Goal: Task Accomplishment & Management: Manage account settings

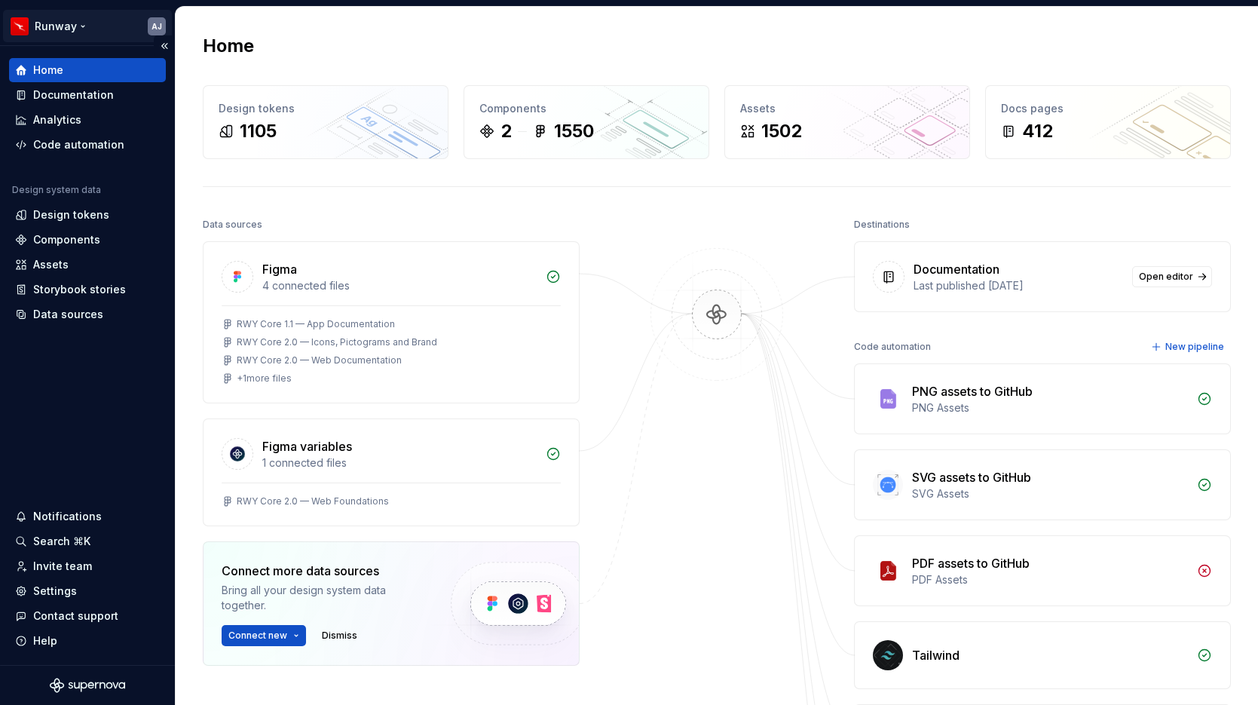
click at [104, 29] on html "Runway AJ Home Documentation Analytics Code automation Design system data Desig…" at bounding box center [629, 352] width 1258 height 705
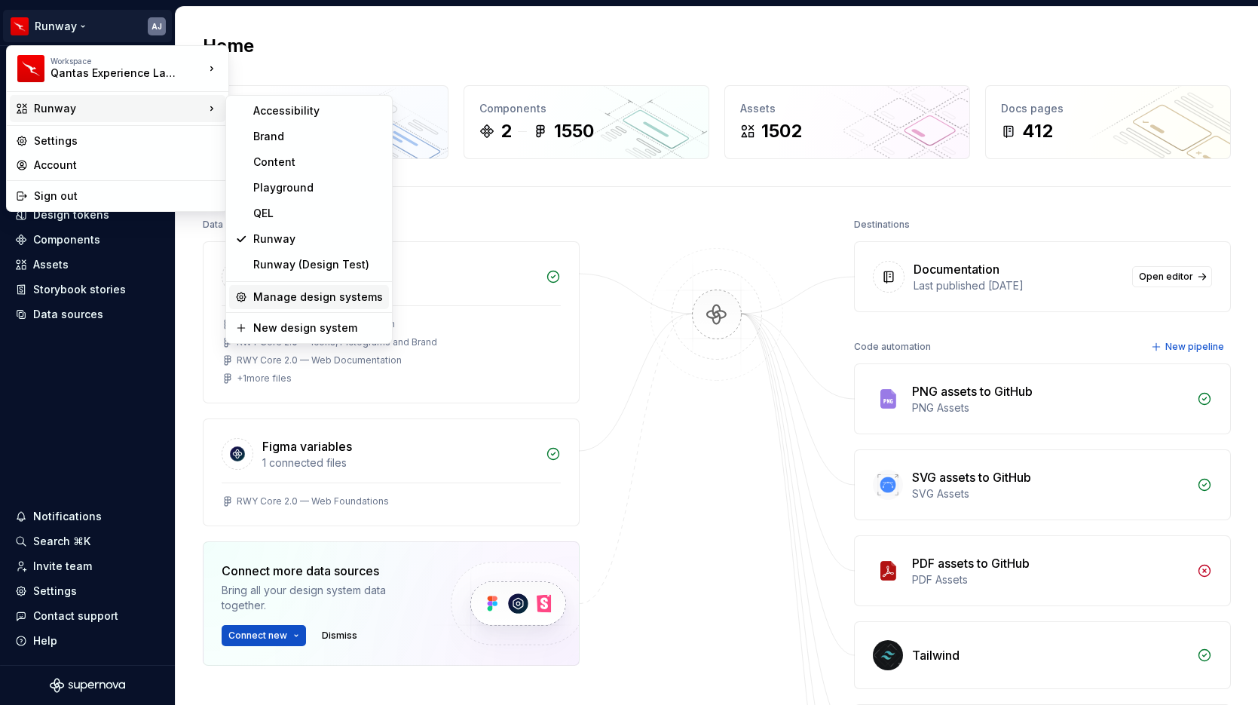
click at [321, 293] on div "Manage design systems" at bounding box center [318, 297] width 130 height 15
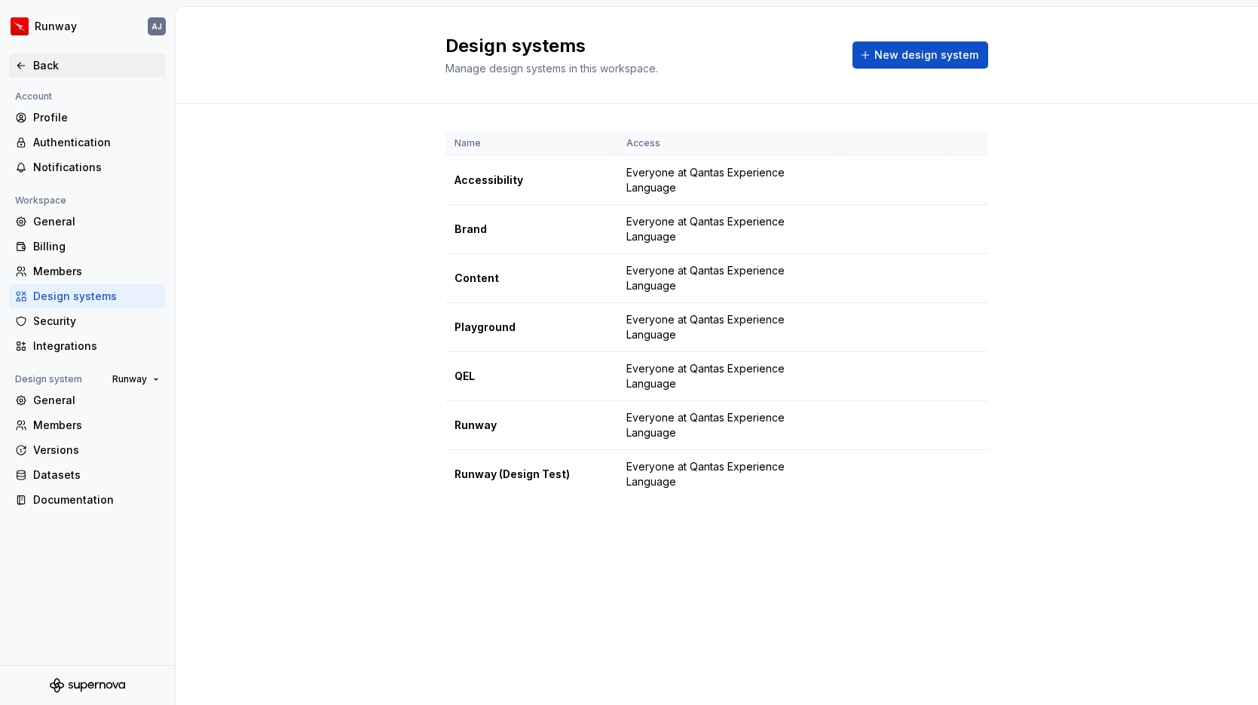
click at [45, 64] on div "Back" at bounding box center [96, 65] width 127 height 15
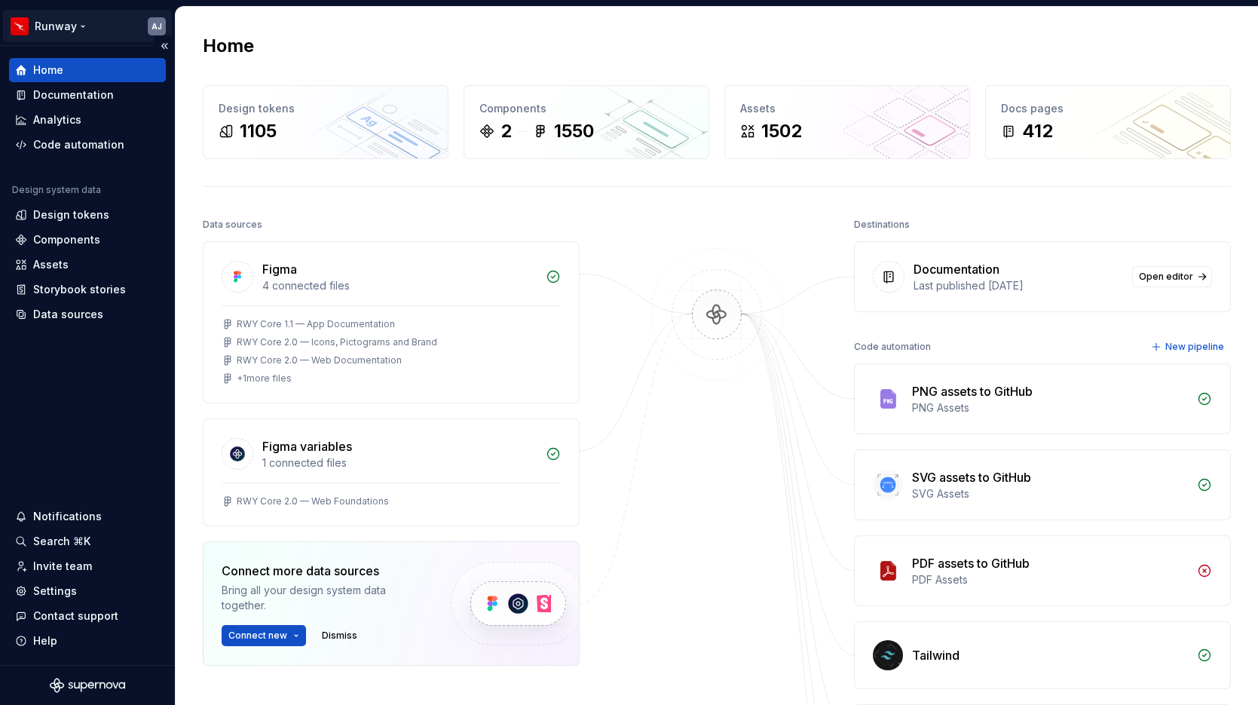
click at [93, 26] on html "Runway AJ Home Documentation Analytics Code automation Design system data Desig…" at bounding box center [629, 352] width 1258 height 705
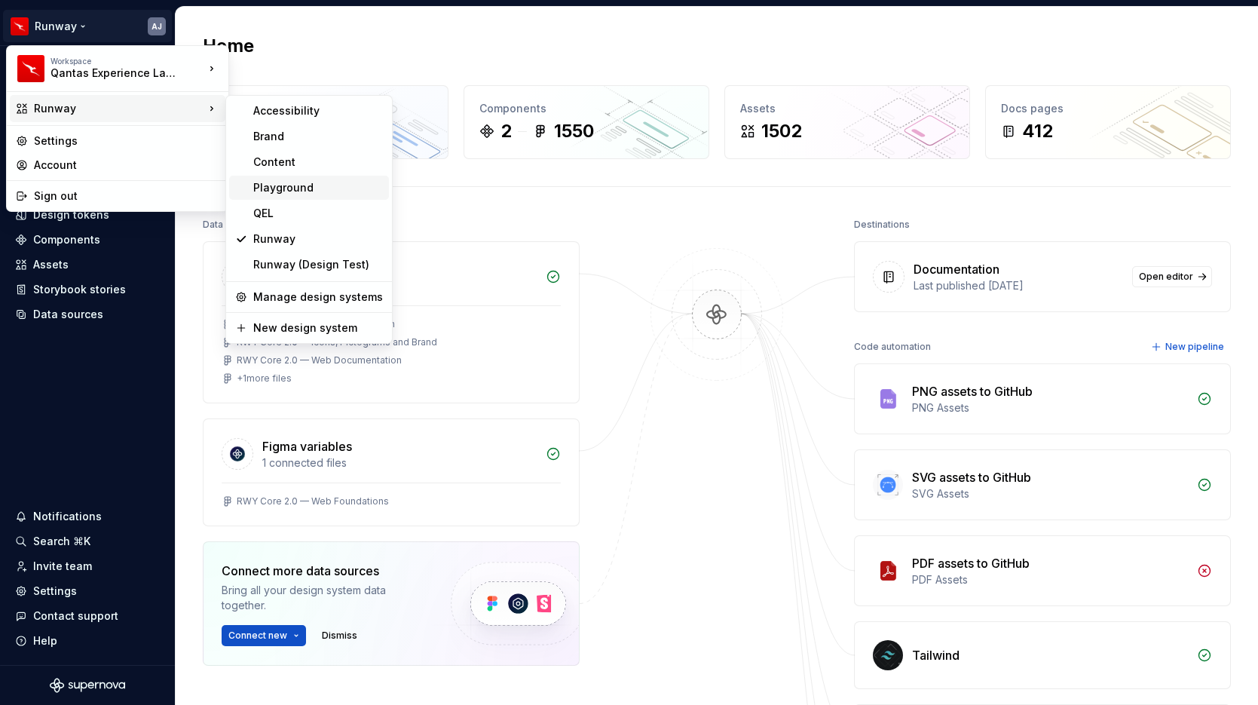
click at [300, 195] on div "Playground" at bounding box center [318, 187] width 130 height 15
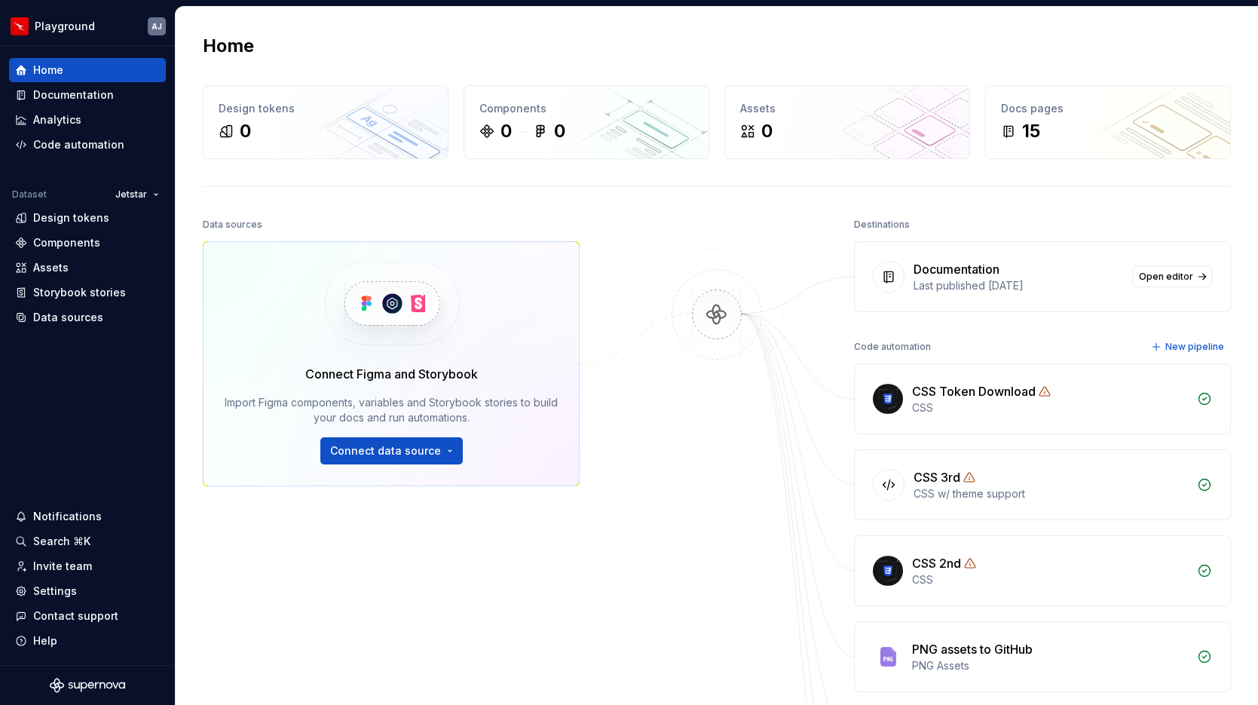
click at [651, 13] on div "Home Design tokens 0 Components 0 0 Assets 0 Docs pages 15 Data sources Connect…" at bounding box center [717, 522] width 1083 height 1031
click at [358, 52] on div "Home" at bounding box center [717, 46] width 1028 height 24
click at [90, 27] on html "Playground AJ Home Documentation Analytics Code automation Dataset Jetstar Desi…" at bounding box center [629, 352] width 1258 height 705
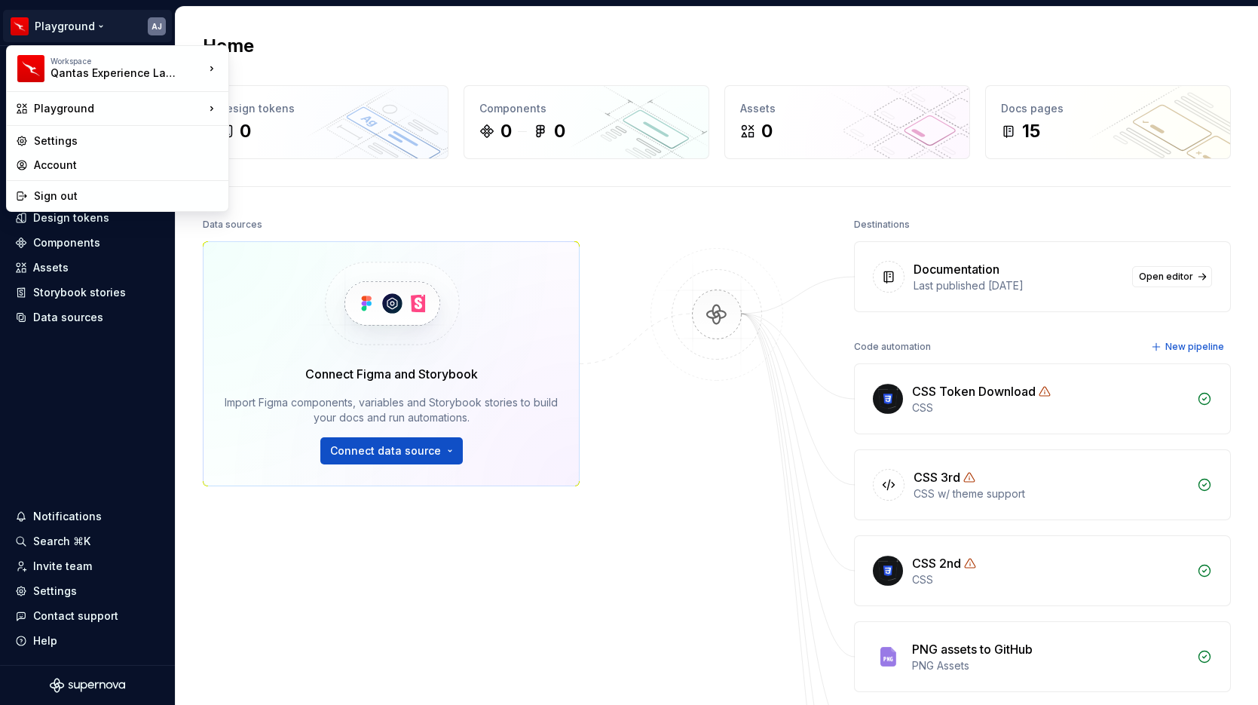
click at [271, 29] on html "Playground AJ Home Documentation Analytics Code automation Dataset Jetstar Desi…" at bounding box center [629, 352] width 1258 height 705
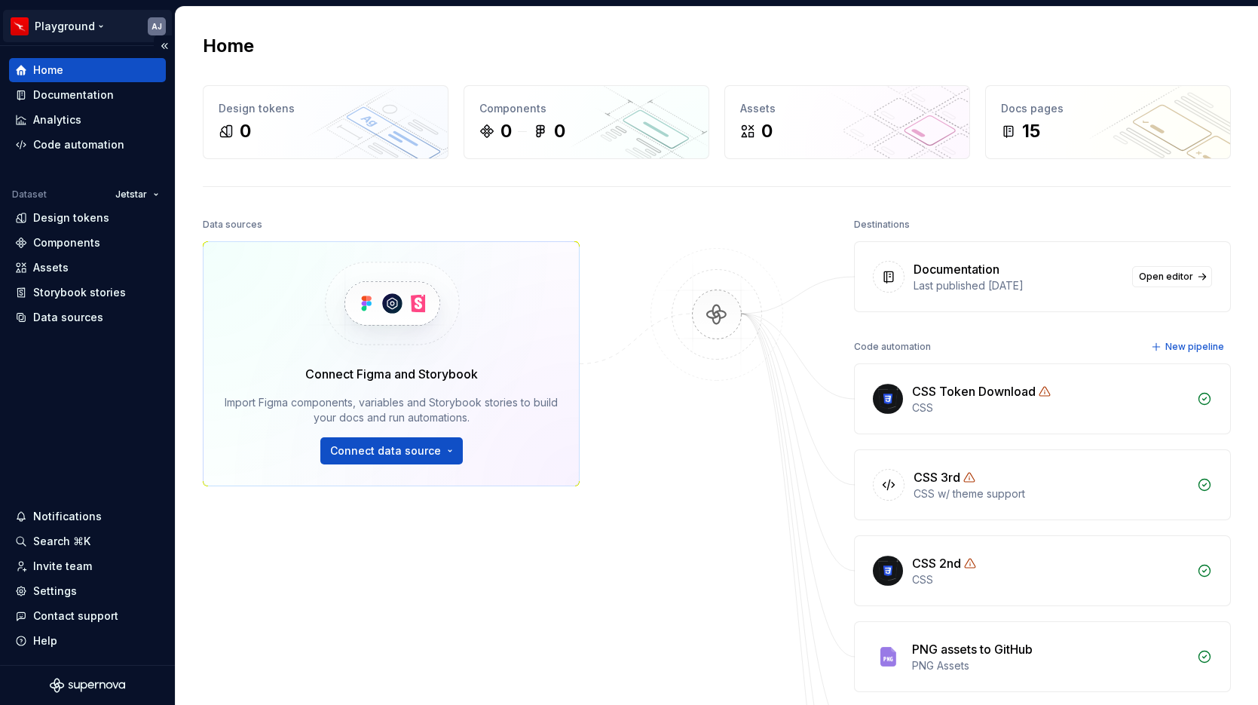
click at [95, 20] on html "Playground AJ Home Documentation Analytics Code automation Dataset Jetstar Desi…" at bounding box center [629, 352] width 1258 height 705
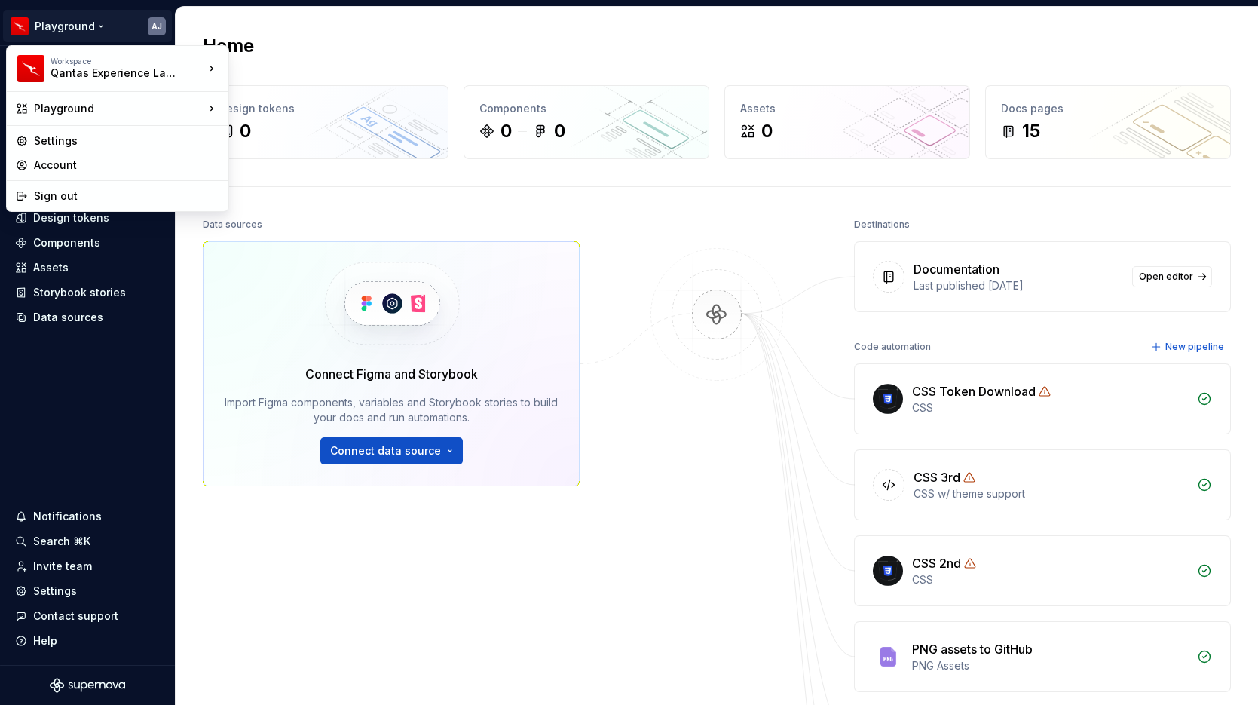
click at [244, 27] on html "Playground AJ Home Documentation Analytics Code automation Dataset Jetstar Desi…" at bounding box center [629, 352] width 1258 height 705
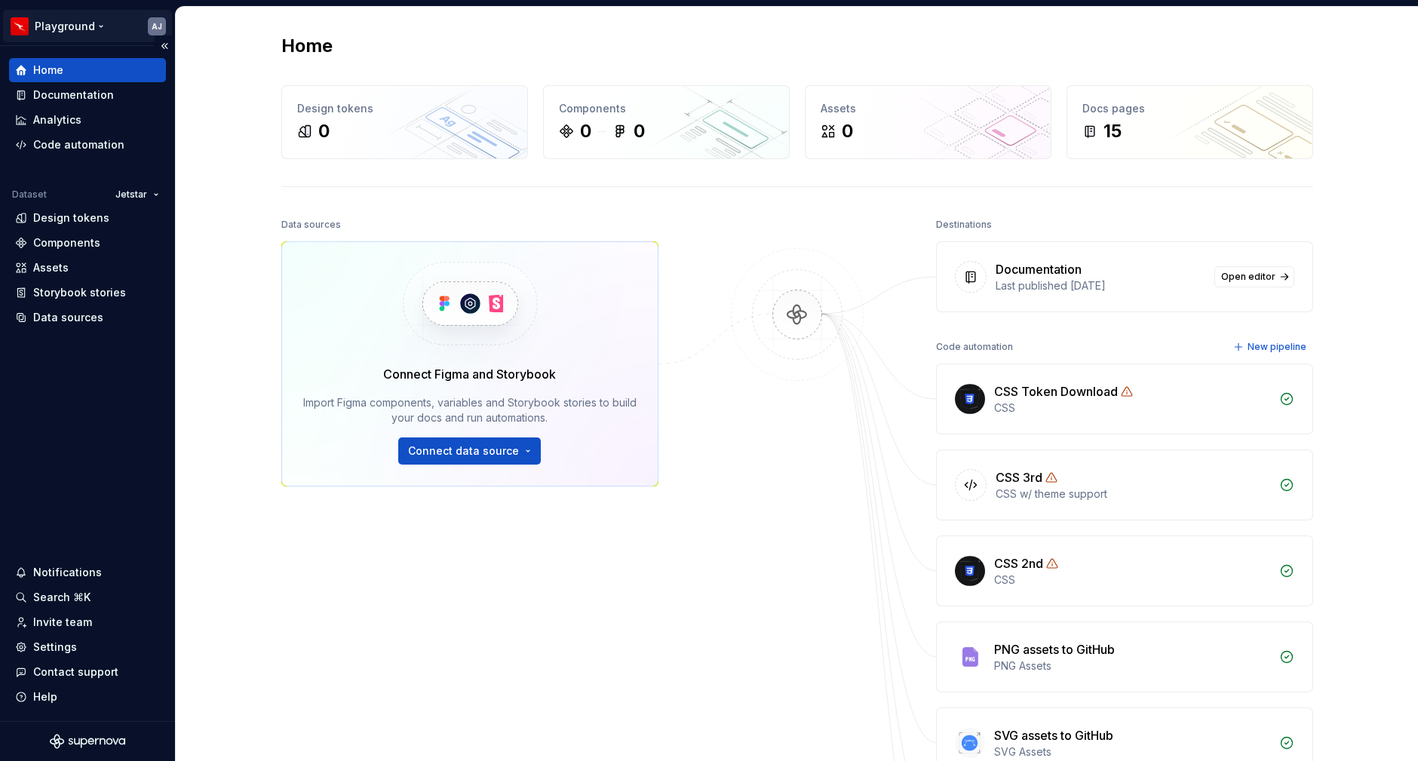
click at [103, 23] on html "Playground AJ Home Documentation Analytics Code automation Dataset Jetstar Desi…" at bounding box center [709, 380] width 1418 height 761
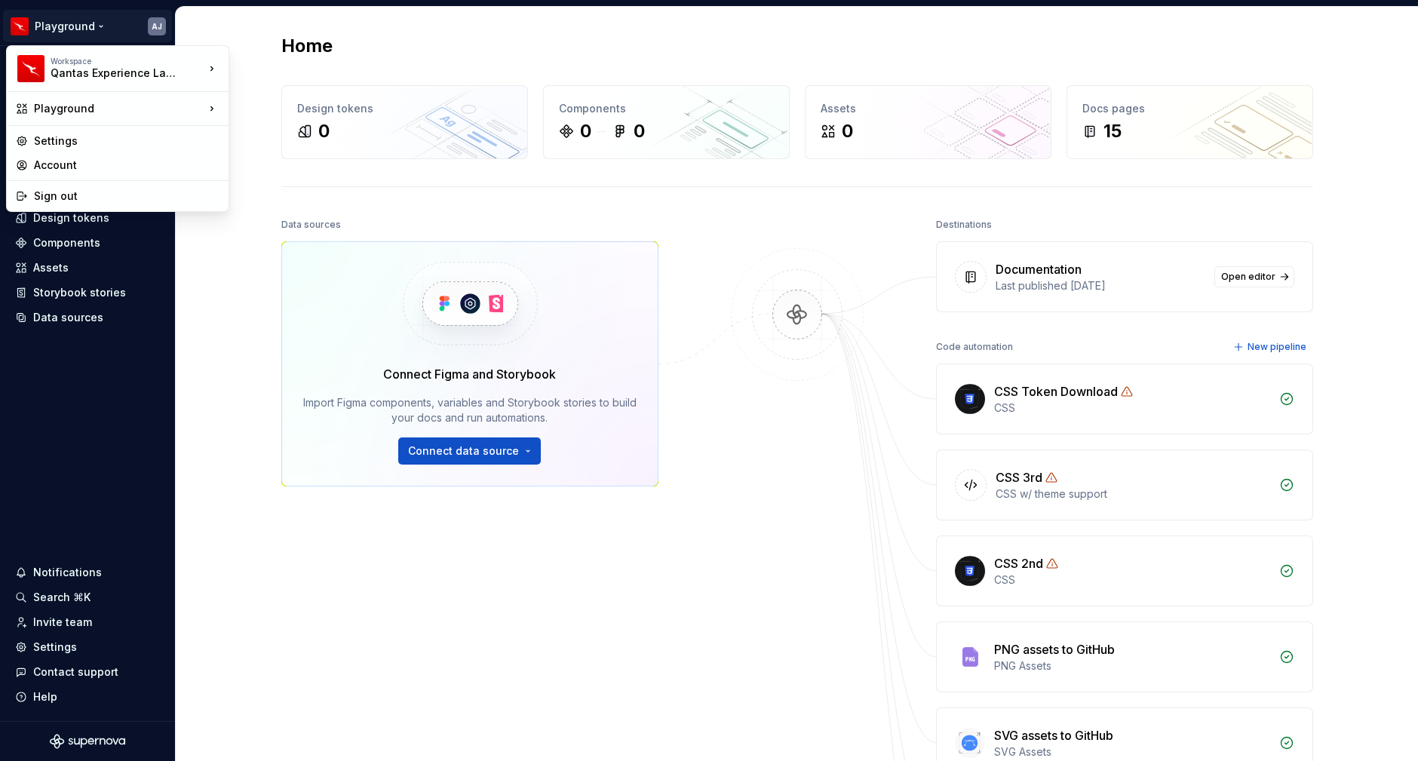
click at [195, 23] on html "Playground AJ Home Documentation Analytics Code automation Dataset Jetstar Desi…" at bounding box center [709, 380] width 1418 height 761
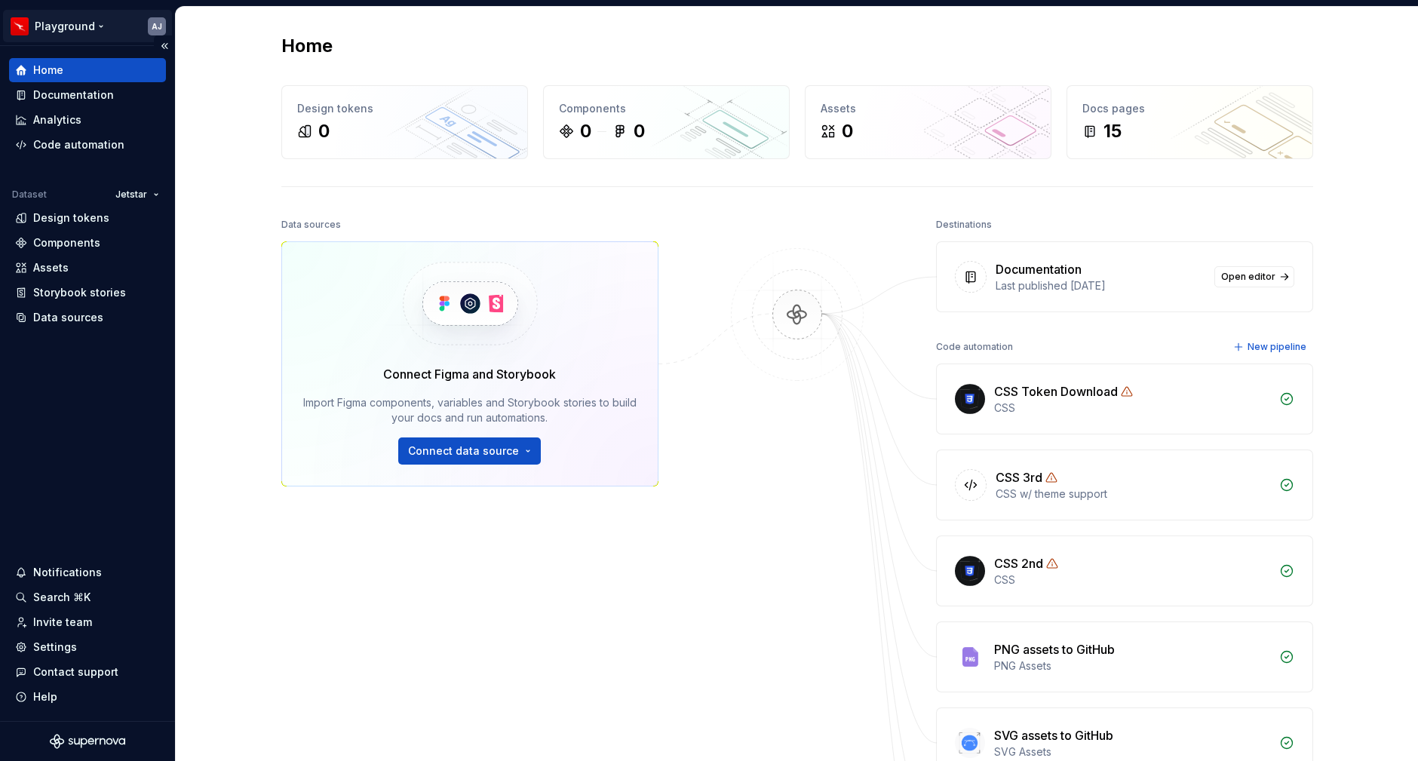
click at [89, 26] on html "Playground AJ Home Documentation Analytics Code automation Dataset Jetstar Desi…" at bounding box center [709, 380] width 1418 height 761
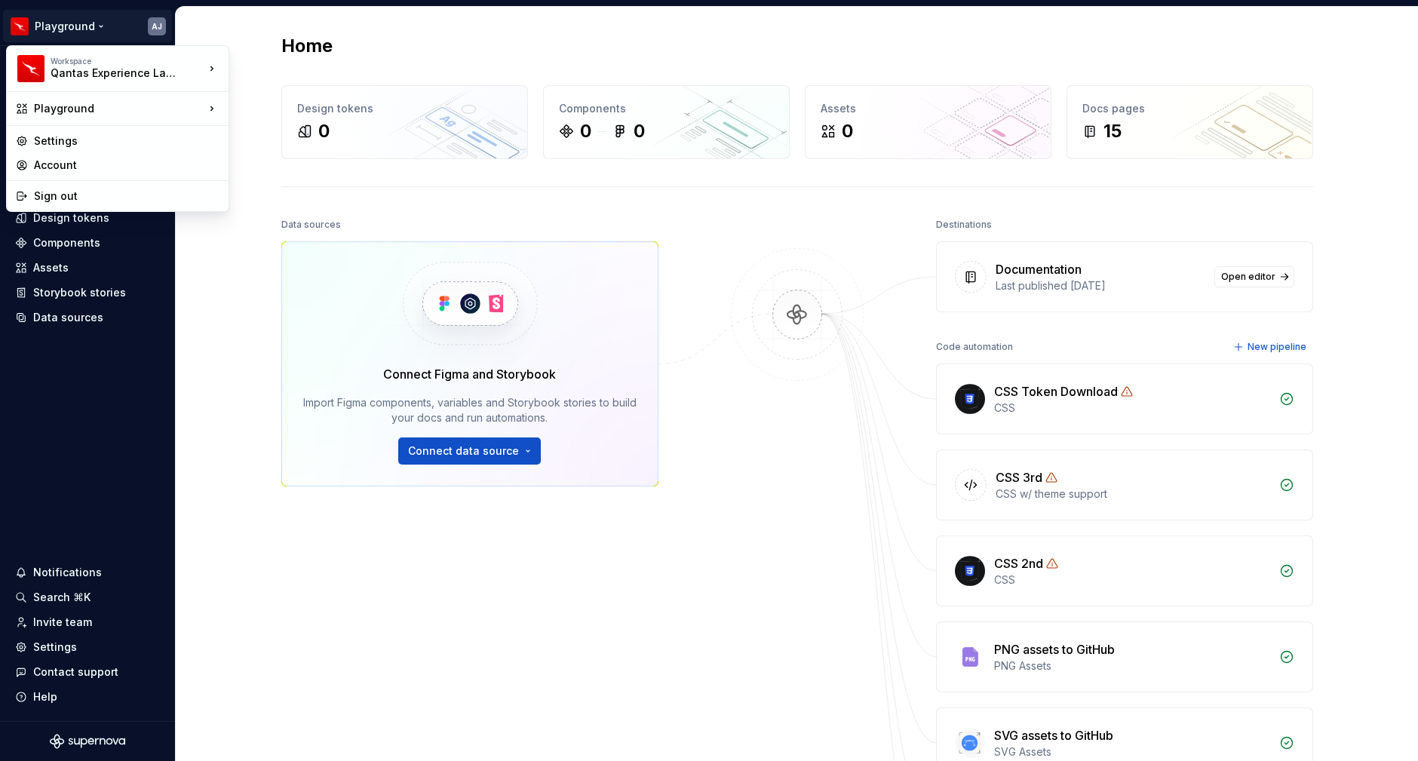
click at [635, 508] on html "Playground AJ Home Documentation Analytics Code automation Dataset Jetstar Desi…" at bounding box center [709, 380] width 1418 height 761
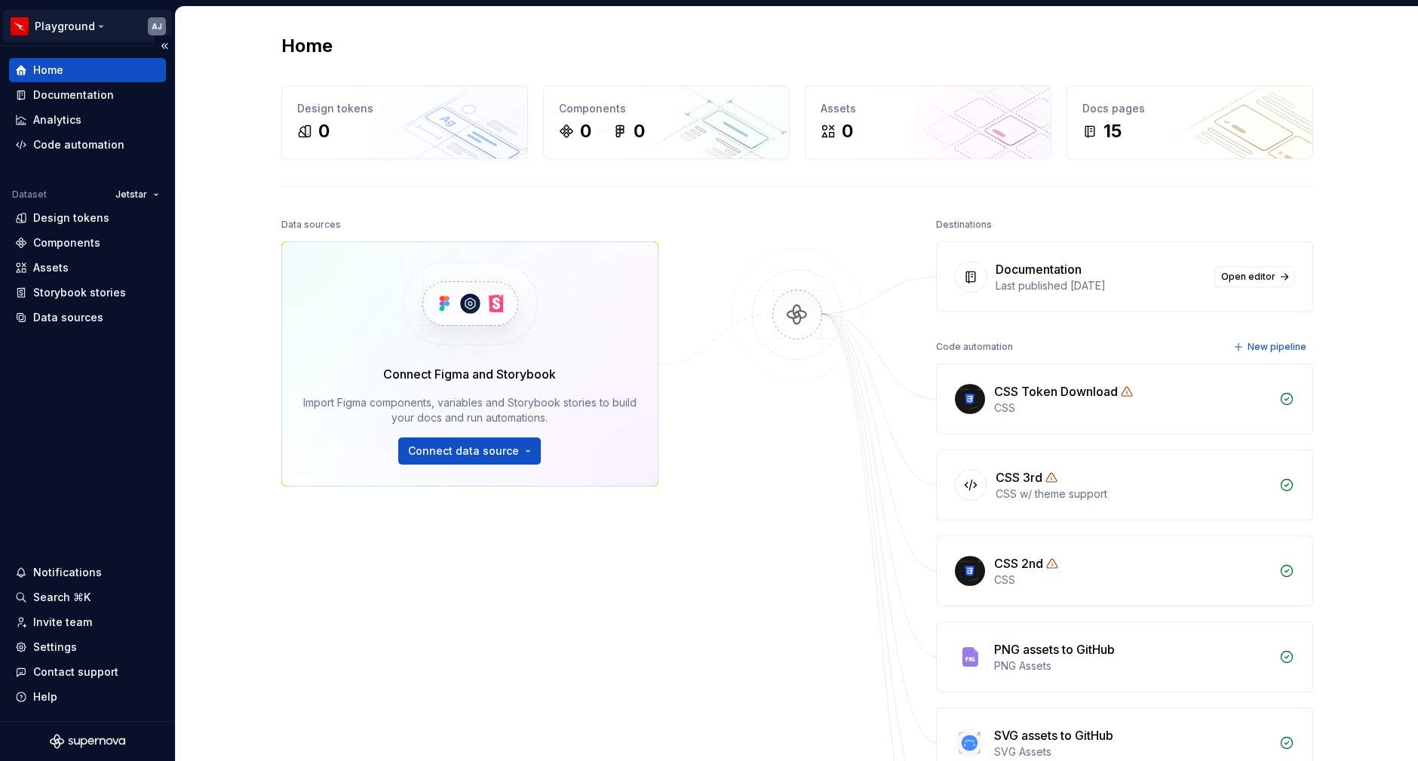
click at [104, 26] on html "Playground AJ Home Documentation Analytics Code automation Dataset Jetstar Desi…" at bounding box center [709, 380] width 1418 height 761
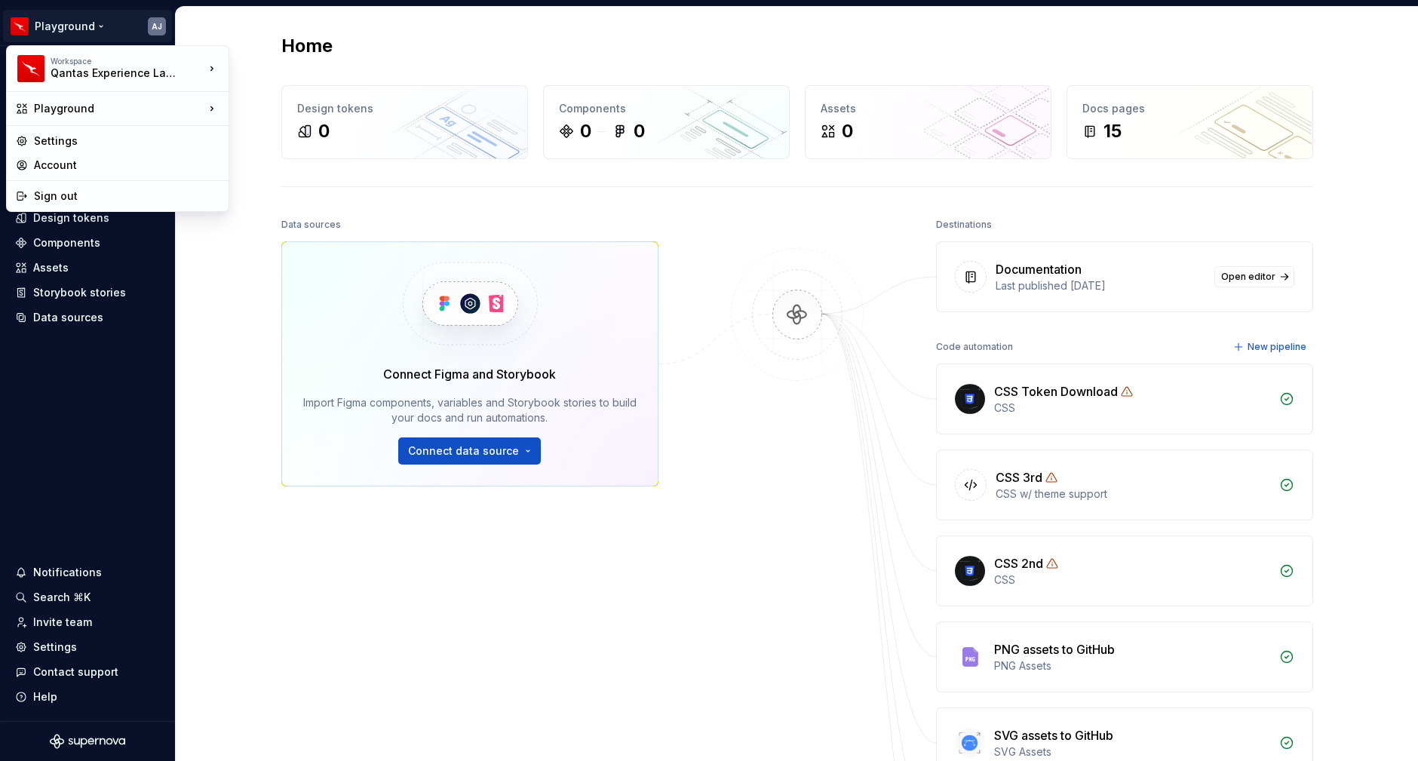
click at [229, 308] on html "Playground AJ Home Documentation Analytics Code automation Dataset Jetstar Desi…" at bounding box center [709, 380] width 1418 height 761
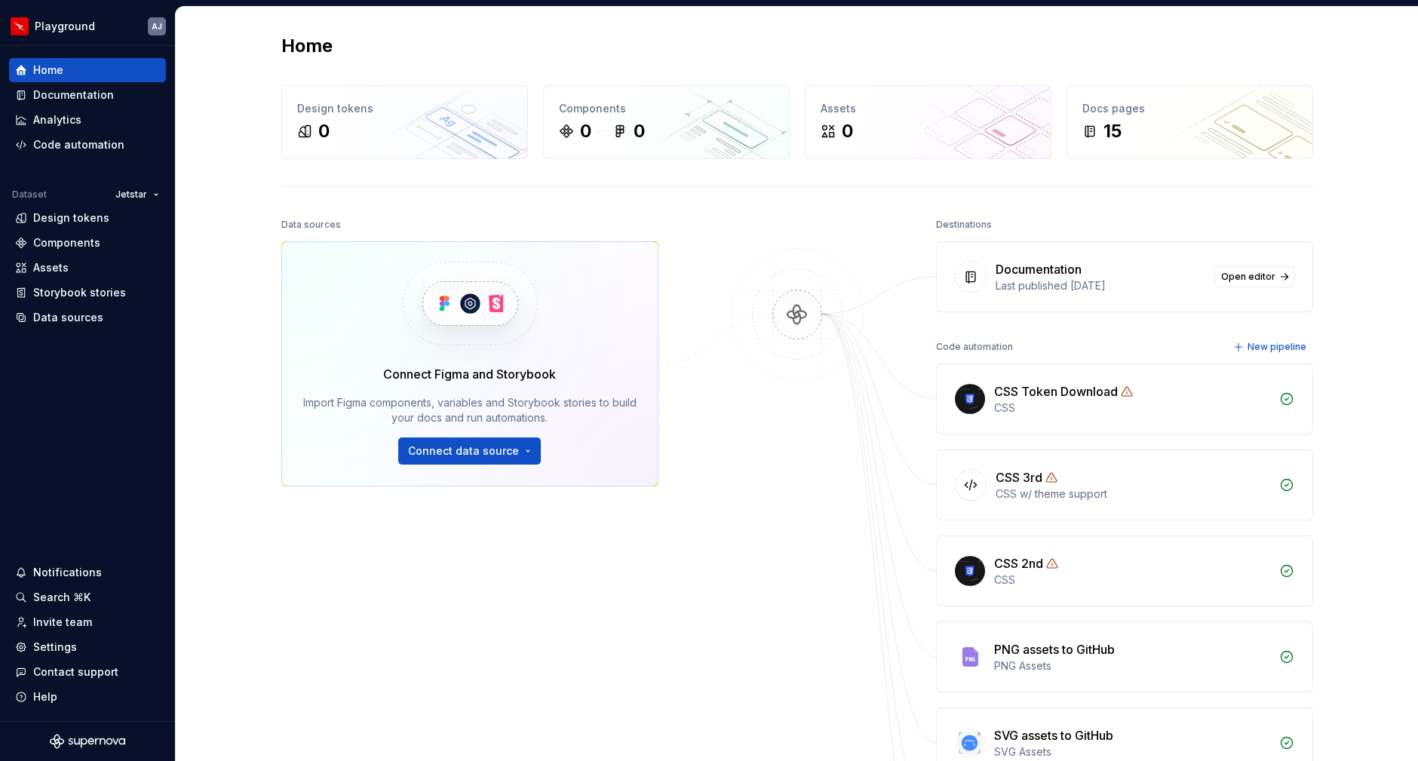
click at [206, 92] on div "Home Design tokens 0 Components 0 0 Assets 0 Docs pages 15 Data sources Connect…" at bounding box center [797, 522] width 1242 height 1031
click at [222, 44] on div "Home Design tokens 0 Components 0 0 Assets 0 Docs pages 15 Data sources Connect…" at bounding box center [797, 522] width 1242 height 1031
click at [82, 24] on html "Playground AJ Home Documentation Analytics Code automation Dataset Jetstar Desi…" at bounding box center [709, 380] width 1418 height 761
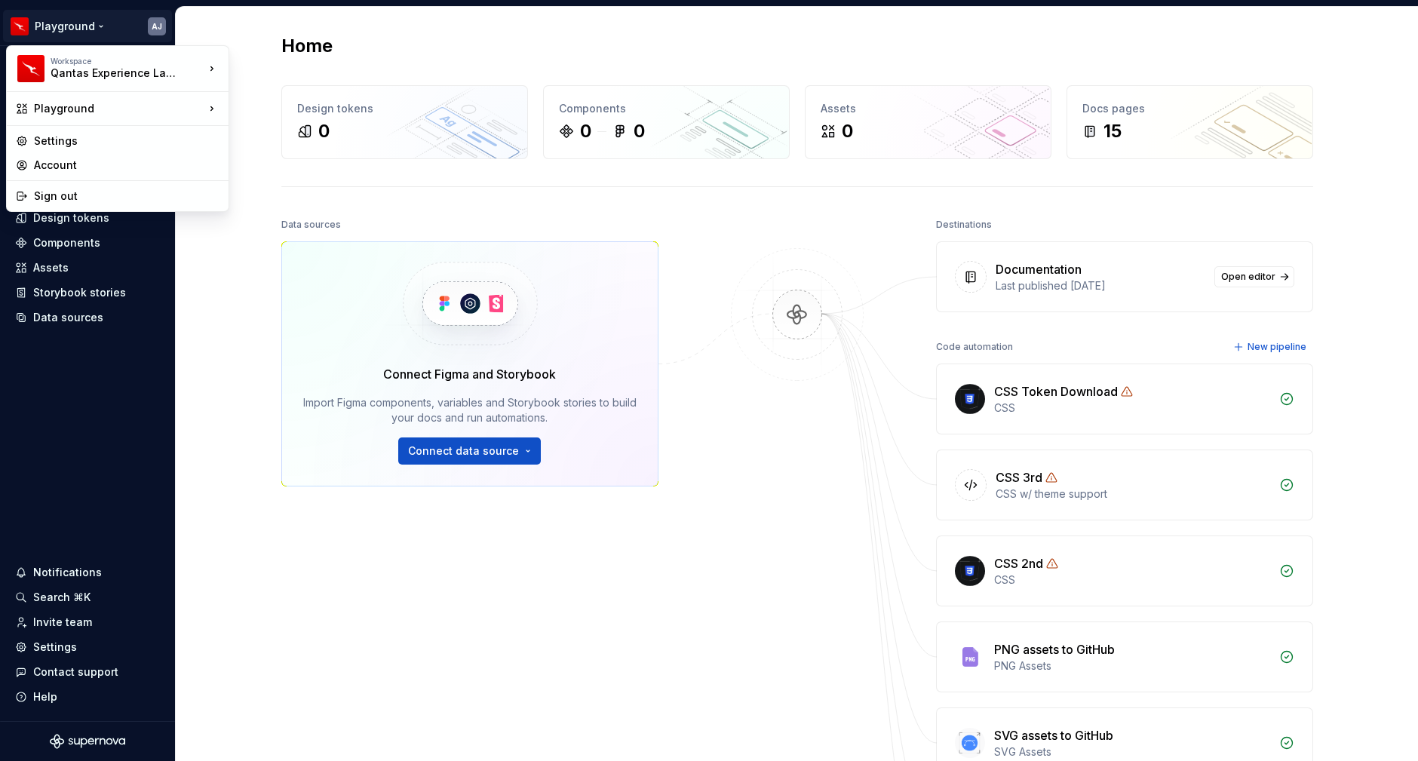
click at [225, 38] on html "Playground AJ Home Documentation Analytics Code automation Dataset Jetstar Desi…" at bounding box center [709, 380] width 1418 height 761
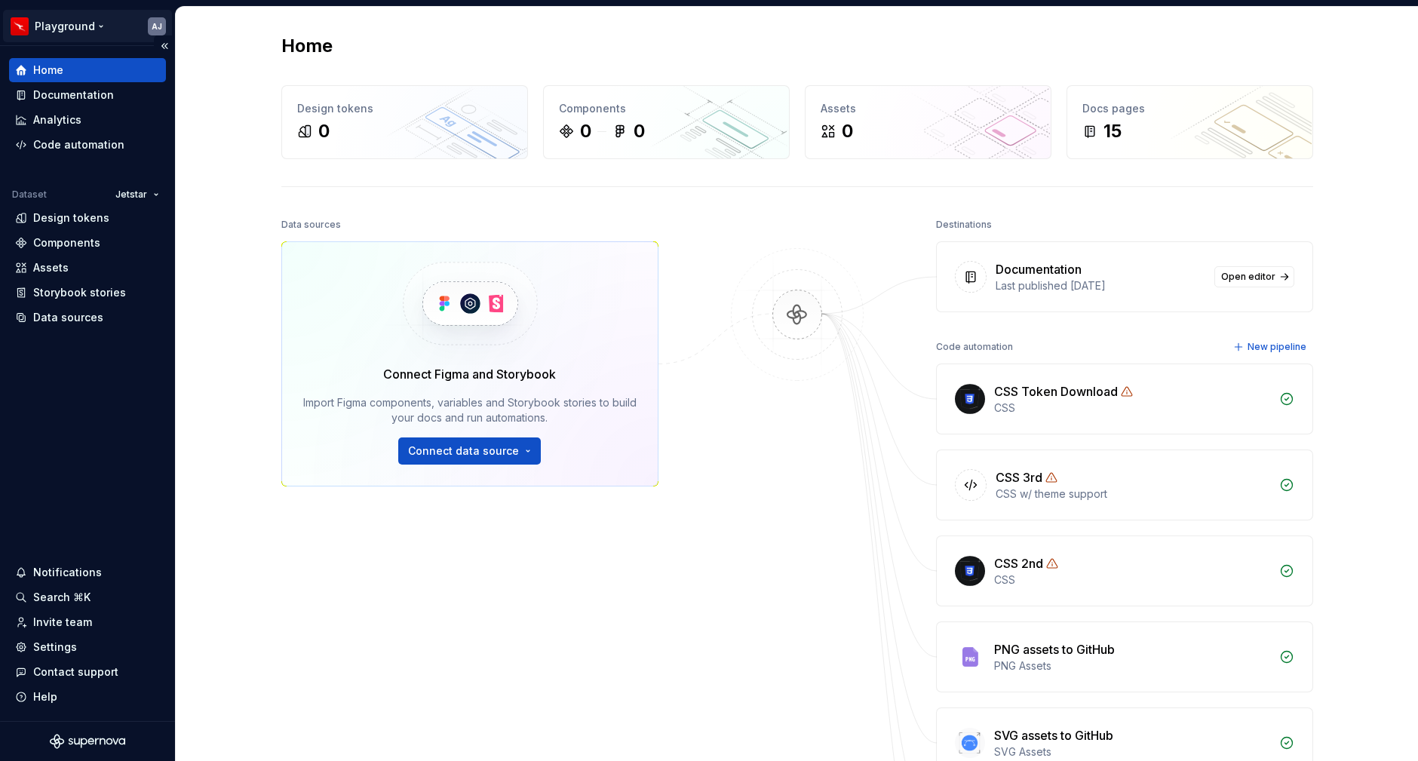
click at [100, 27] on html "Playground AJ Home Documentation Analytics Code automation Dataset Jetstar Desi…" at bounding box center [709, 380] width 1418 height 761
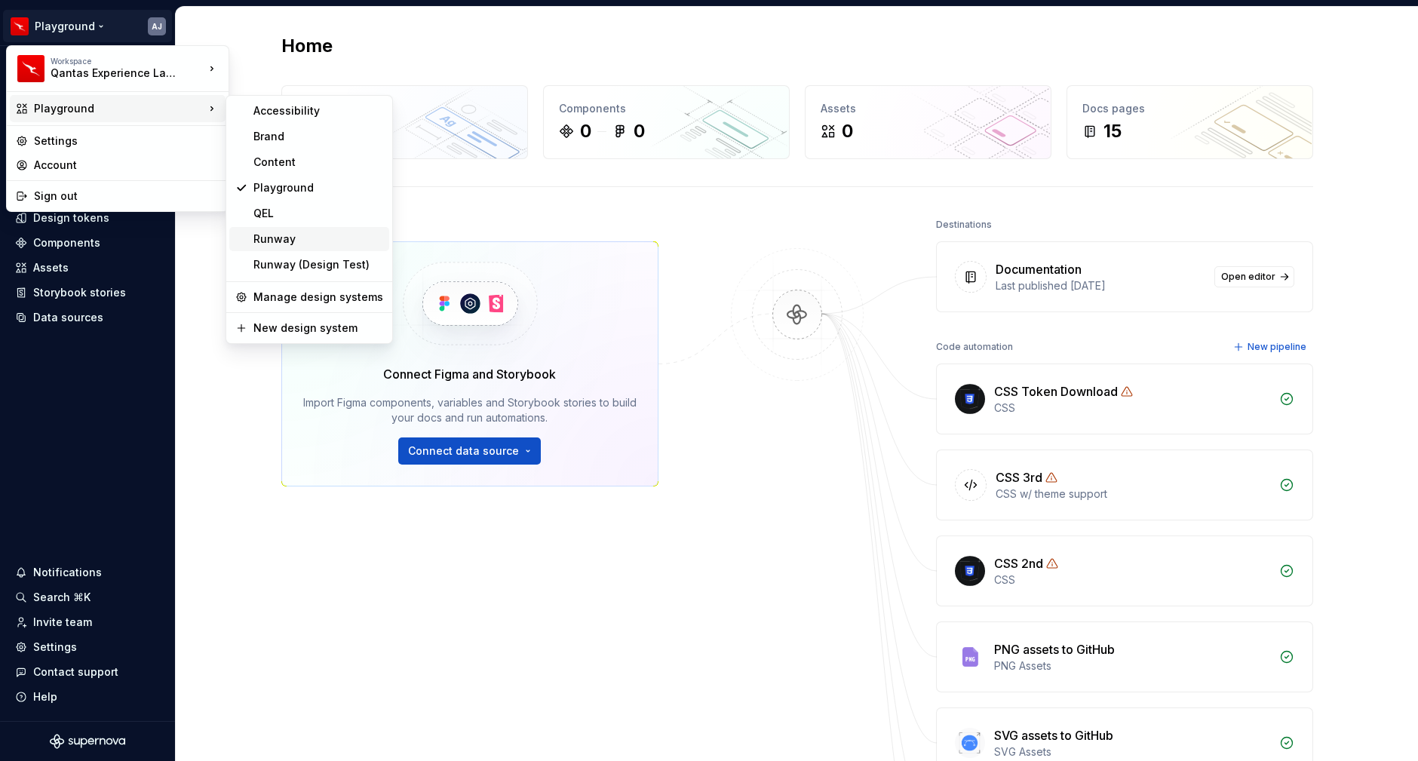
click at [288, 240] on div "Runway" at bounding box center [318, 238] width 130 height 15
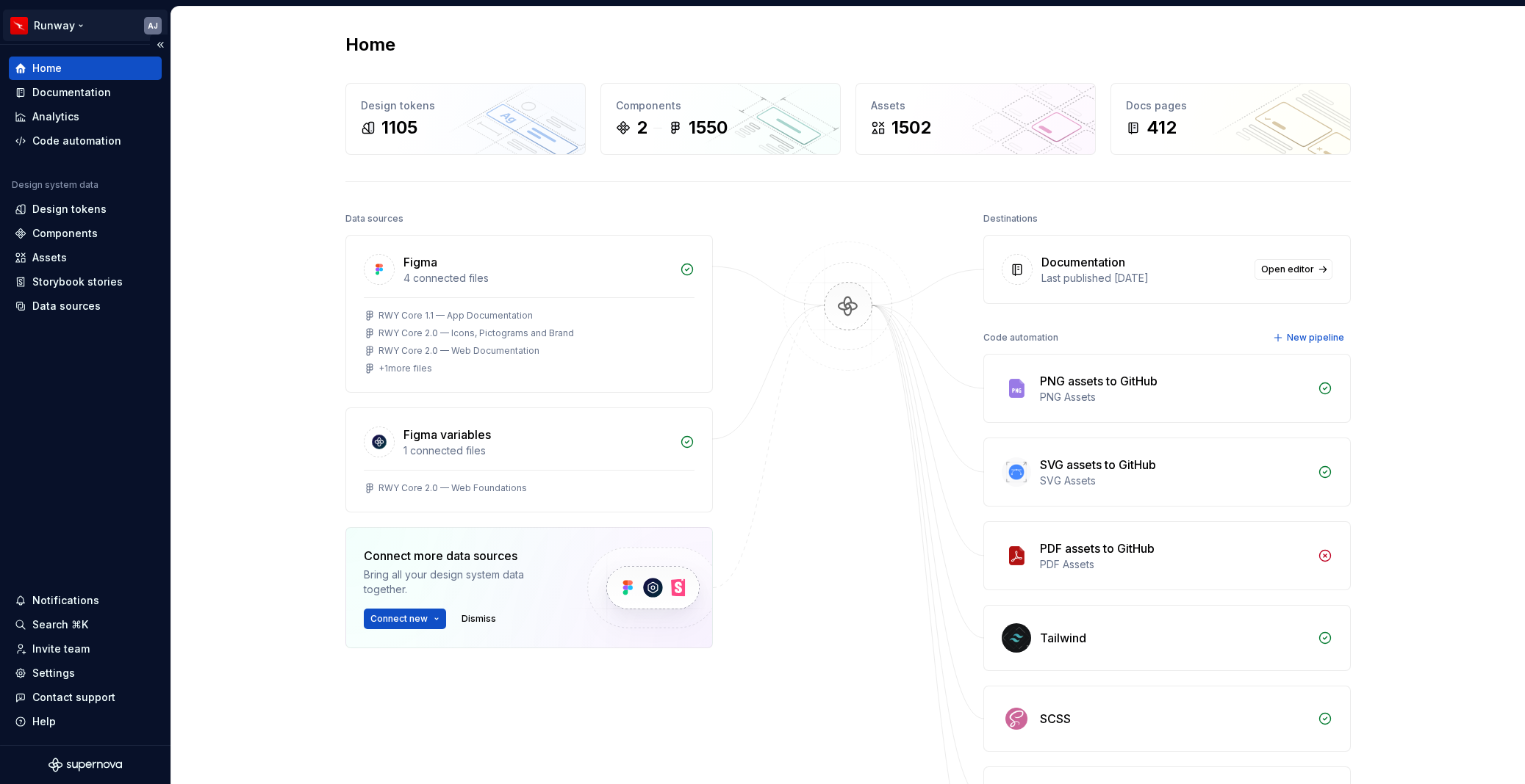
click at [73, 20] on html "Runway AJ Home Documentation Analytics Code automation Design system data Desig…" at bounding box center [762, 392] width 1525 height 784
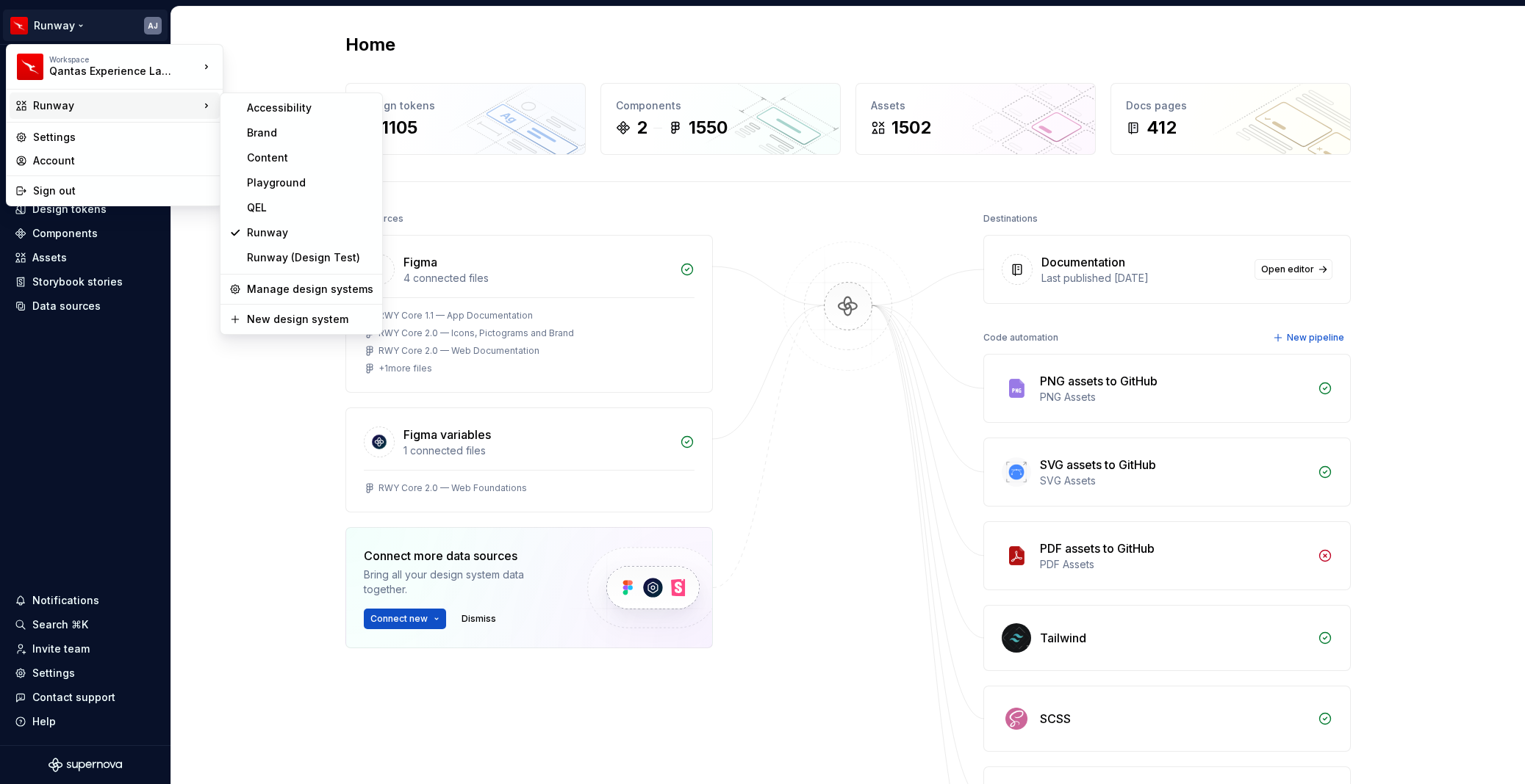
click at [486, 66] on html "Runway AJ Home Documentation Analytics Code automation Design system data Desig…" at bounding box center [762, 392] width 1525 height 784
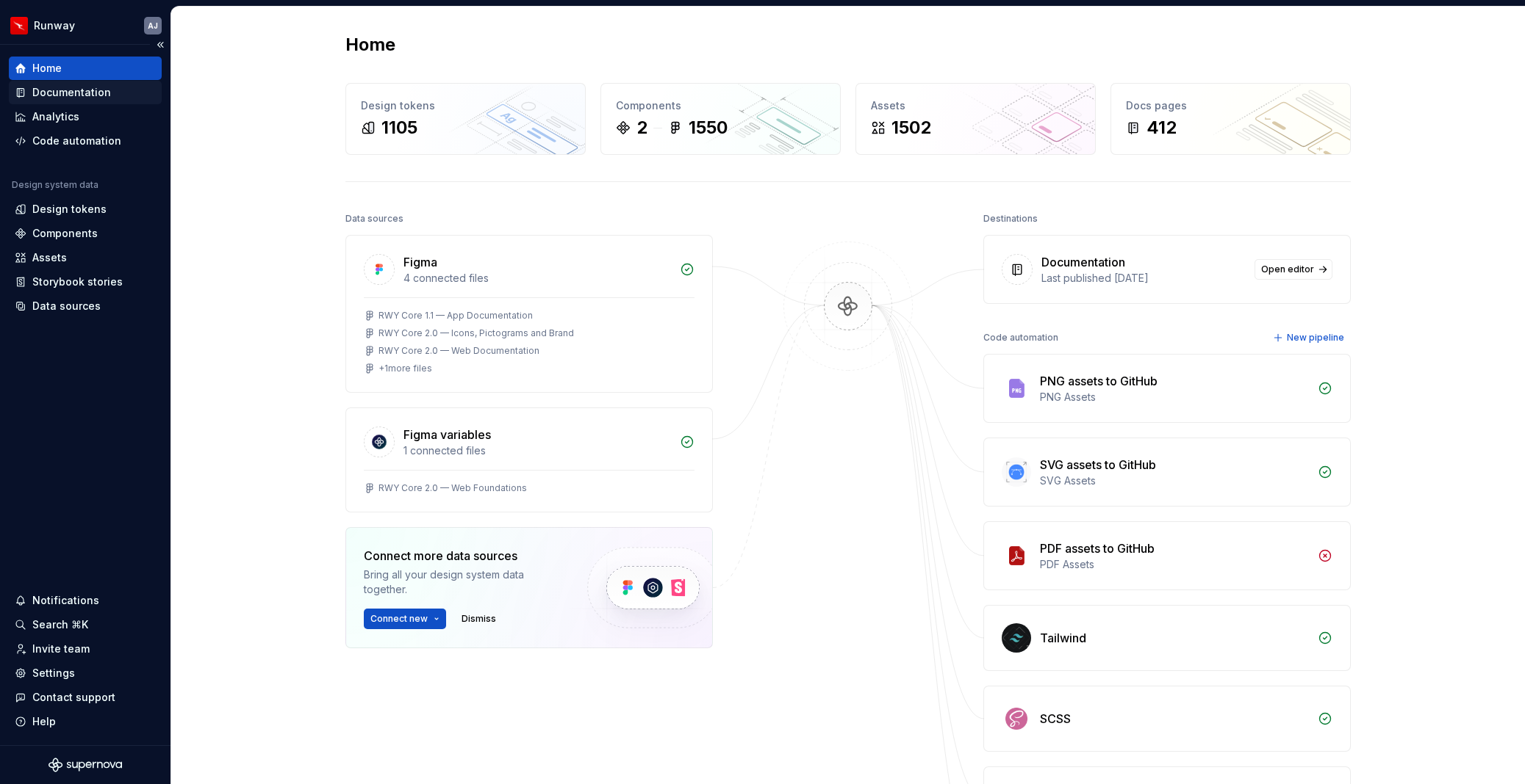
click at [82, 92] on div "Documentation" at bounding box center [71, 92] width 79 height 15
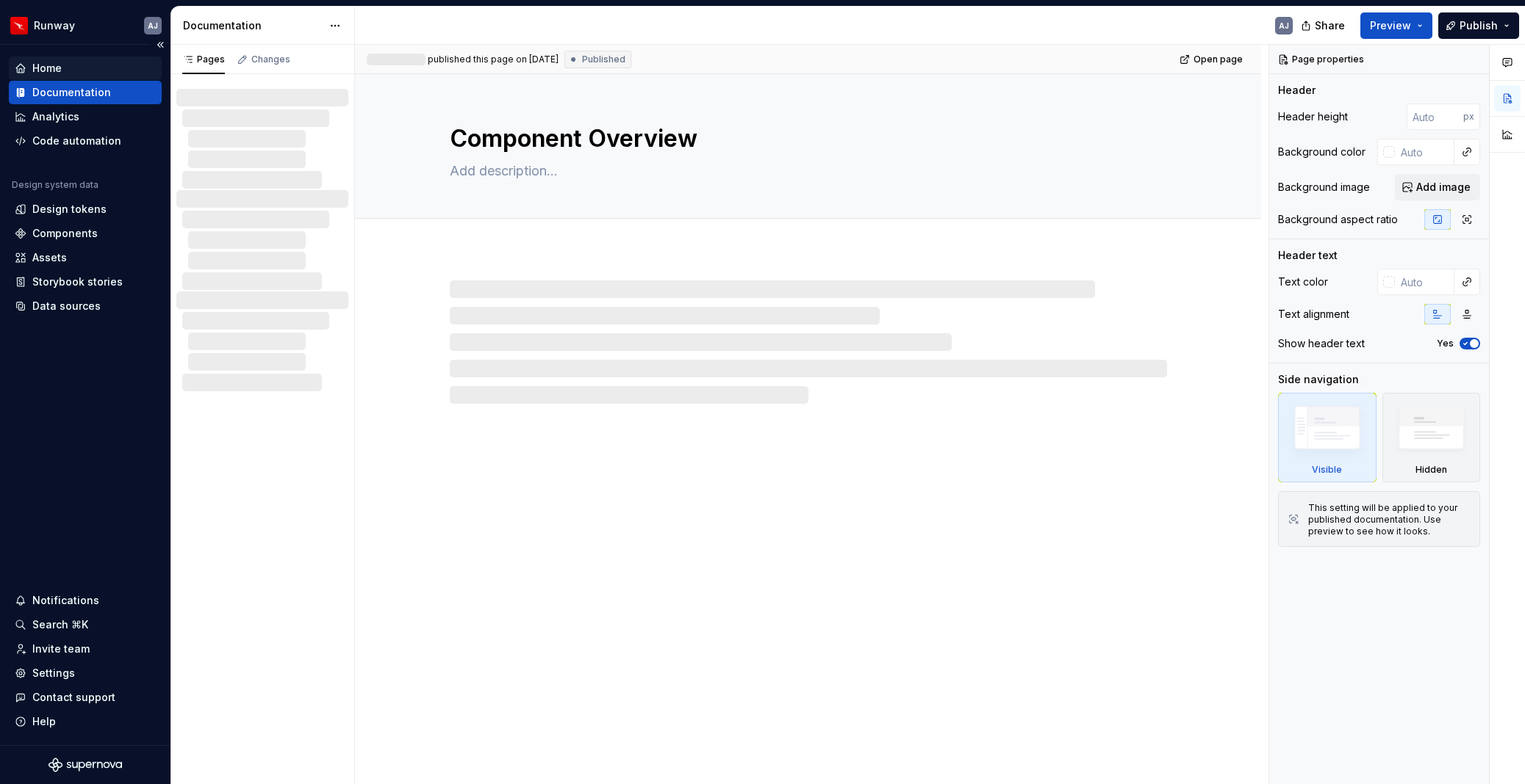
click at [51, 66] on div "Home" at bounding box center [47, 68] width 29 height 15
type textarea "*"
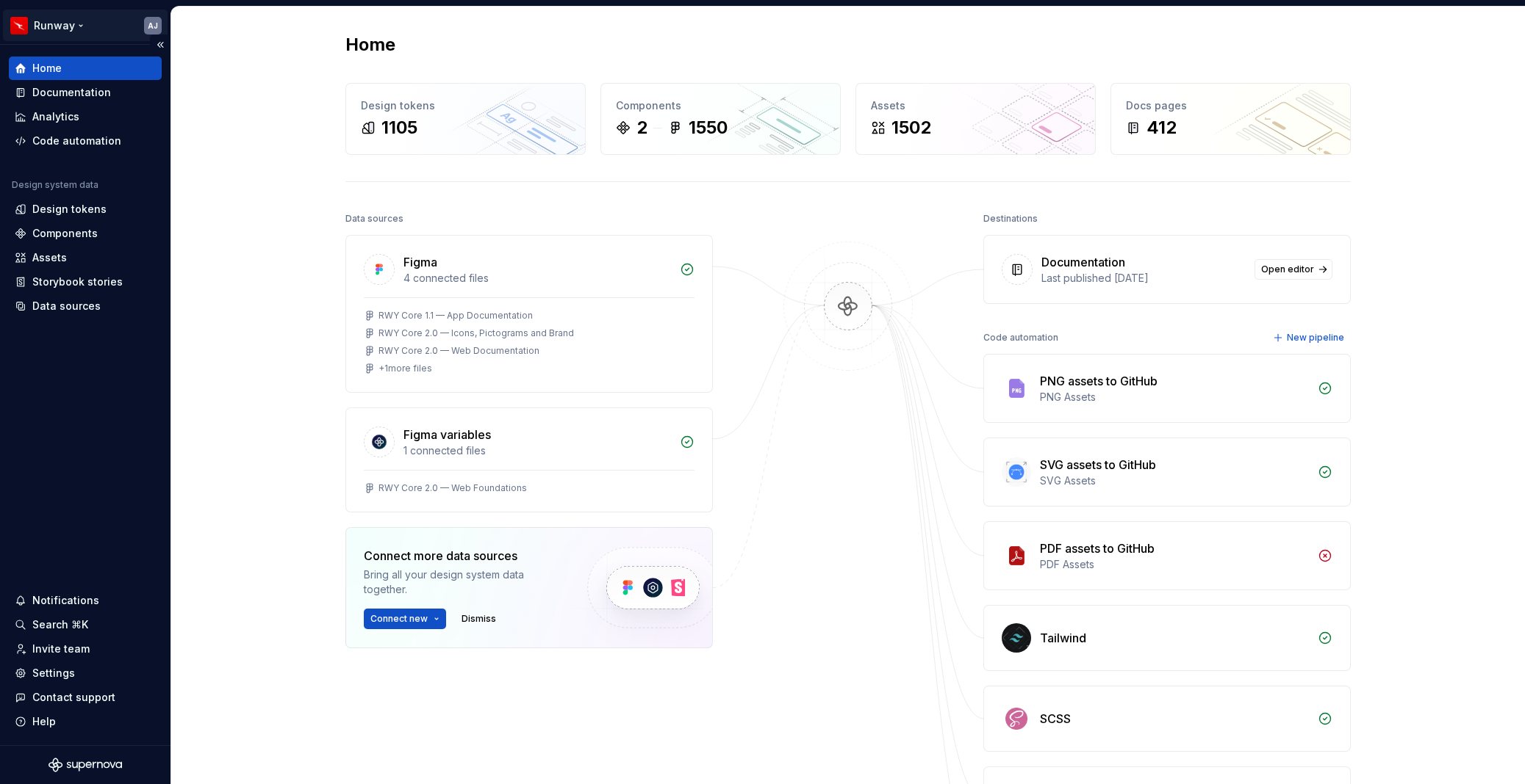
click at [78, 20] on html "Runway AJ Home Documentation Analytics Code automation Design system data Desig…" at bounding box center [762, 392] width 1525 height 784
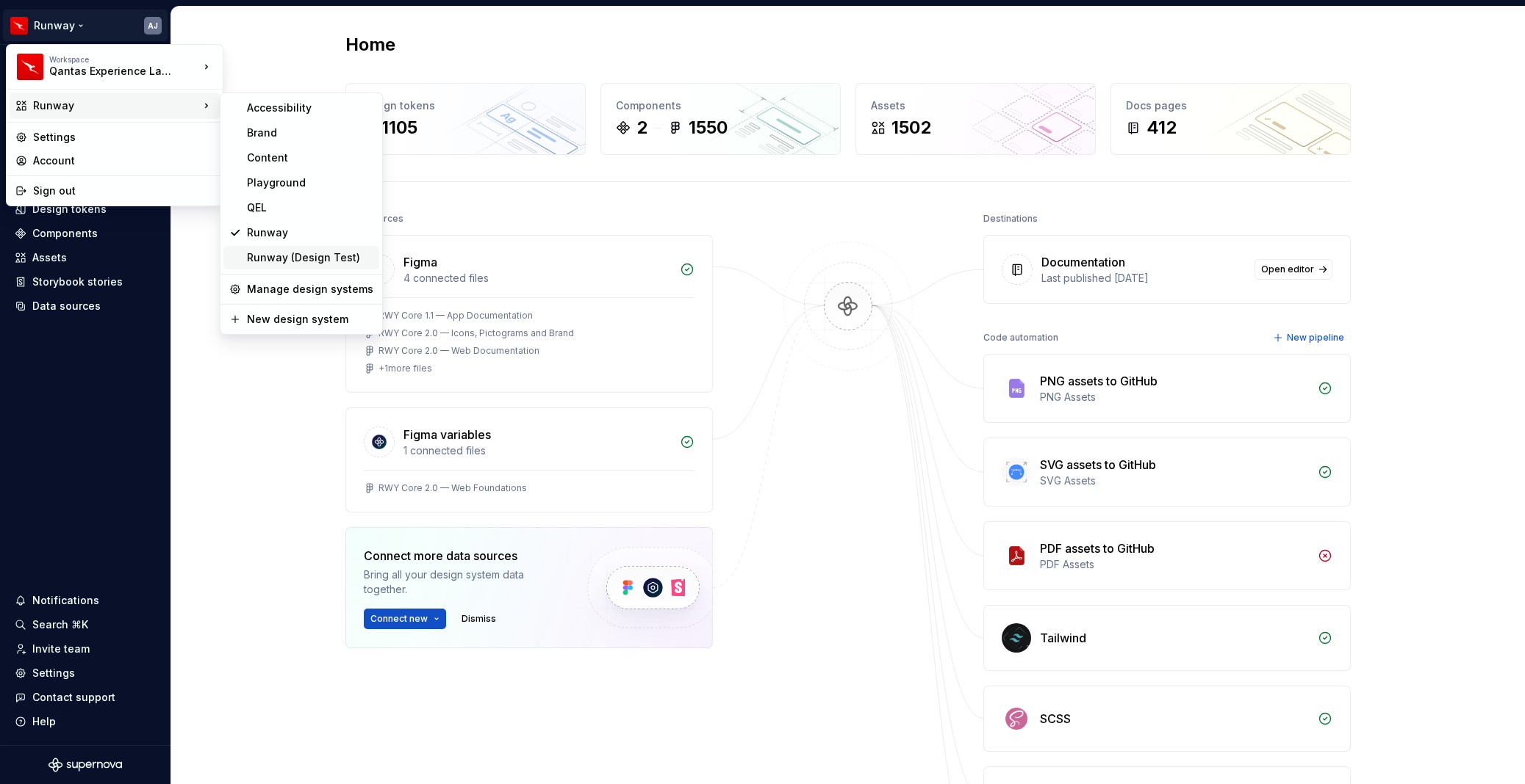
click at [283, 265] on div "Runway (Design Test)" at bounding box center [301, 258] width 156 height 23
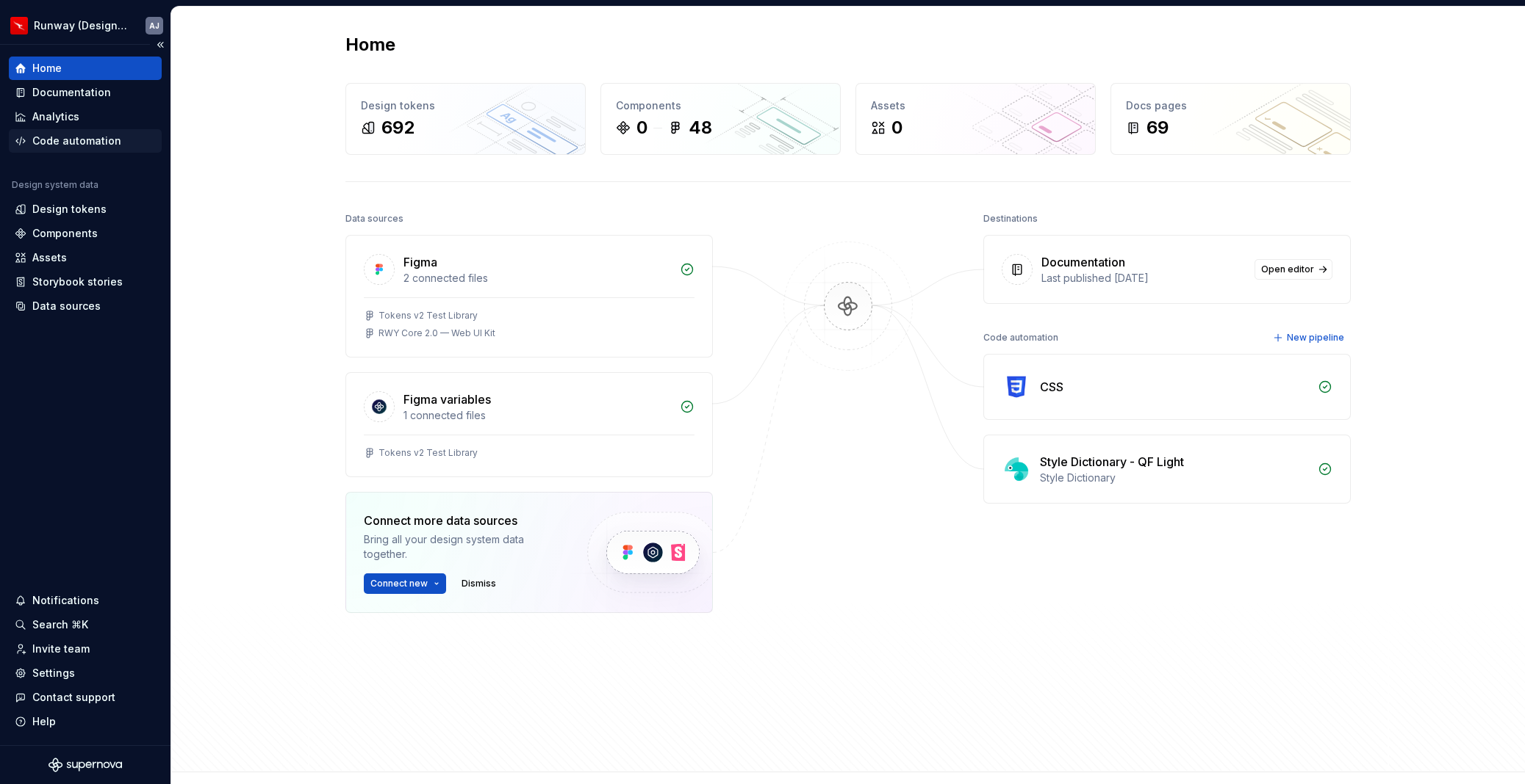
click at [64, 137] on div "Code automation" at bounding box center [76, 140] width 89 height 15
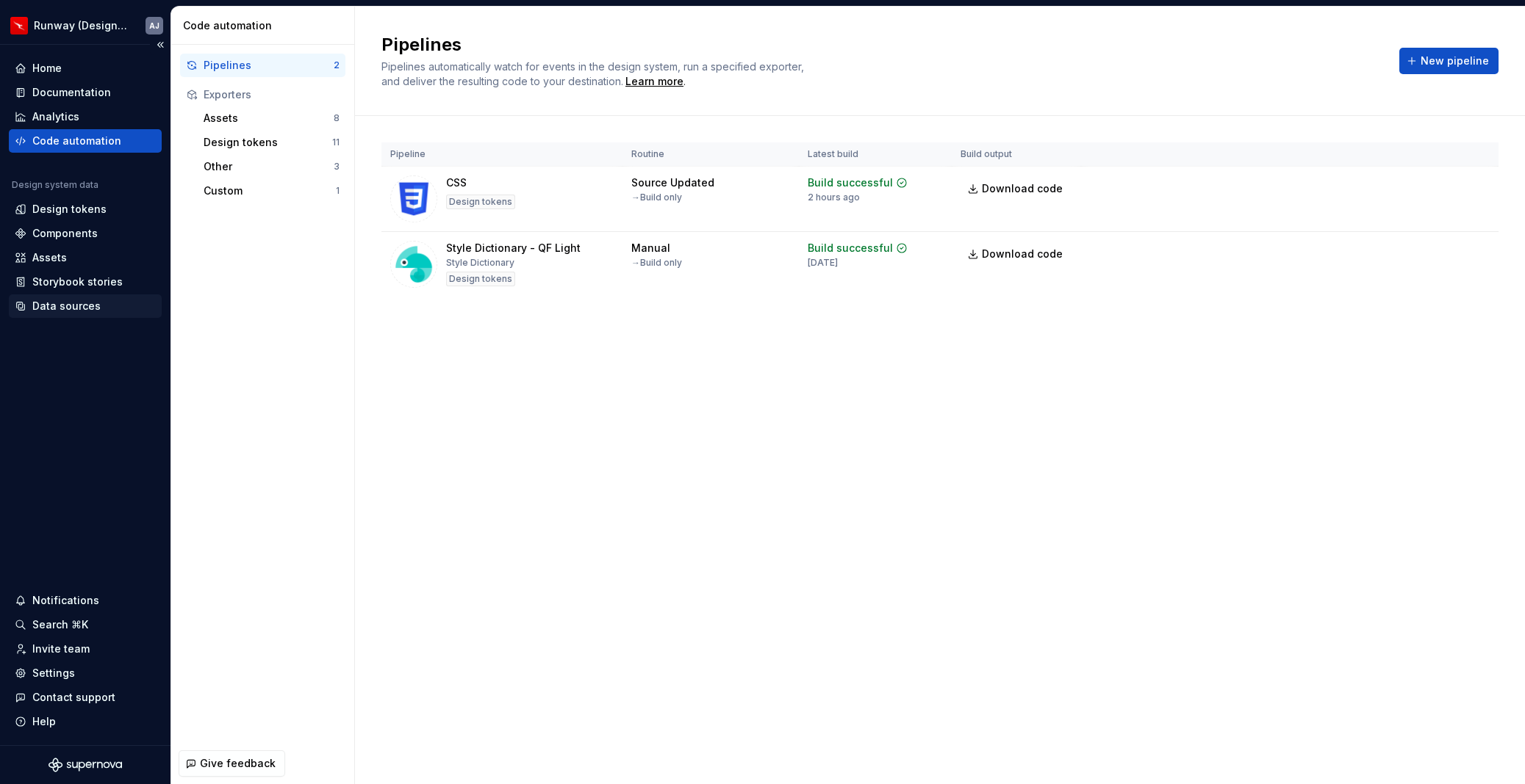
click at [49, 296] on div "Data sources" at bounding box center [85, 306] width 153 height 23
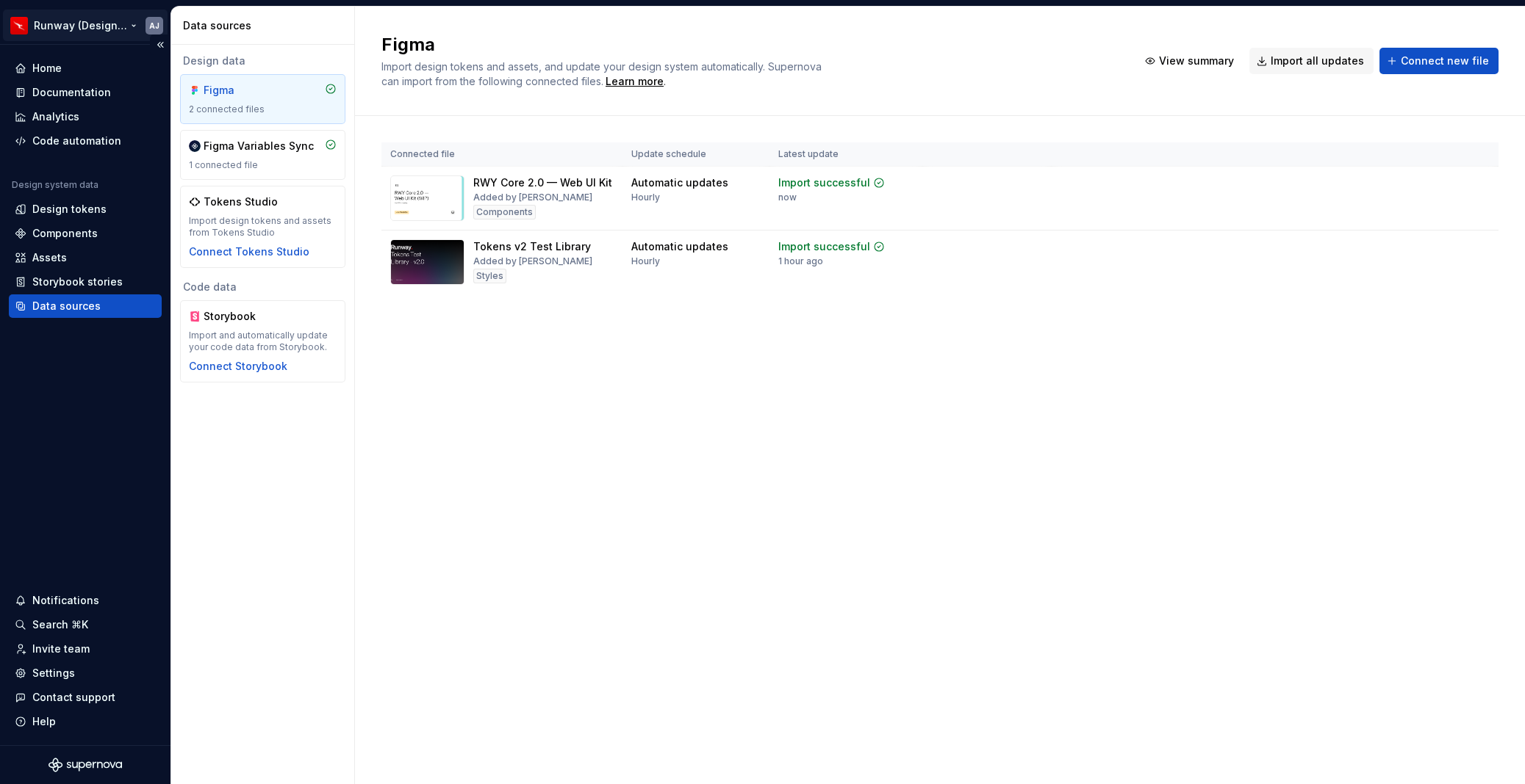
click at [97, 23] on html "Runway (Design Test) AJ Home Documentation Analytics Code automation Design sys…" at bounding box center [762, 392] width 1525 height 784
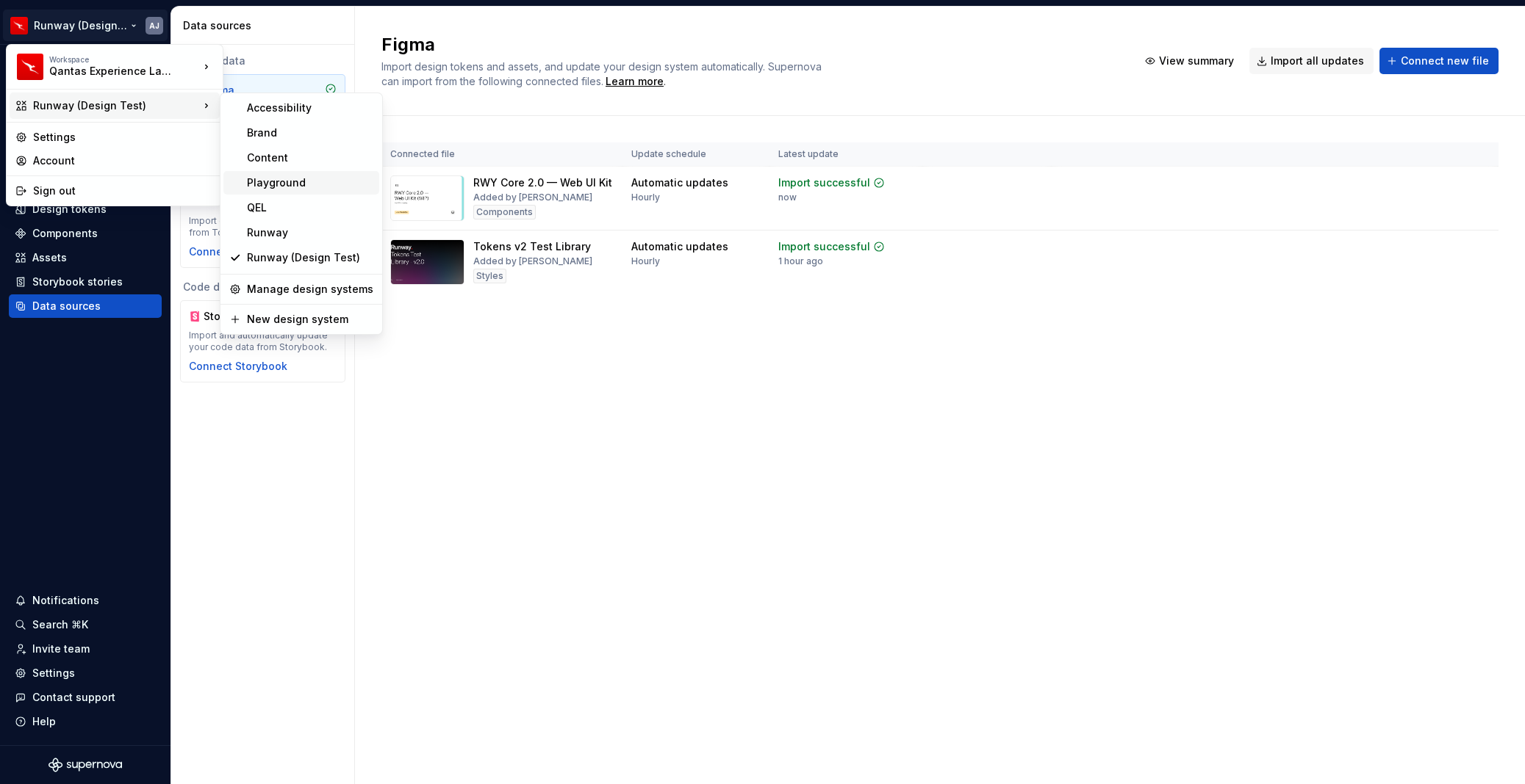
click at [301, 175] on div "Playground" at bounding box center [310, 182] width 127 height 15
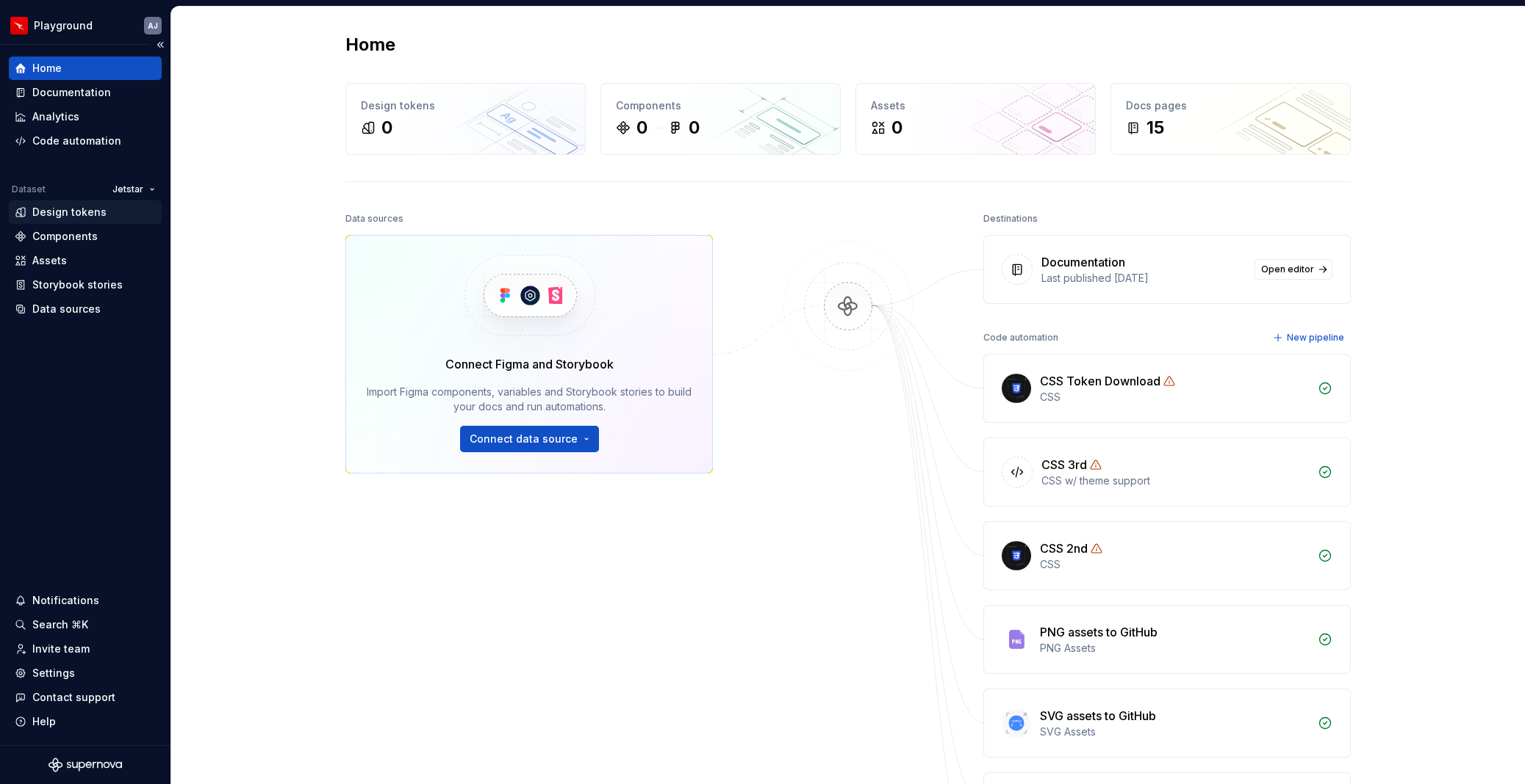
click at [82, 214] on div "Design tokens" at bounding box center [69, 211] width 74 height 15
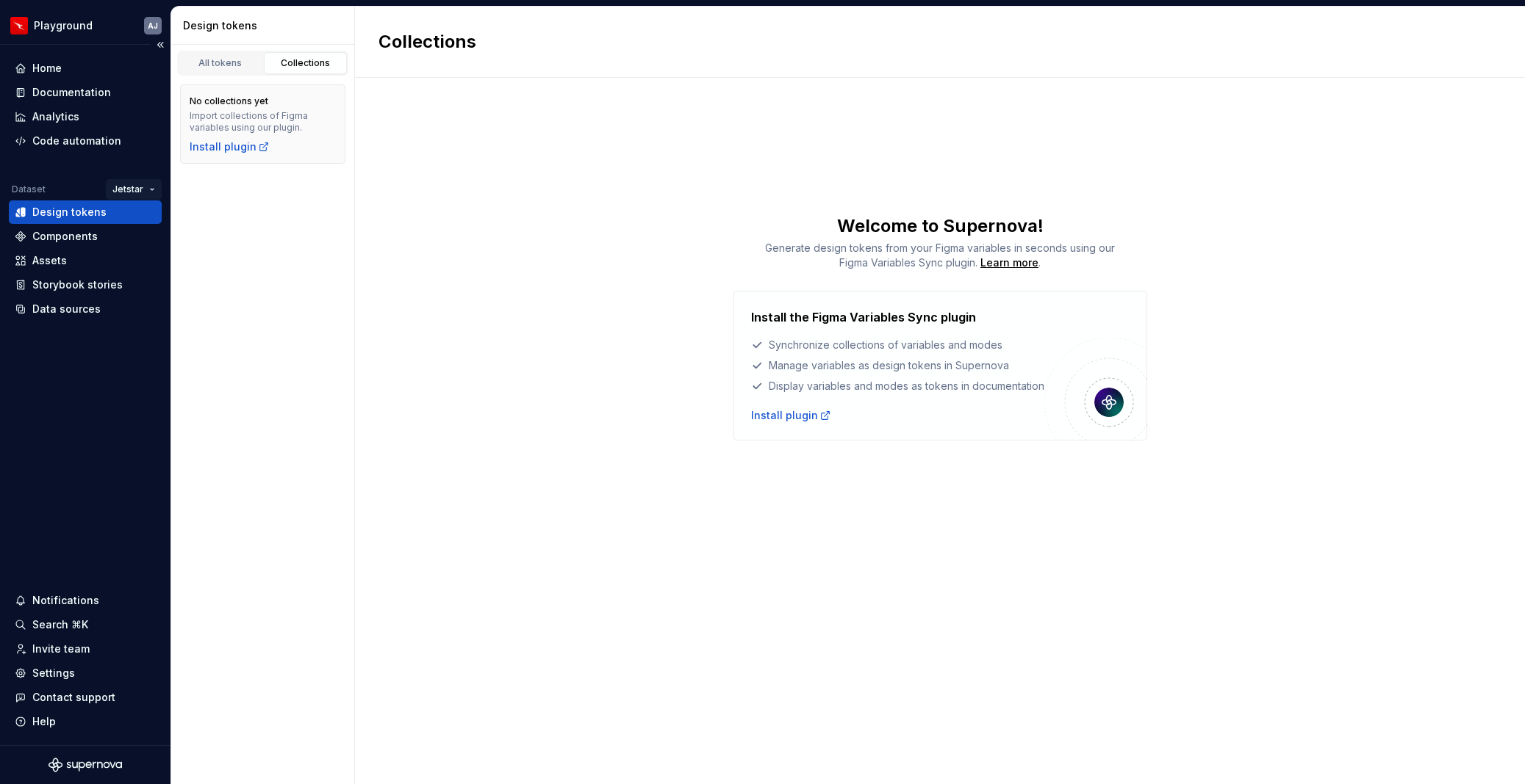
click at [133, 187] on html "Playground AJ Home Documentation Analytics Code automation Dataset Jetstar Desi…" at bounding box center [762, 392] width 1525 height 784
click at [138, 154] on html "Playground AJ Home Documentation Analytics Code automation Dataset Jetstar Desi…" at bounding box center [762, 392] width 1525 height 784
click at [59, 541] on div "Invite team" at bounding box center [60, 649] width 57 height 15
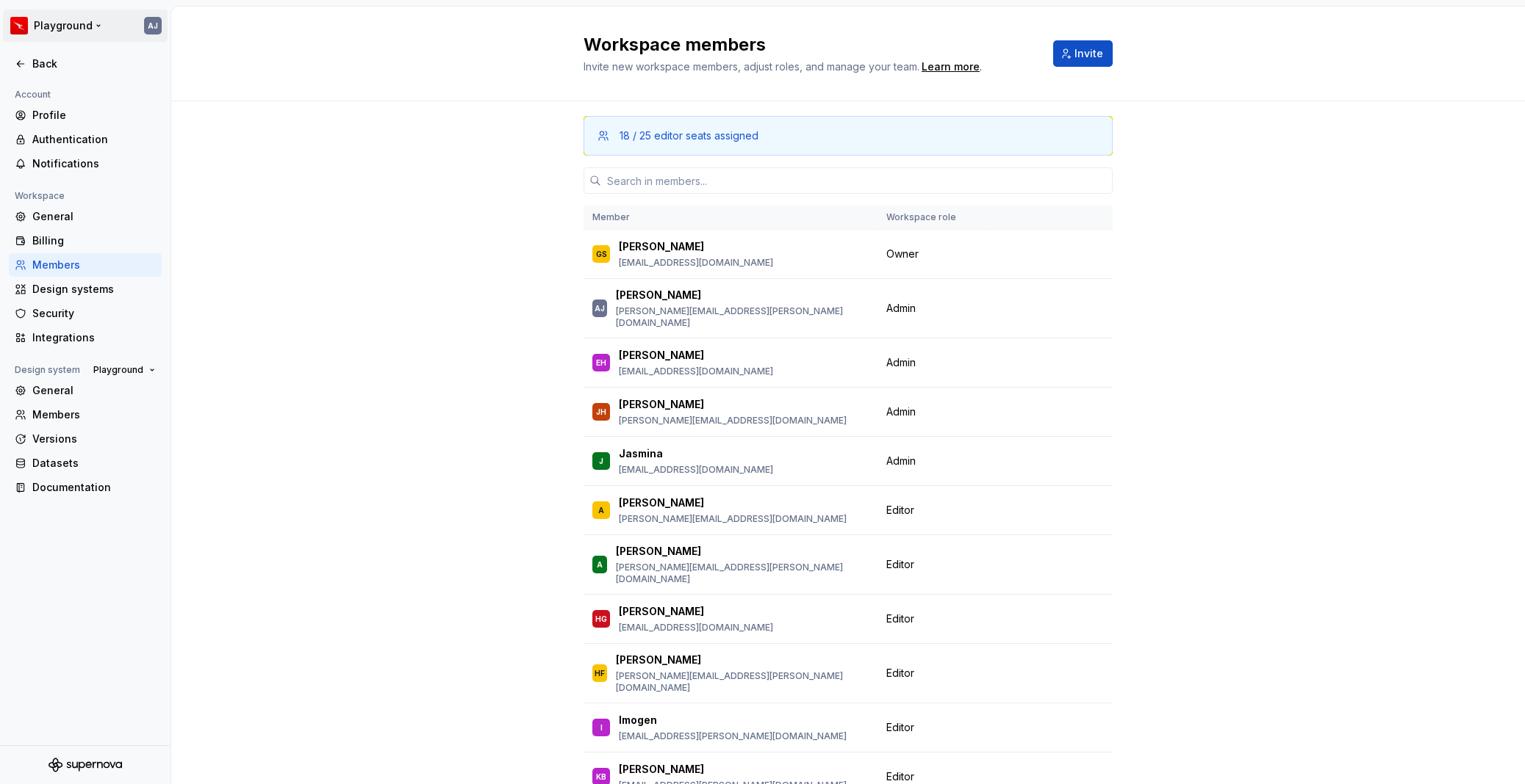
click at [98, 24] on html "Playground AJ Back Account Profile Authentication Notifications Workspace Gener…" at bounding box center [762, 392] width 1525 height 784
click at [406, 285] on html "Playground AJ Back Account Profile Authentication Notifications Workspace Gener…" at bounding box center [762, 392] width 1525 height 784
click at [1074, 58] on button "Invite" at bounding box center [1083, 53] width 59 height 26
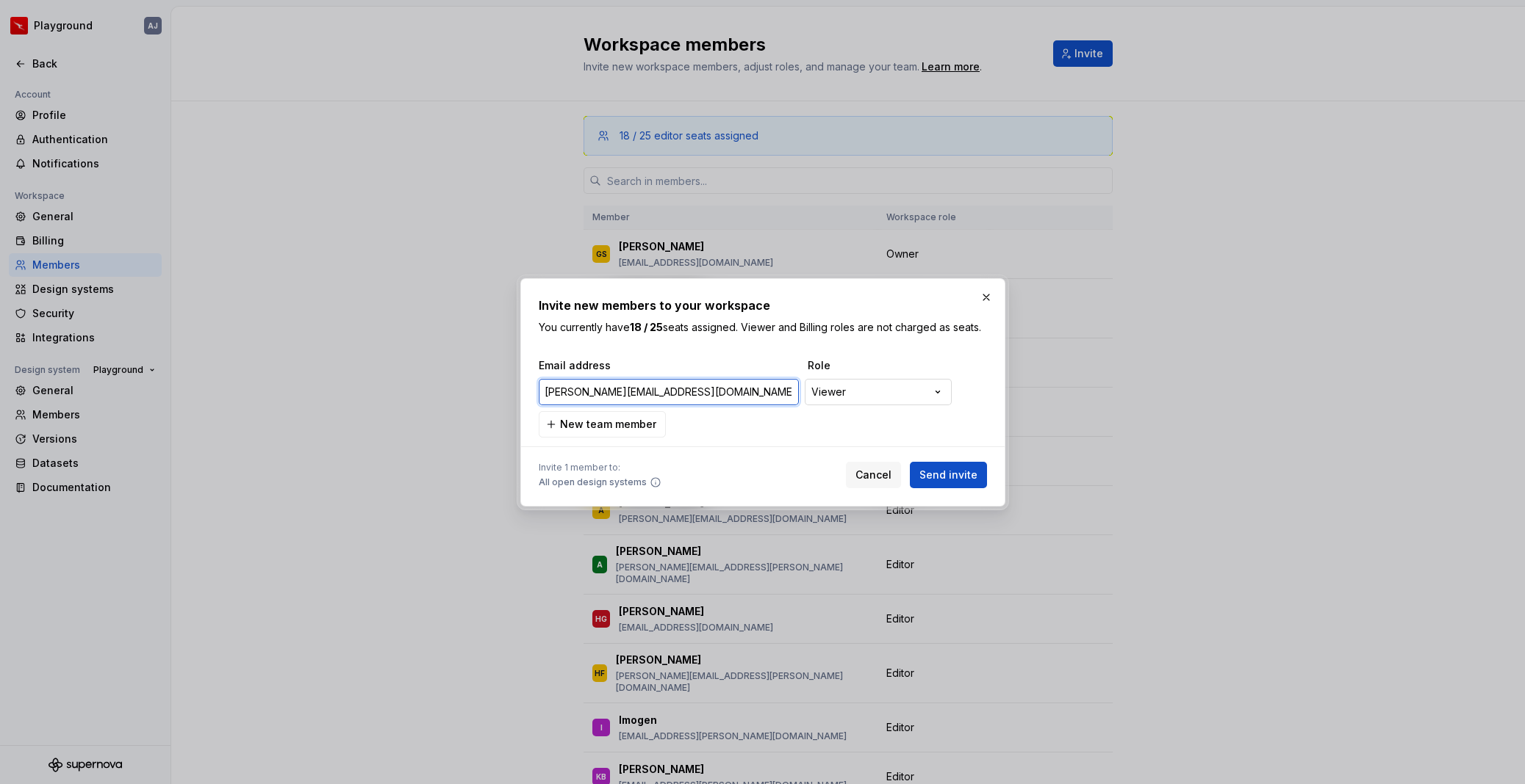
type input "[PERSON_NAME][EMAIL_ADDRESS][DOMAIN_NAME]"
click at [882, 395] on div "**********" at bounding box center [762, 392] width 1525 height 784
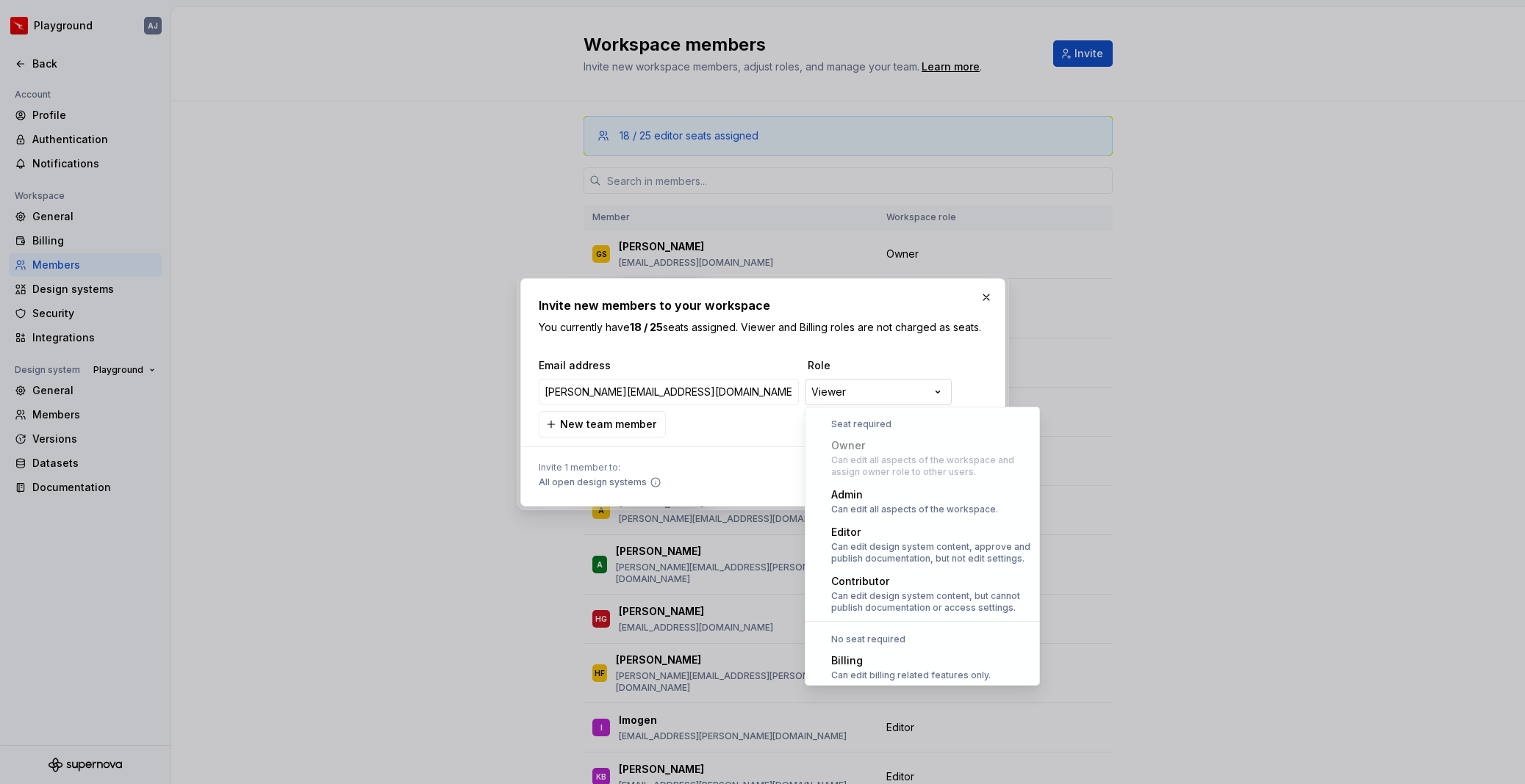
scroll to position [40, 0]
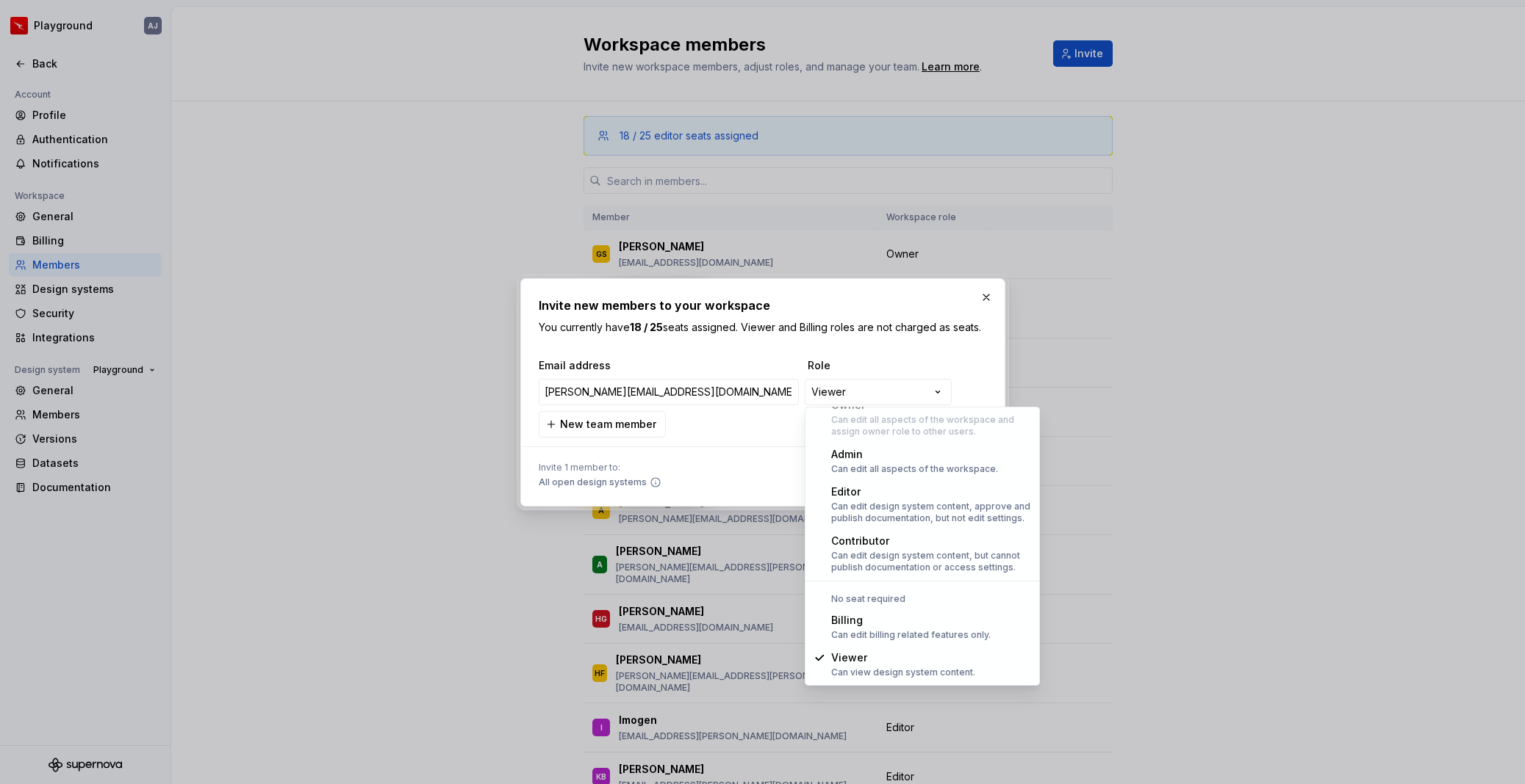
select select "*******"
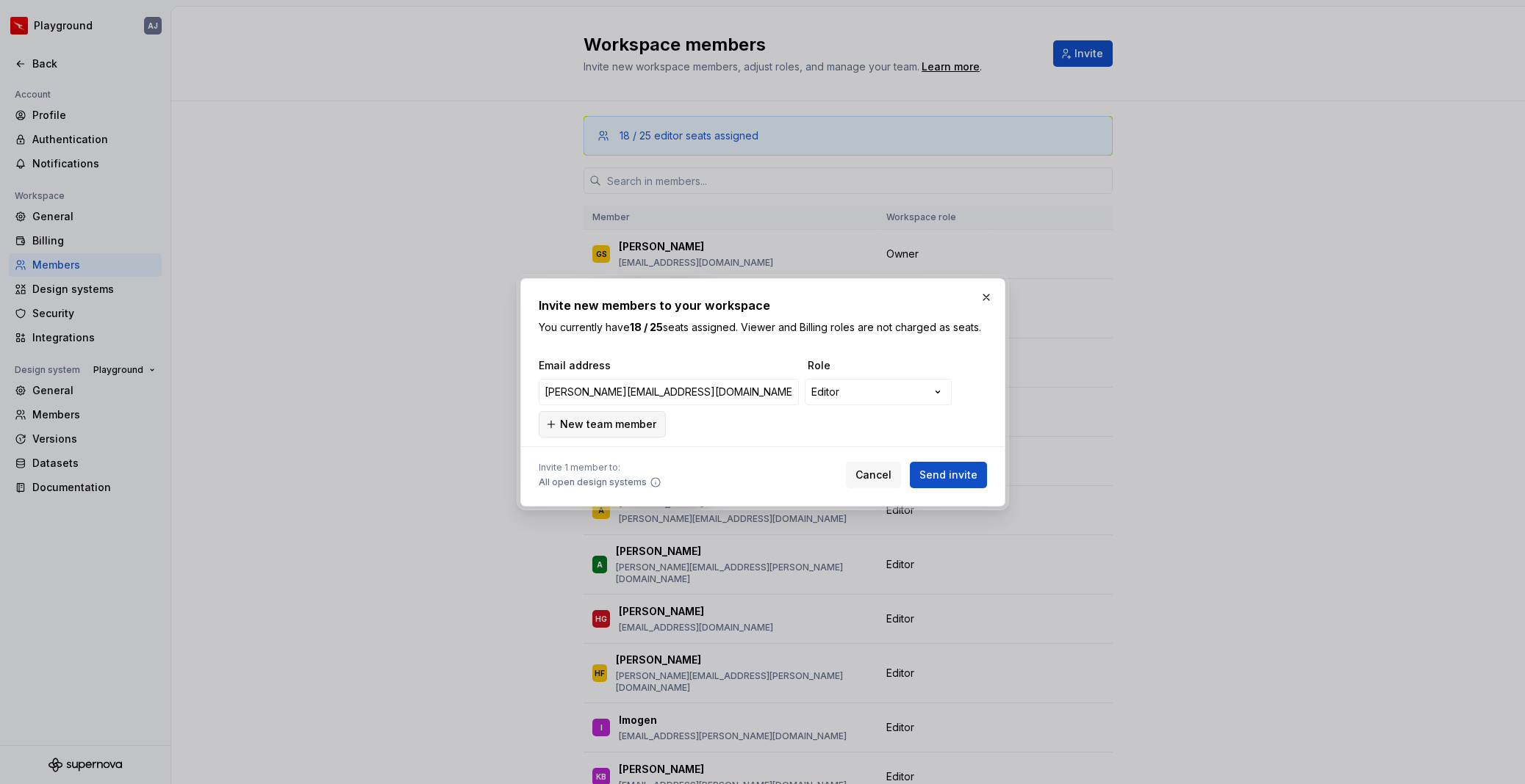
click at [629, 429] on span "New team member" at bounding box center [608, 424] width 96 height 15
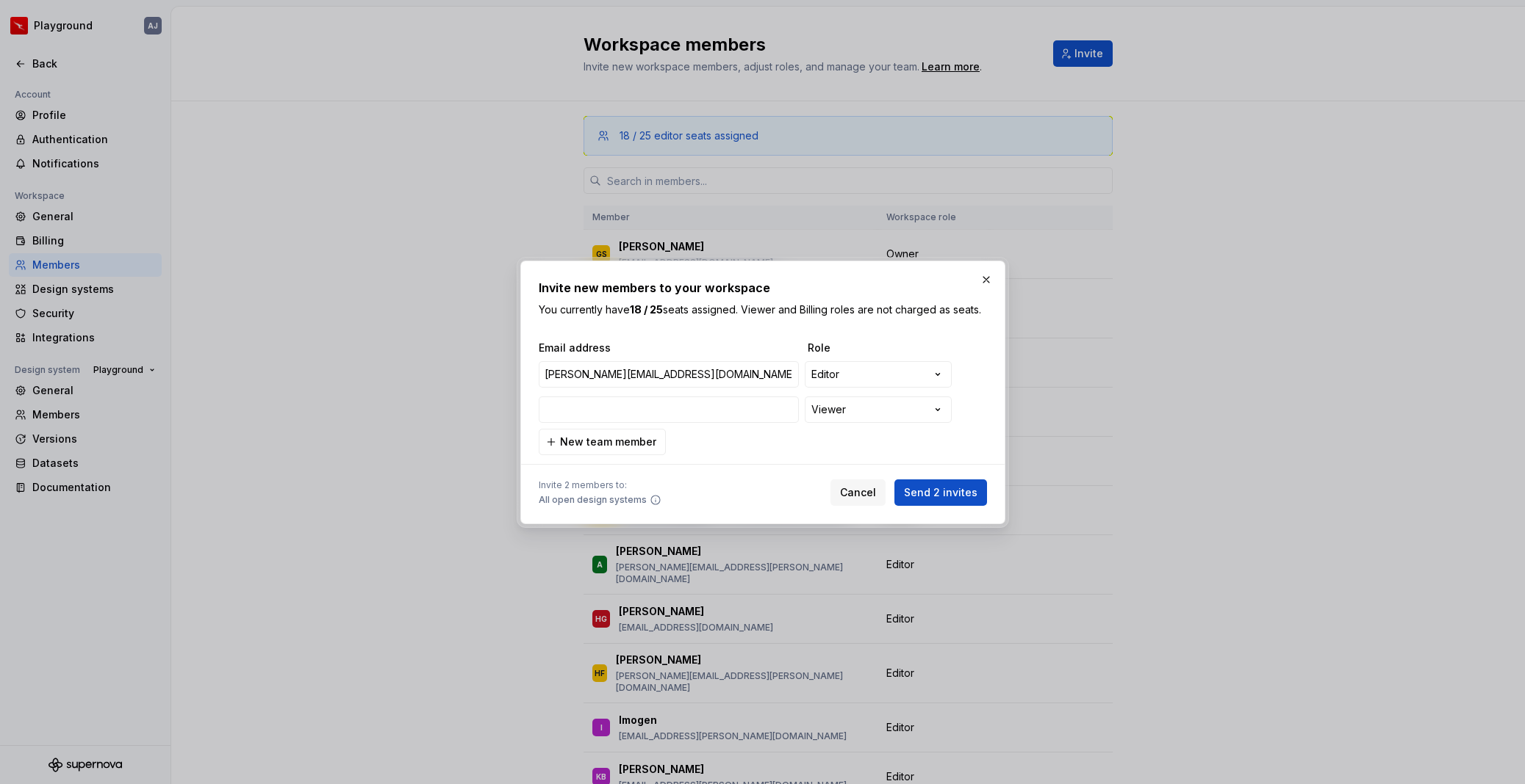
click at [770, 447] on div "**********" at bounding box center [763, 398] width 448 height 115
click at [967, 407] on button "button" at bounding box center [970, 409] width 26 height 26
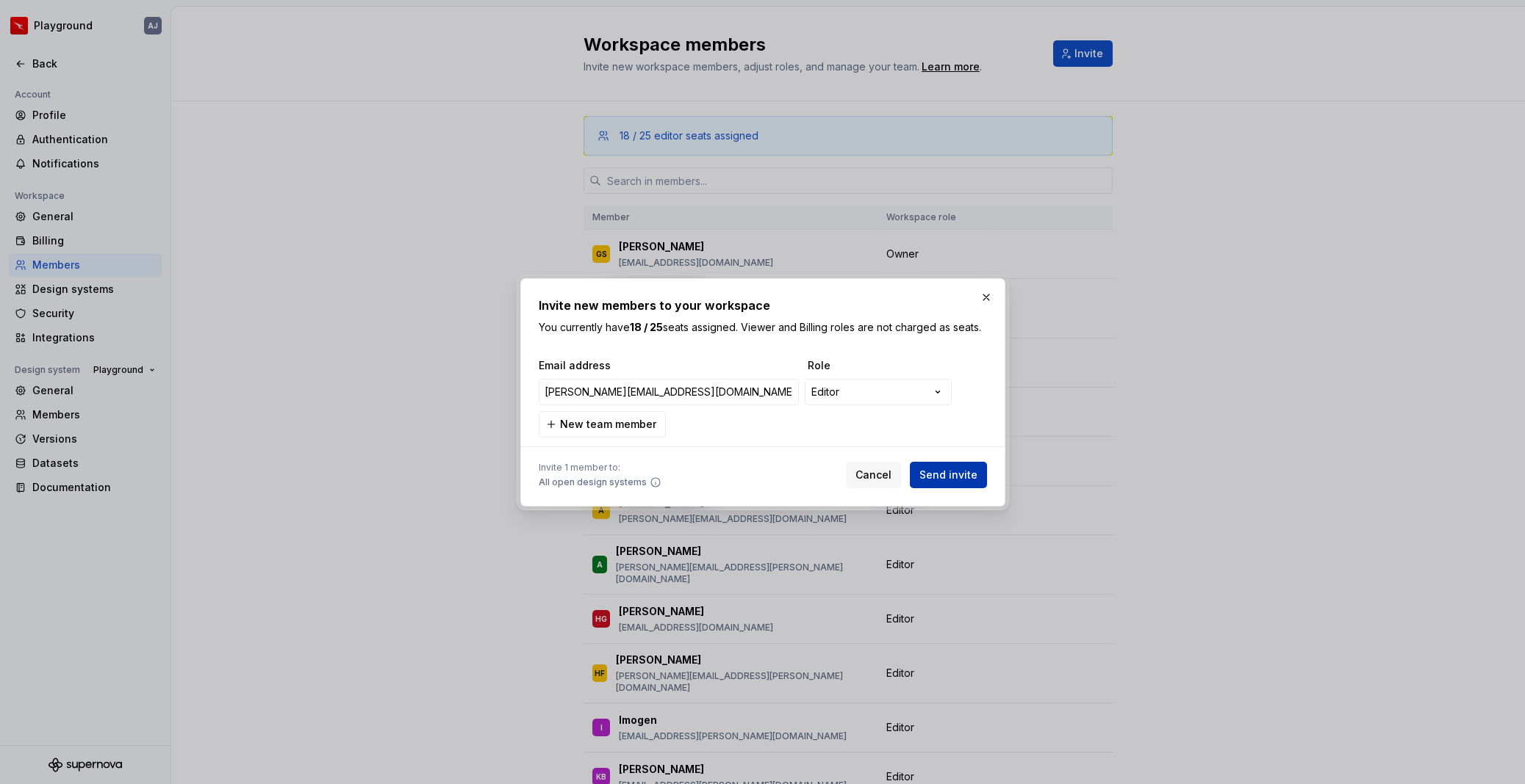
click at [958, 475] on span "Send invite" at bounding box center [948, 474] width 58 height 15
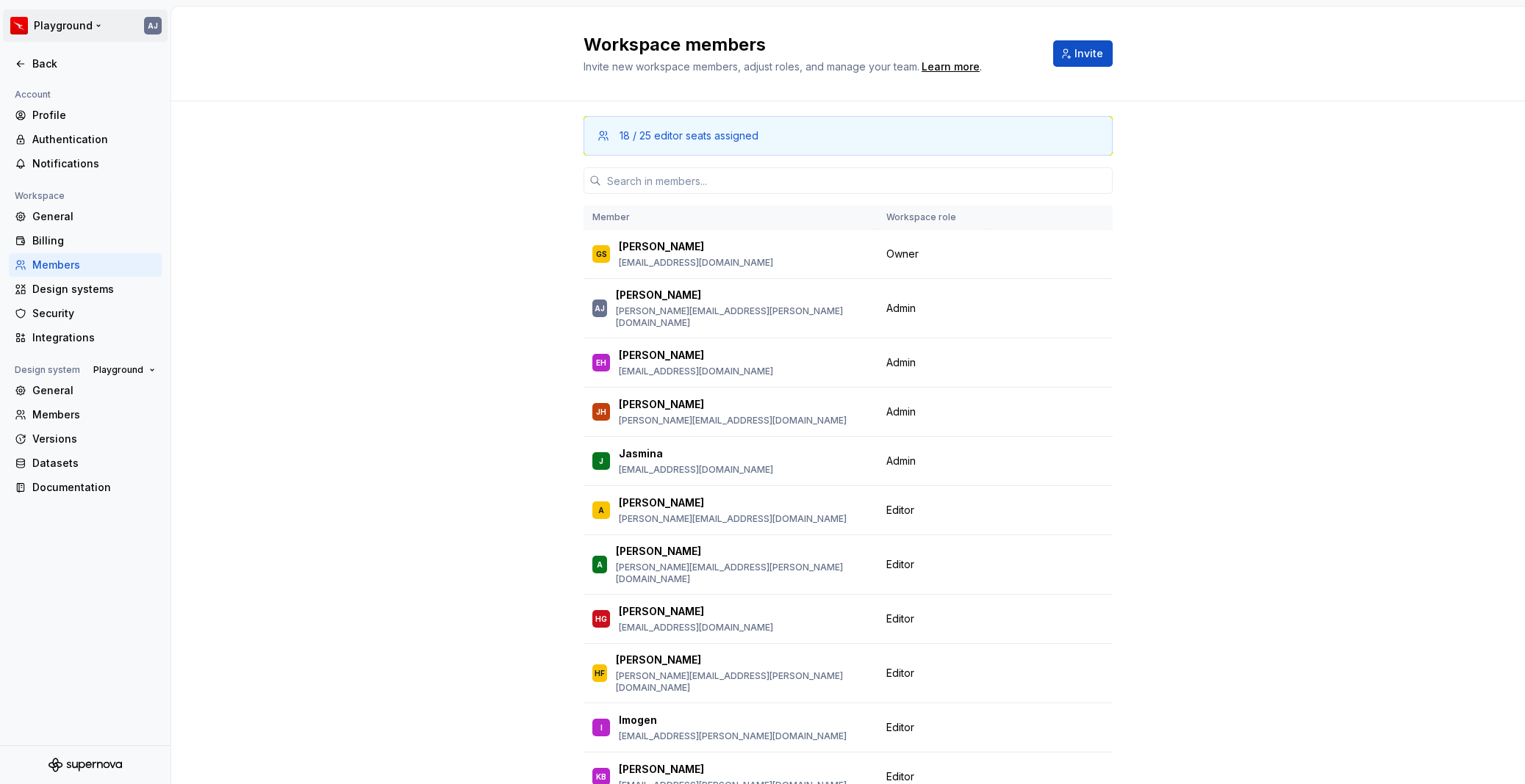
click at [91, 21] on html "Playground AJ Back Account Profile Authentication Notifications Workspace Gener…" at bounding box center [762, 392] width 1525 height 784
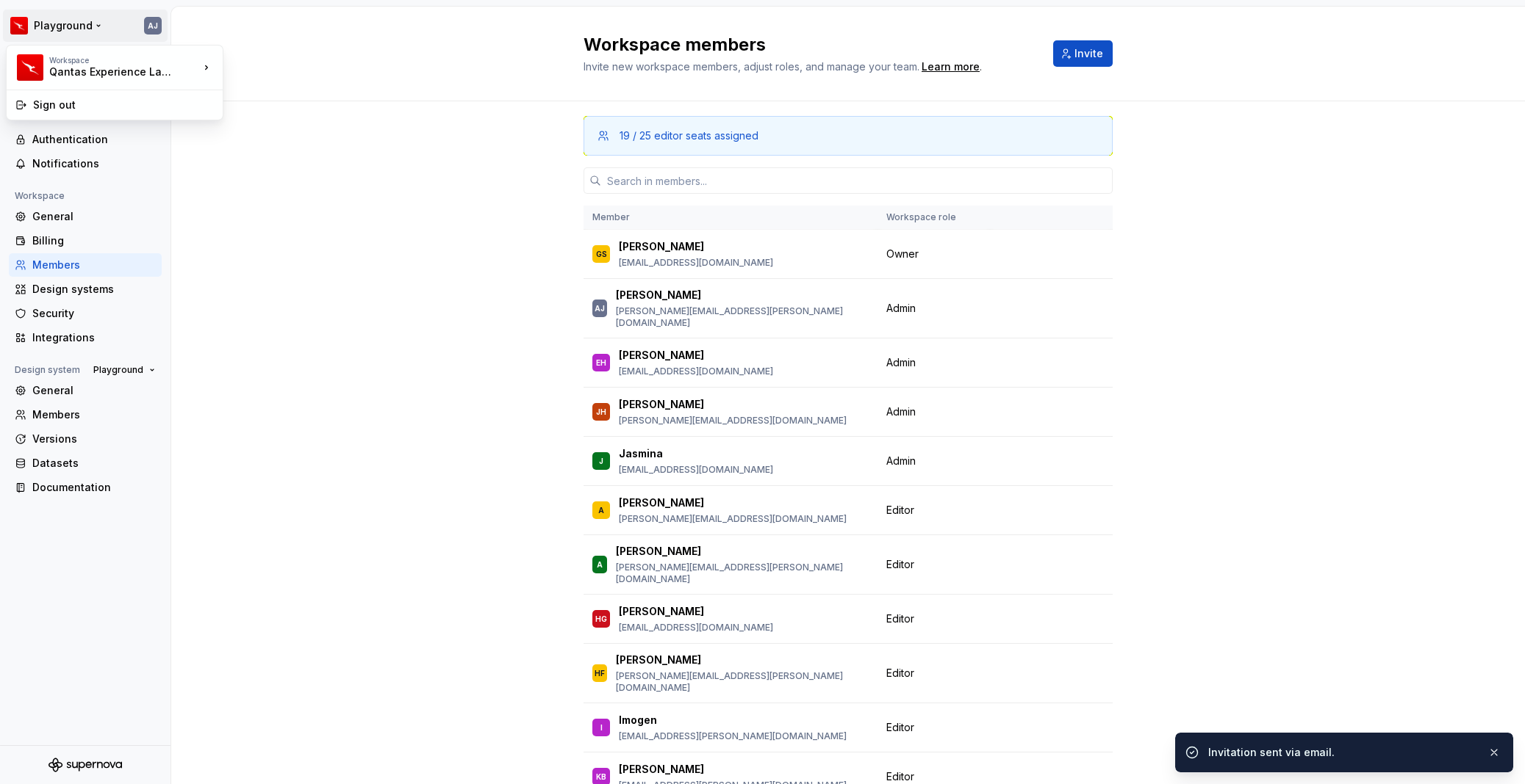
click at [91, 24] on html "Playground AJ Back Account Profile Authentication Notifications Workspace Gener…" at bounding box center [762, 392] width 1525 height 784
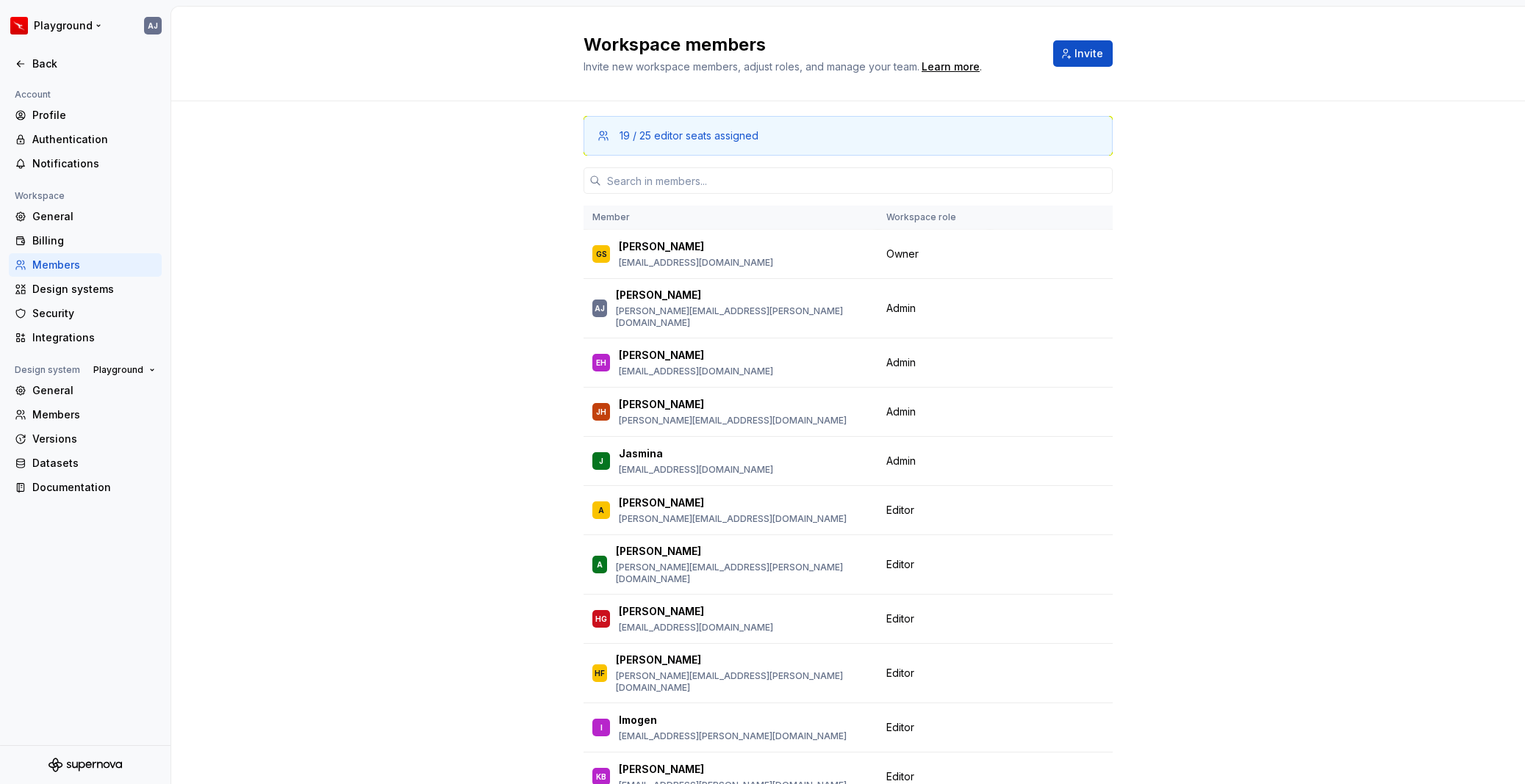
click at [91, 24] on html "Playground AJ Back Account Profile Authentication Notifications Workspace Gener…" at bounding box center [762, 392] width 1525 height 784
click at [365, 168] on html "Playground AJ Back Account Profile Authentication Notifications Workspace Gener…" at bounding box center [762, 392] width 1525 height 784
click at [100, 19] on html "Playground AJ Back Account Profile Authentication Notifications Workspace Gener…" at bounding box center [762, 392] width 1525 height 784
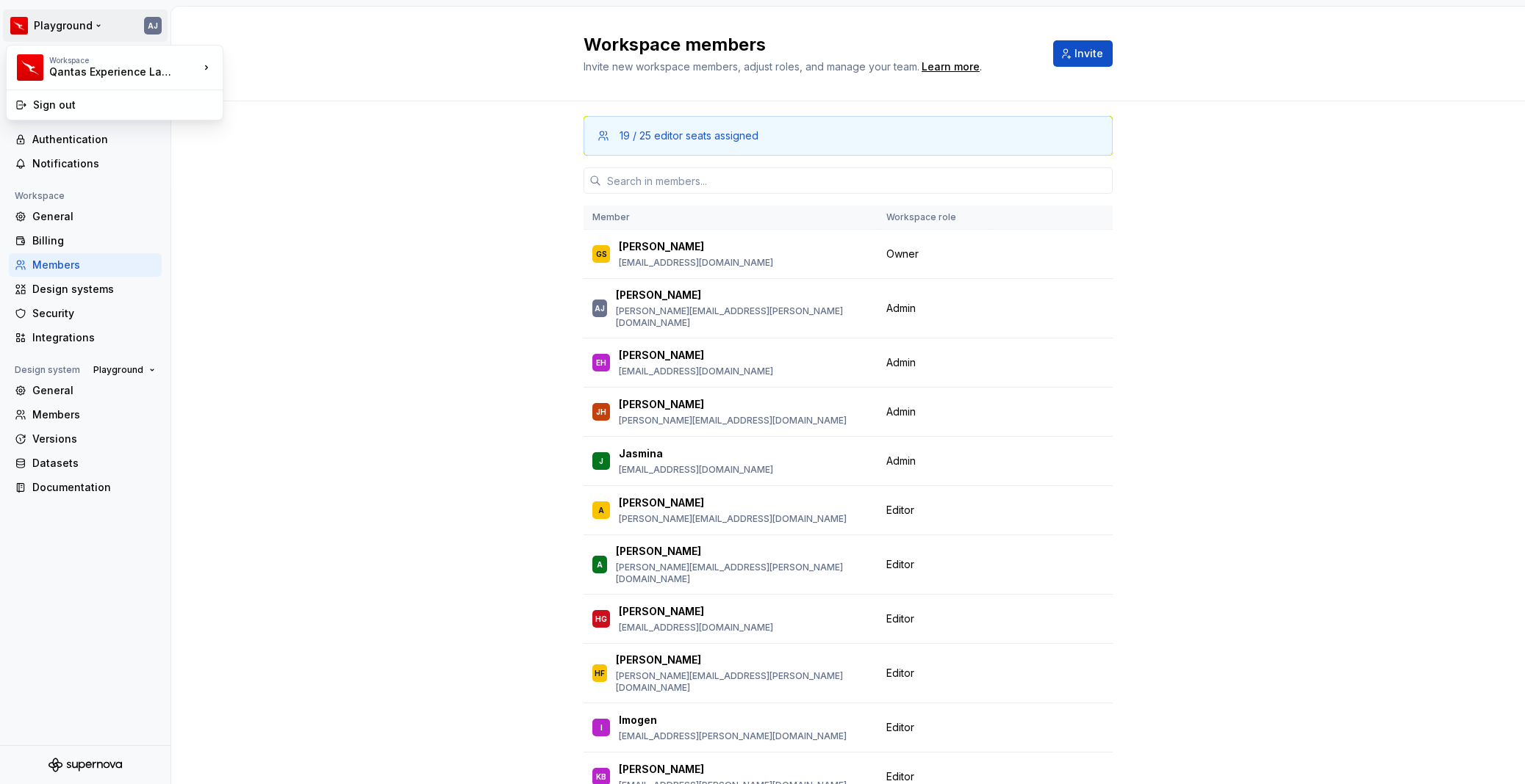
click at [78, 25] on html "Playground AJ Back Account Profile Authentication Notifications Workspace Gener…" at bounding box center [762, 392] width 1525 height 784
click at [34, 67] on div "Back" at bounding box center [94, 63] width 124 height 15
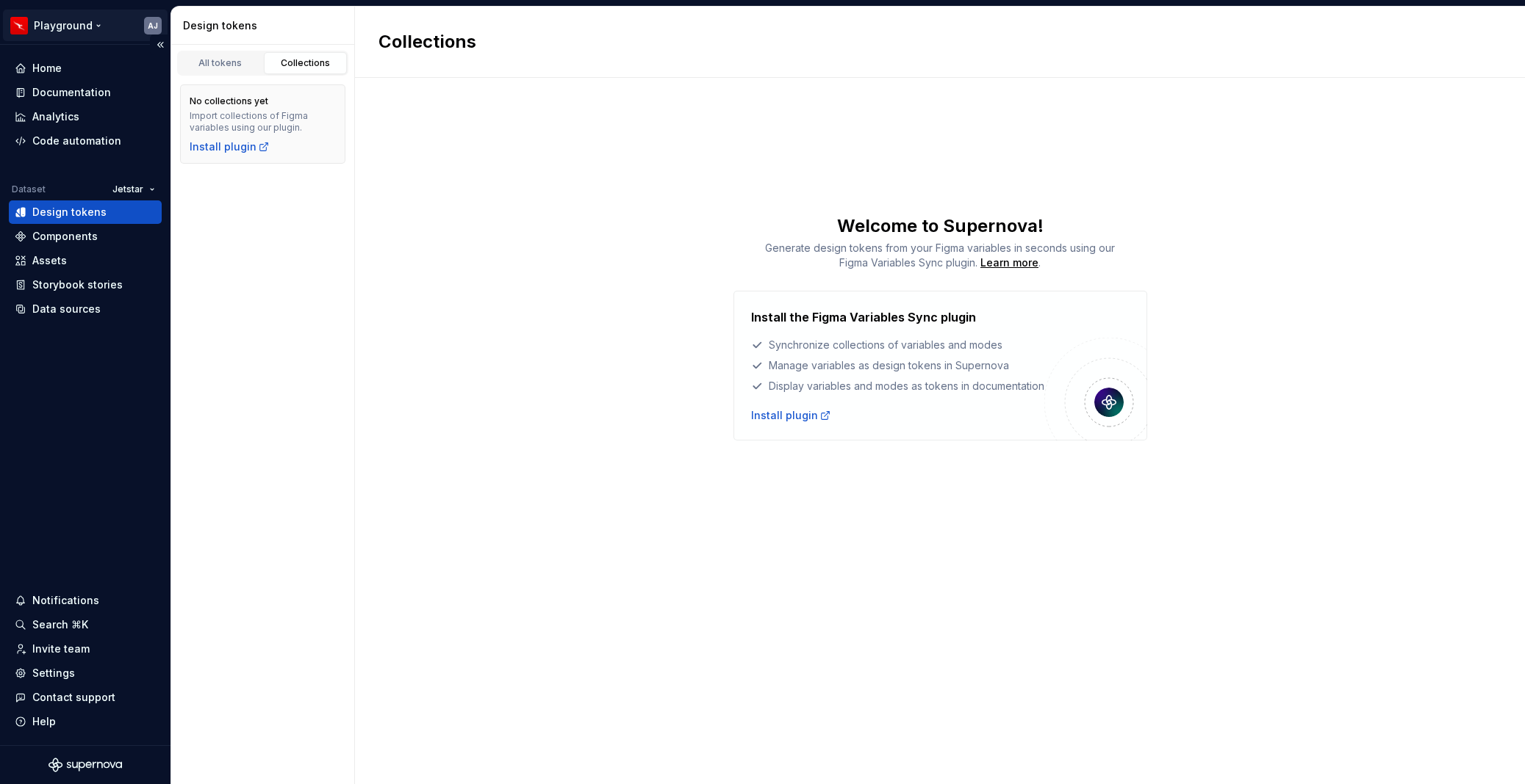
click at [69, 19] on html "Playground AJ Home Documentation Analytics Code automation Dataset Jetstar Desi…" at bounding box center [762, 392] width 1525 height 784
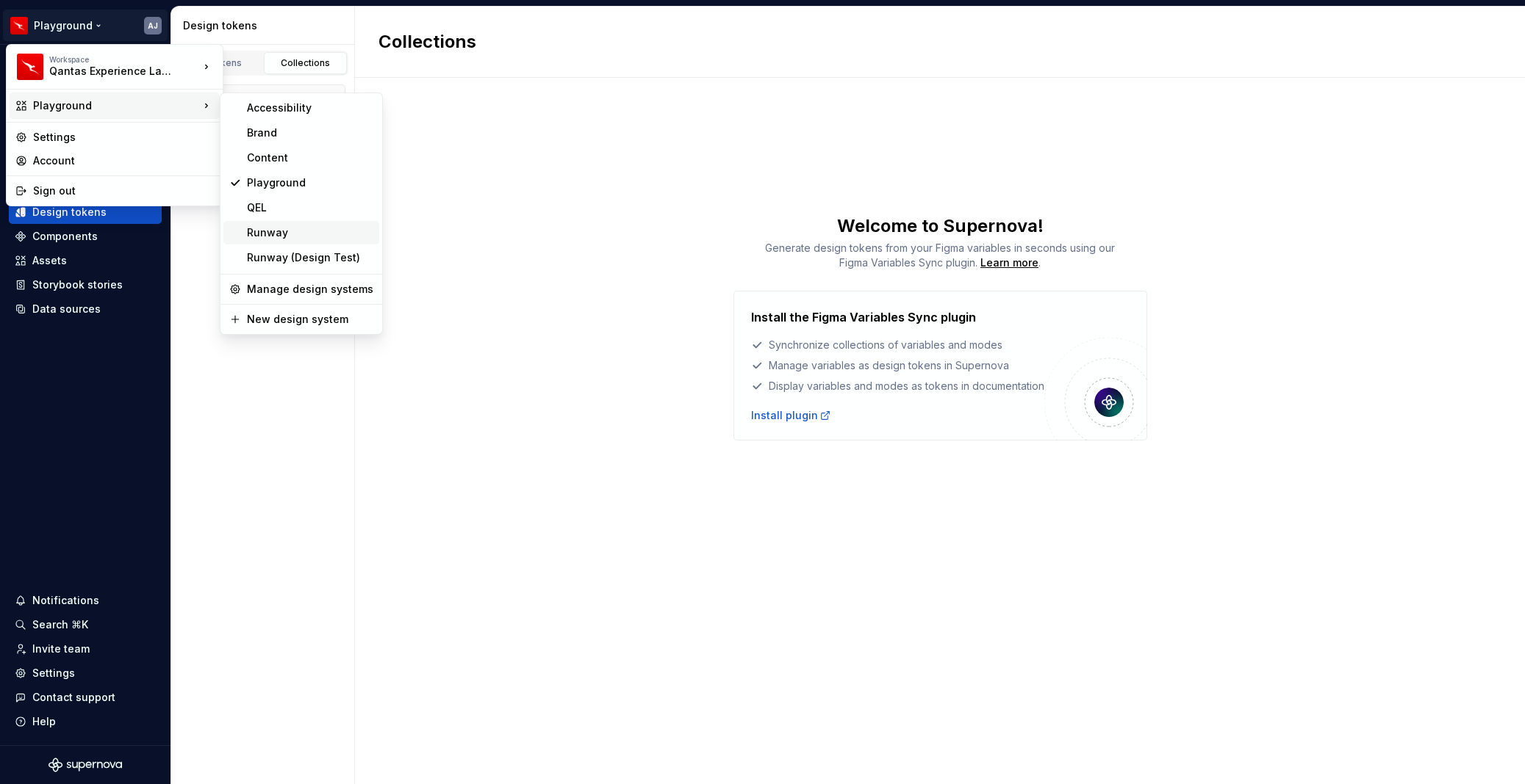
click at [283, 232] on div "Runway" at bounding box center [310, 232] width 127 height 15
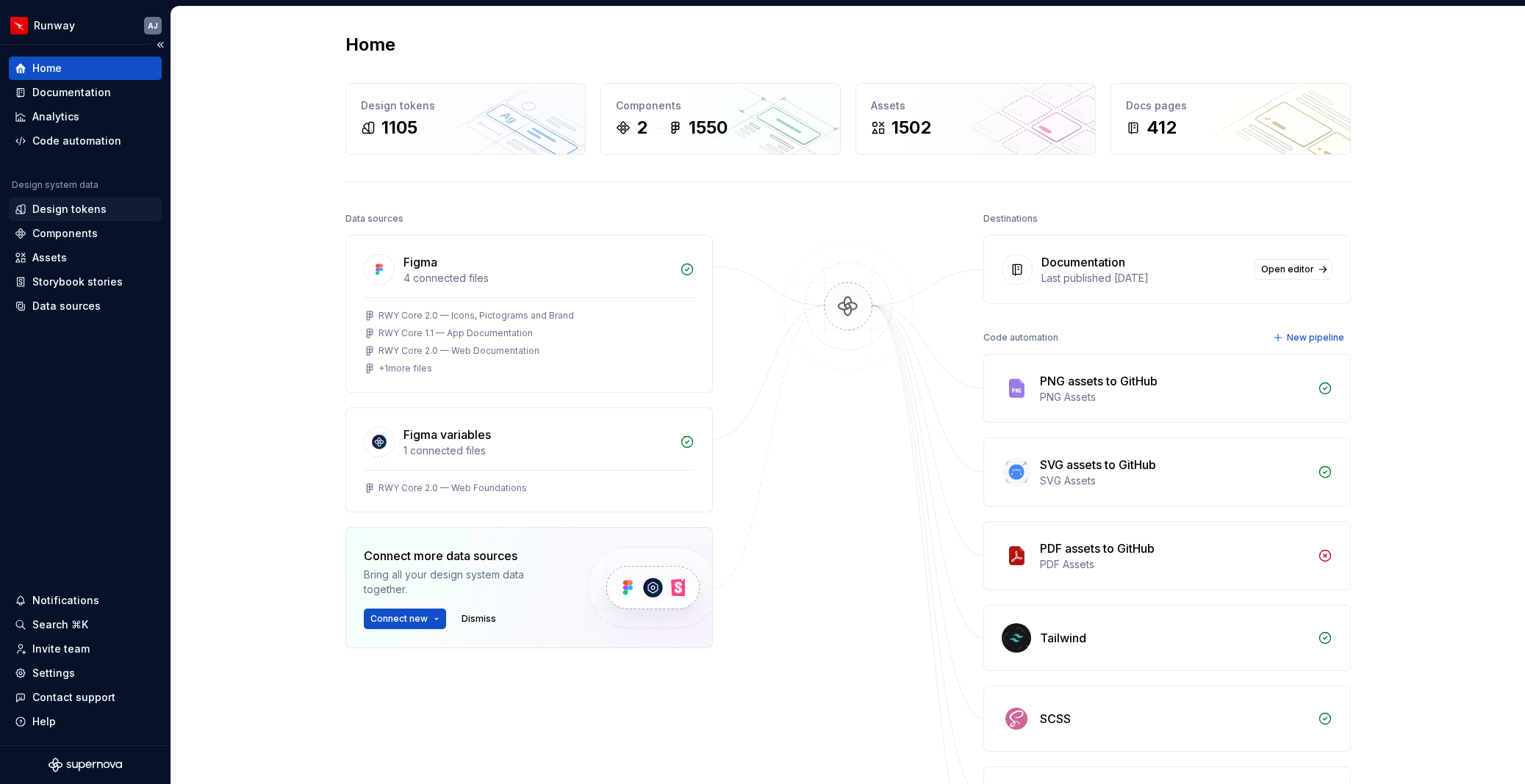
click at [71, 208] on div "Design tokens" at bounding box center [69, 208] width 74 height 15
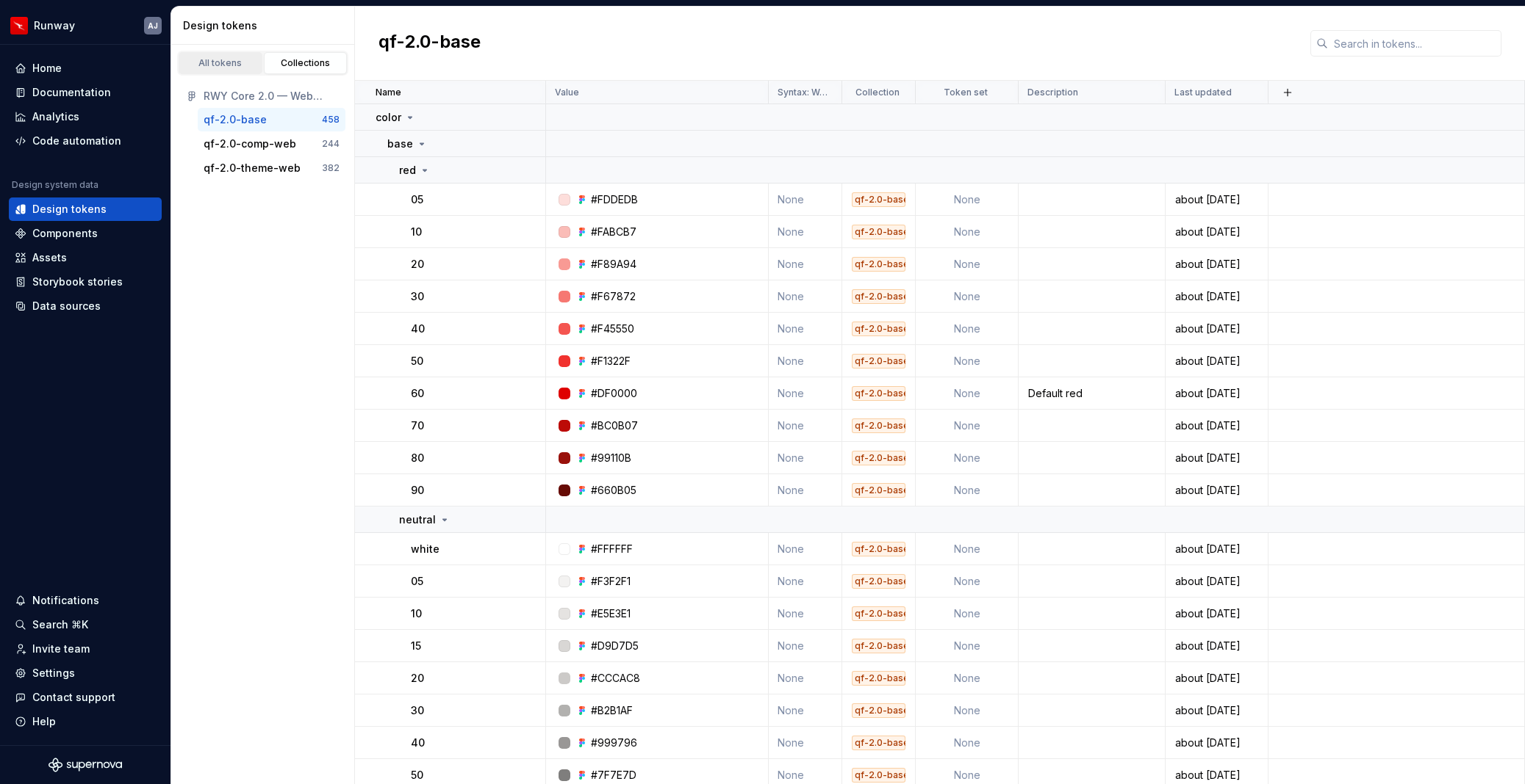
click at [215, 58] on div "All tokens" at bounding box center [220, 63] width 73 height 12
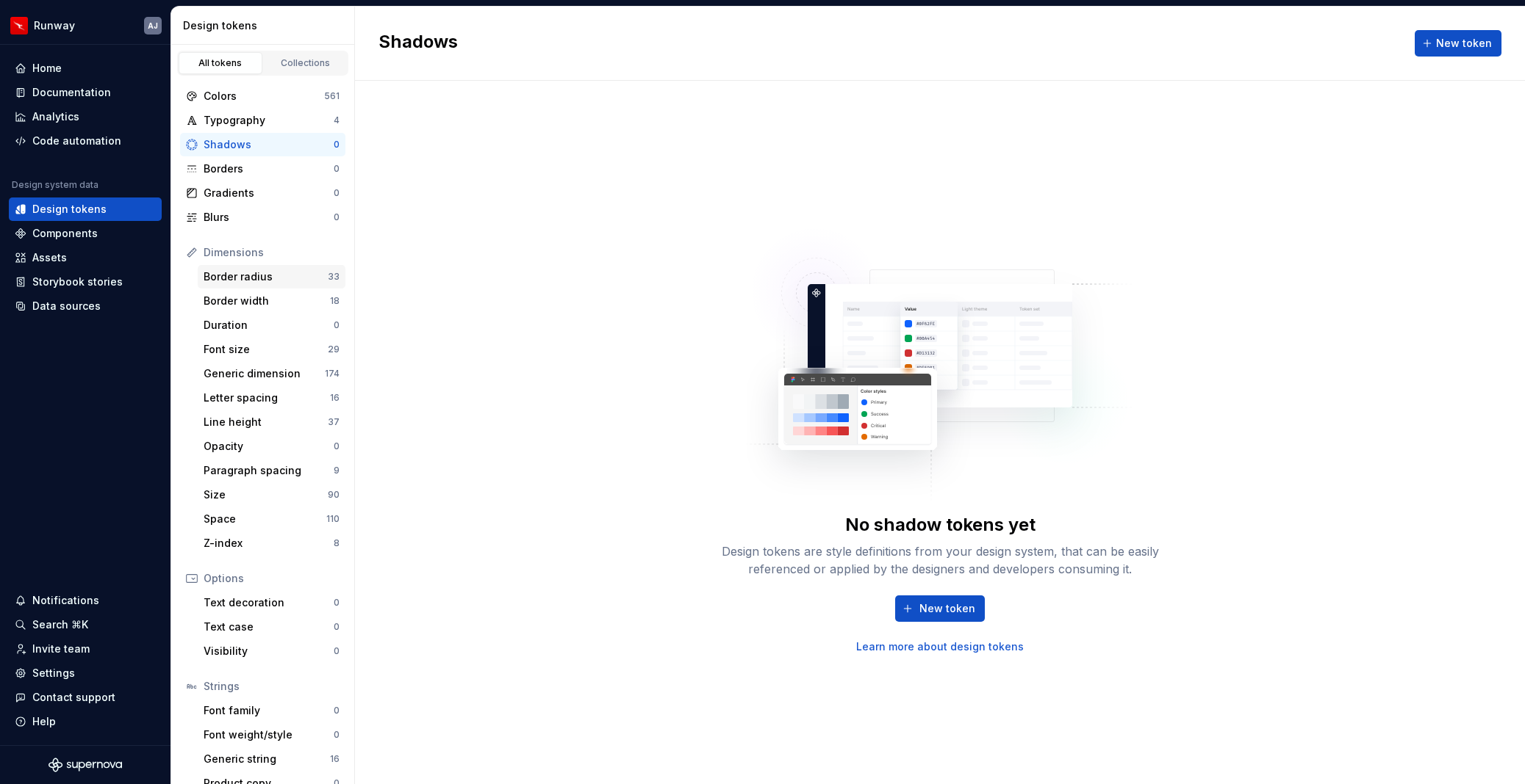
click at [238, 274] on div "Border radius" at bounding box center [265, 277] width 124 height 15
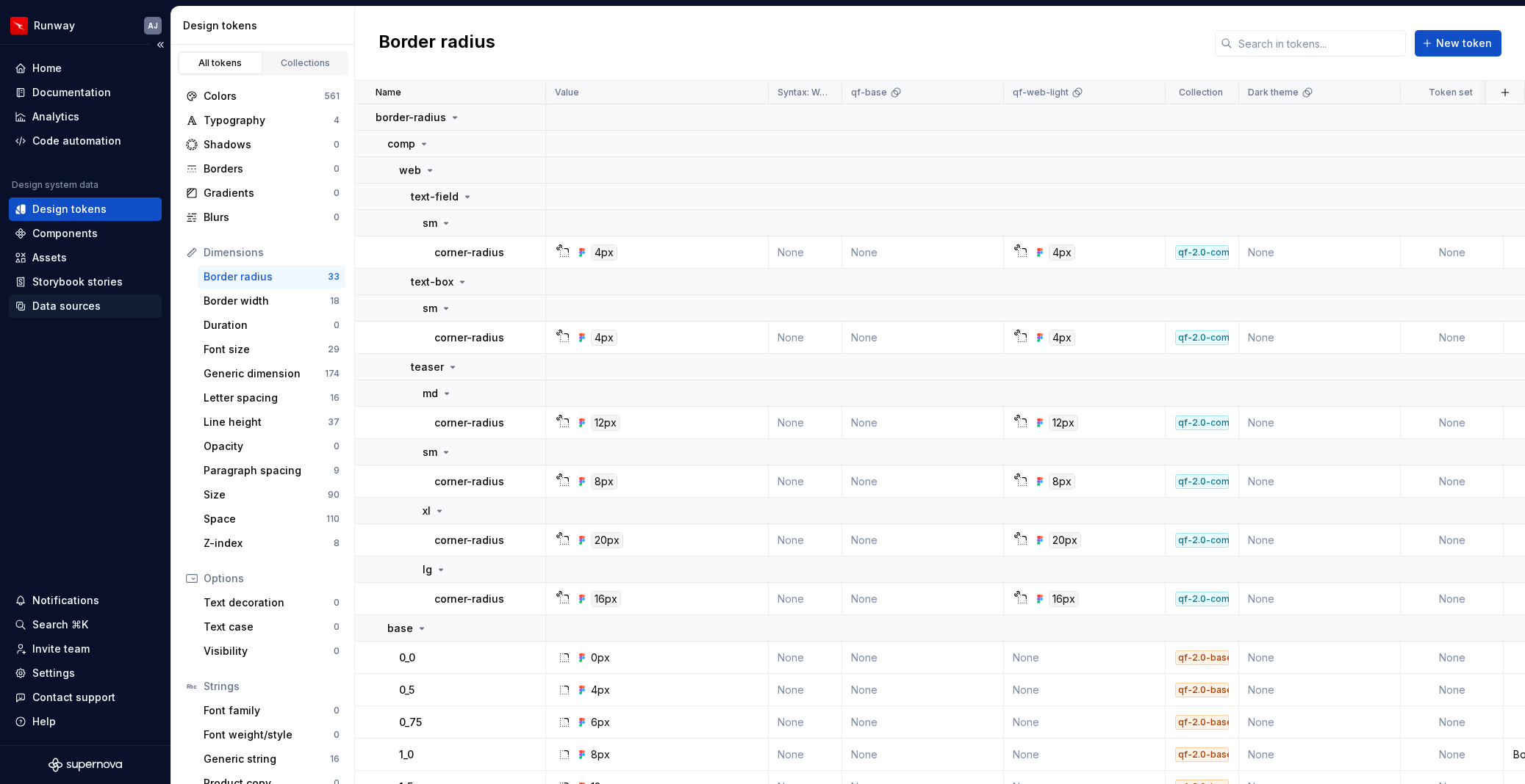
click at [56, 308] on div "Data sources" at bounding box center [66, 306] width 68 height 15
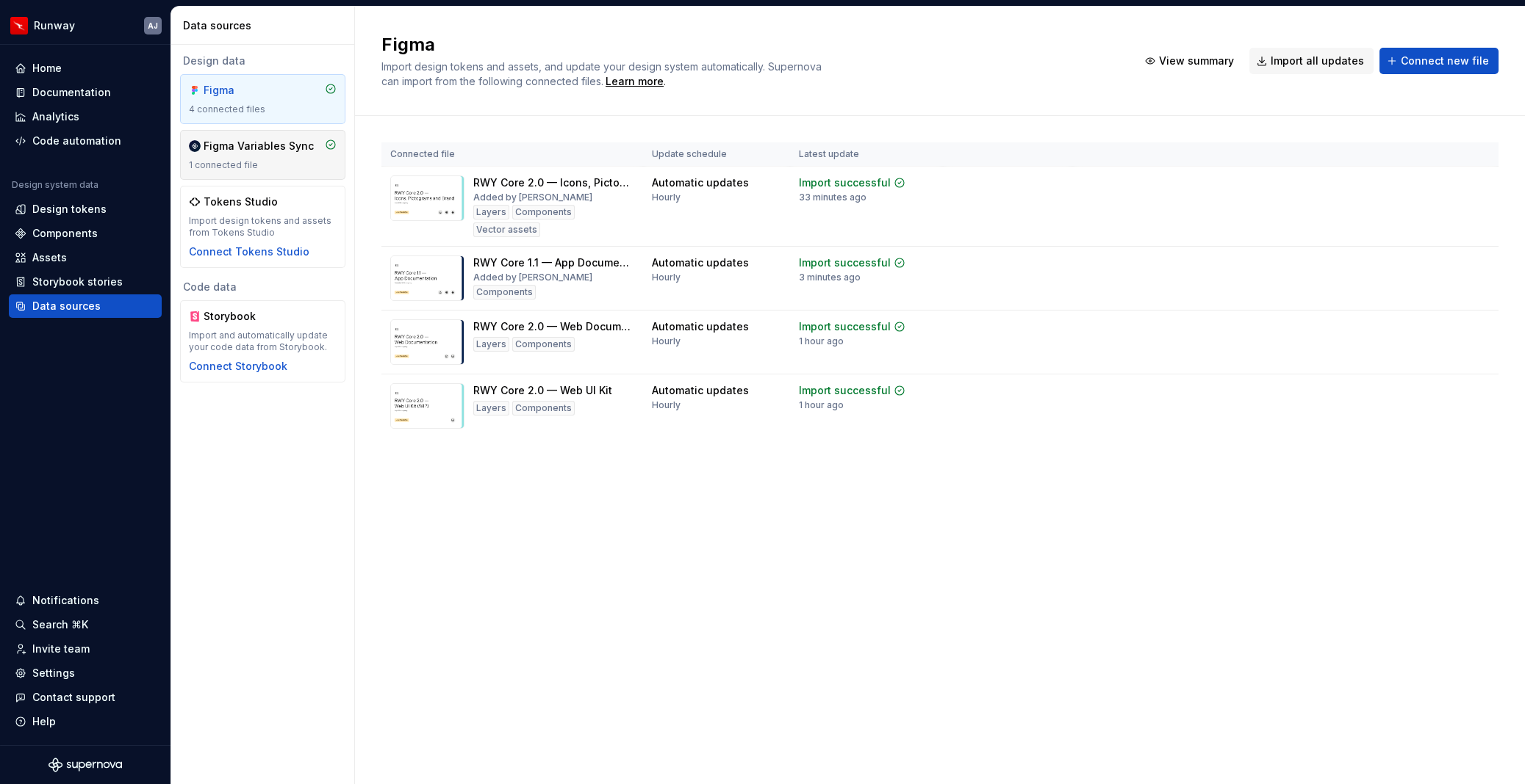
click at [254, 153] on div "Figma Variables Sync" at bounding box center [258, 146] width 110 height 15
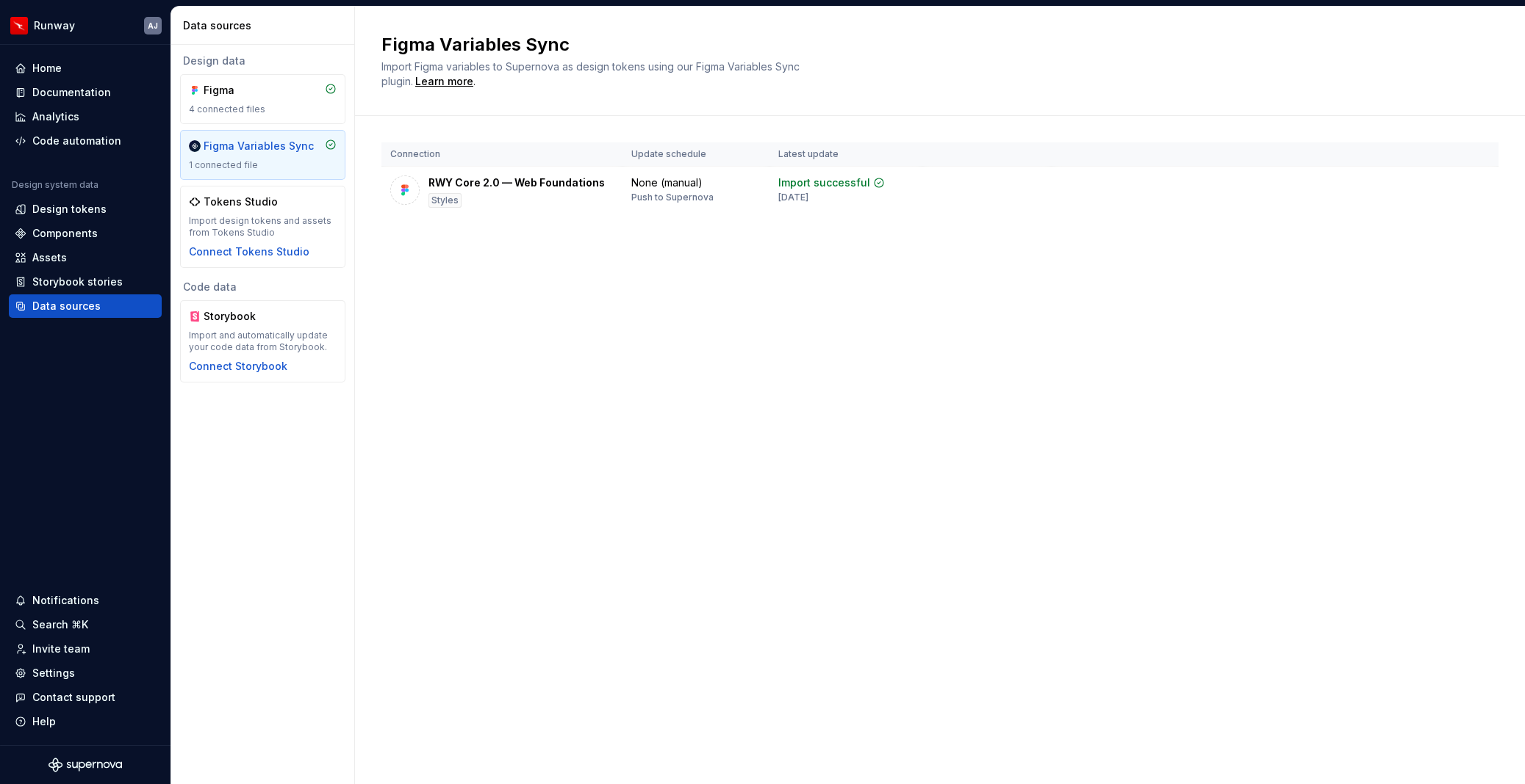
click at [254, 153] on div "Figma Variables Sync" at bounding box center [258, 146] width 110 height 15
click at [1110, 180] on html "Runway AJ Home Documentation Analytics Code automation Design system data Desig…" at bounding box center [762, 392] width 1525 height 784
click at [1110, 300] on html "Runway AJ Home Documentation Analytics Code automation Design system data Desig…" at bounding box center [762, 392] width 1525 height 784
click at [517, 181] on div "RWY Core 2.0 — Web Foundations" at bounding box center [516, 182] width 176 height 15
click at [1110, 186] on html "Runway AJ Home Documentation Analytics Code automation Design system data Desig…" at bounding box center [762, 392] width 1525 height 784
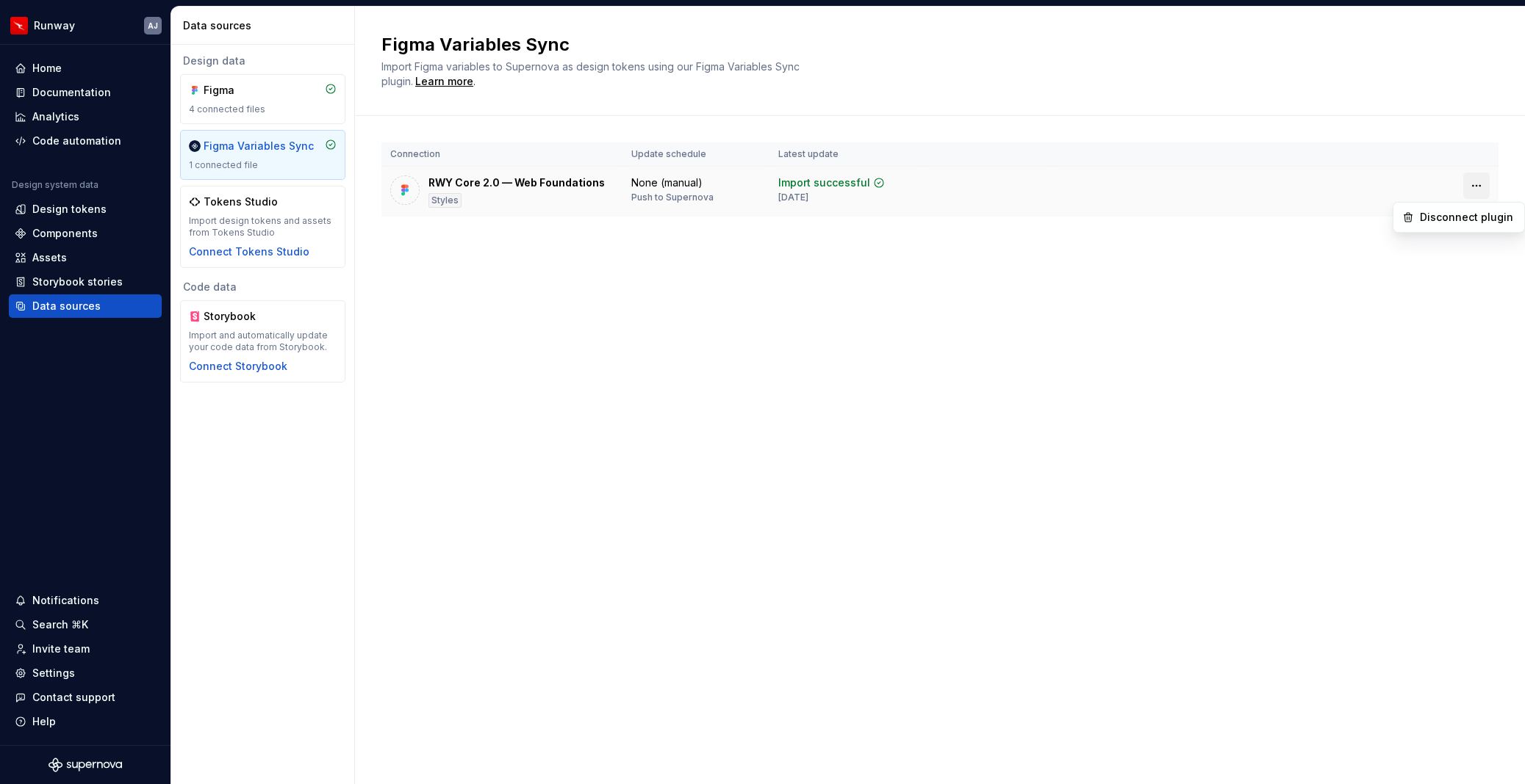
click at [1110, 186] on html "Runway AJ Home Documentation Analytics Code automation Design system data Desig…" at bounding box center [762, 392] width 1525 height 784
click at [66, 136] on div "Code automation" at bounding box center [76, 140] width 89 height 15
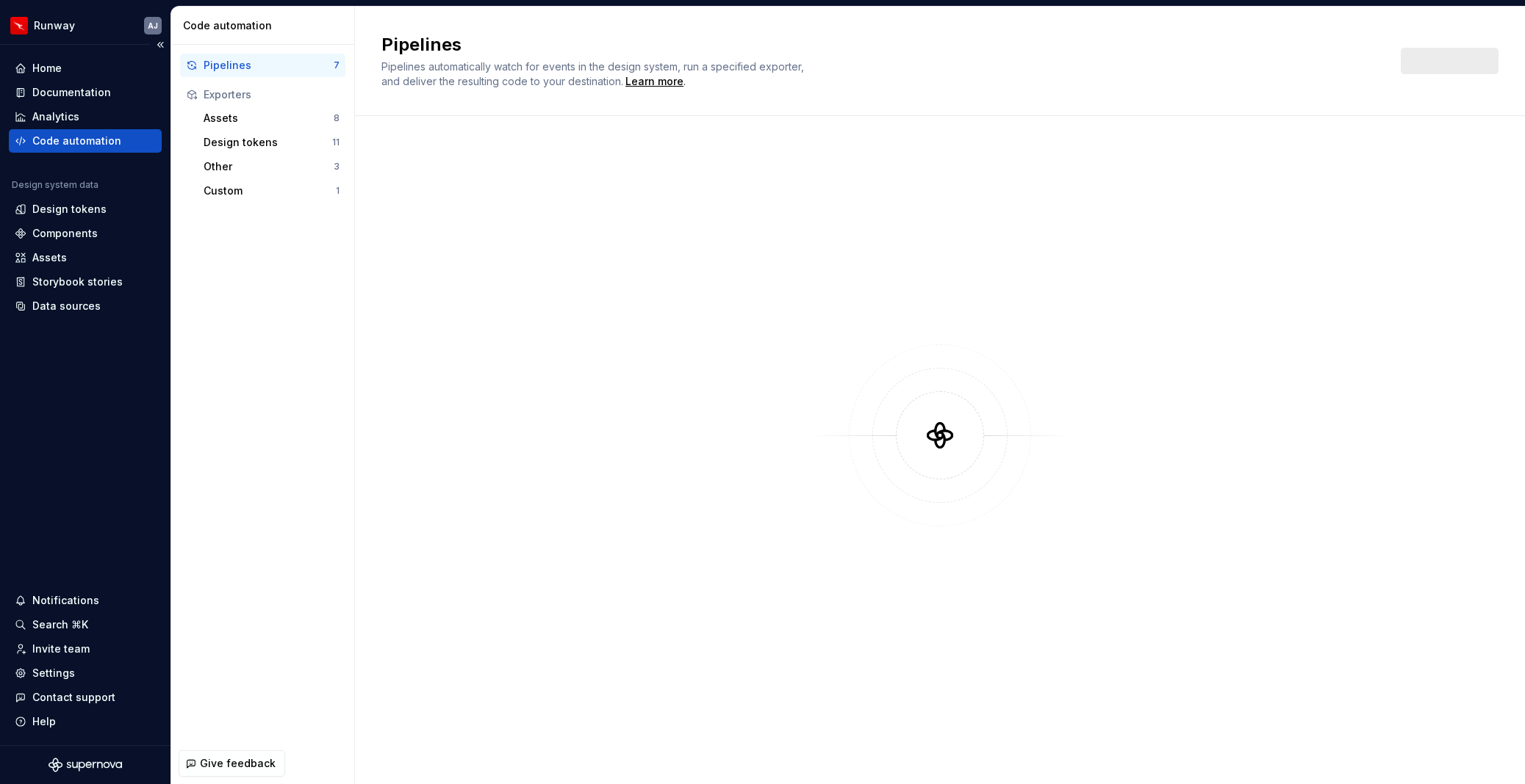
click at [66, 136] on div "Code automation" at bounding box center [76, 140] width 89 height 15
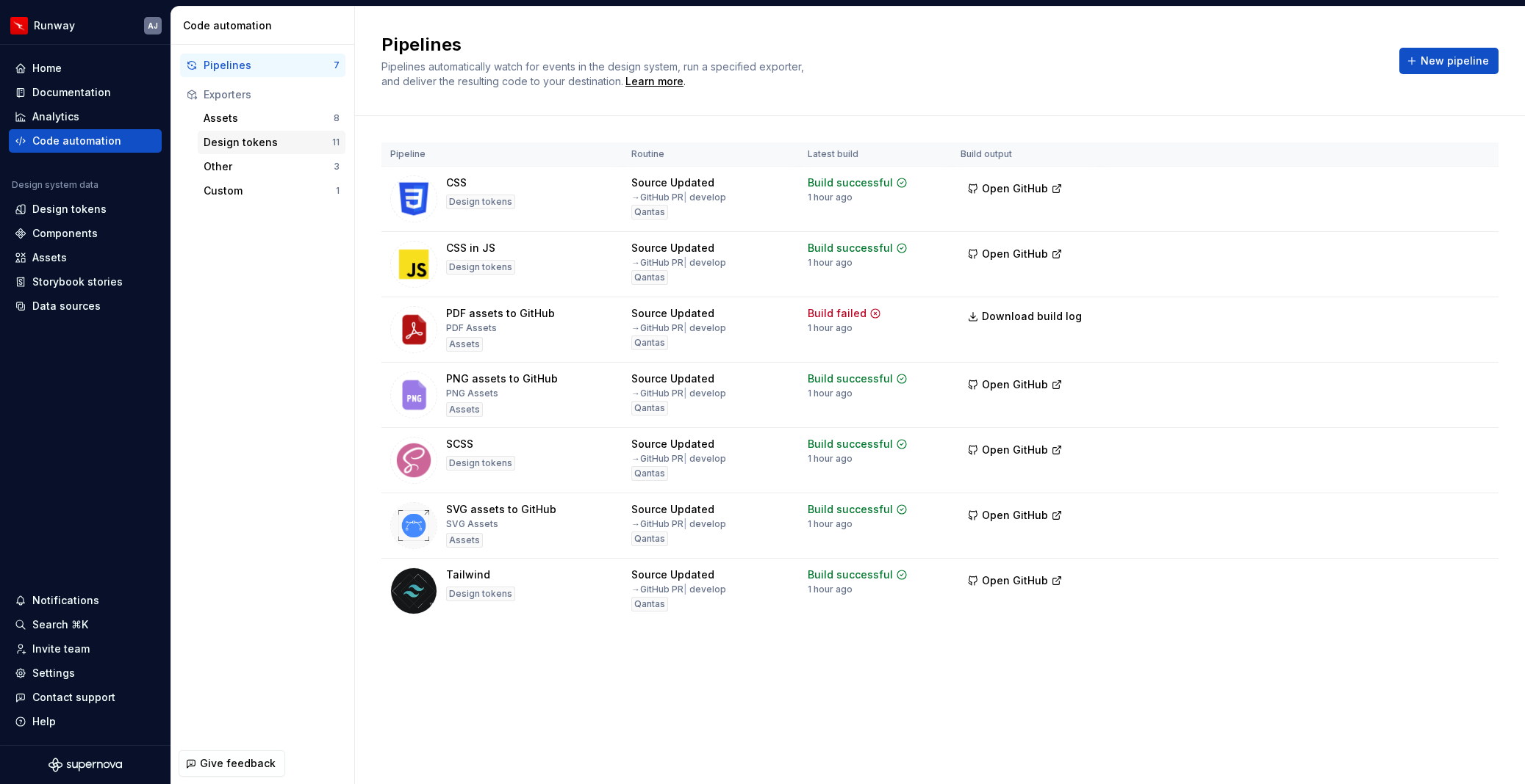
click at [232, 144] on div "Design tokens" at bounding box center [268, 142] width 129 height 15
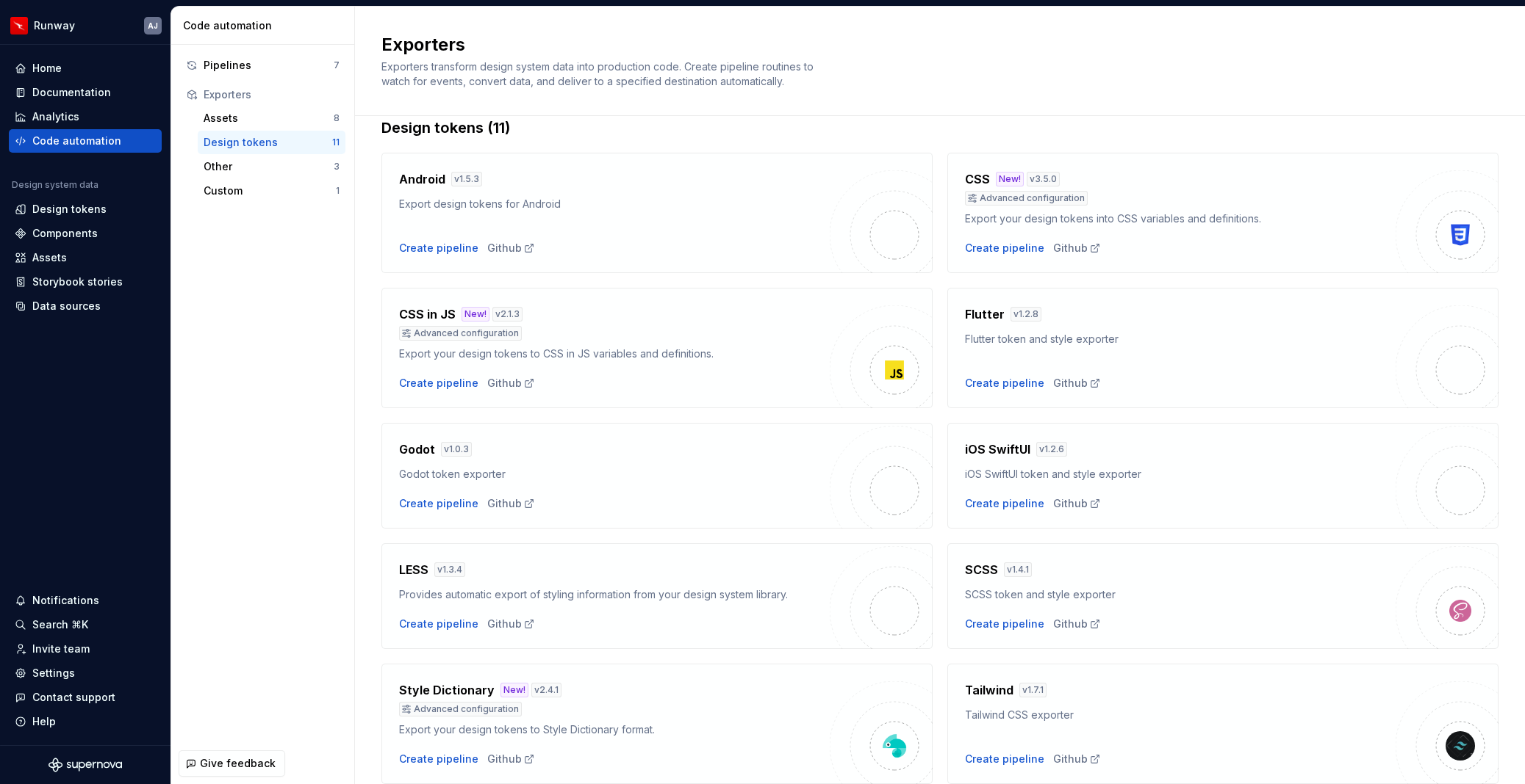
scroll to position [10, 0]
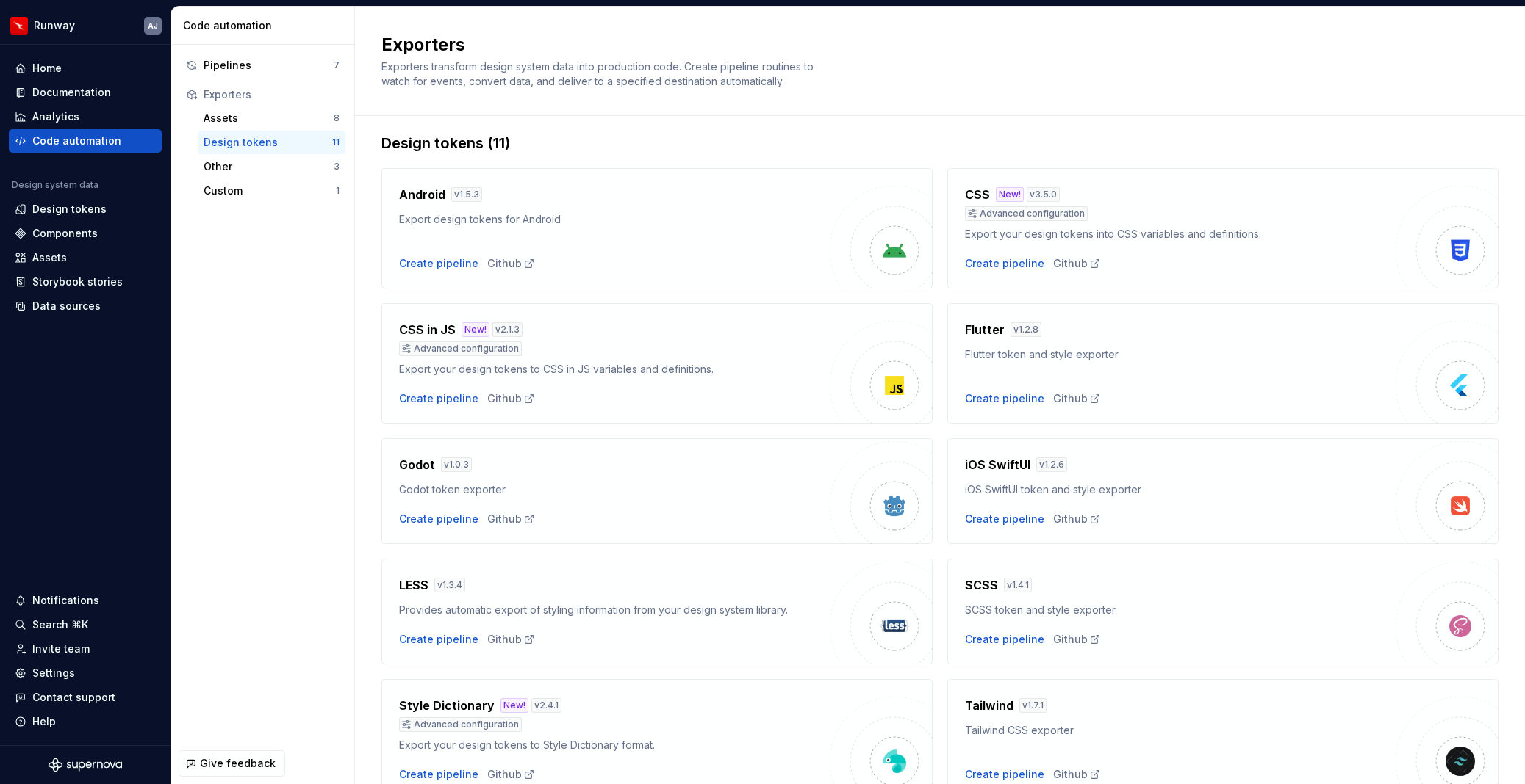
click at [1110, 235] on div "Export your design tokens into CSS variables and definitions." at bounding box center [1180, 234] width 431 height 15
click at [54, 541] on div "Settings" at bounding box center [54, 673] width 43 height 15
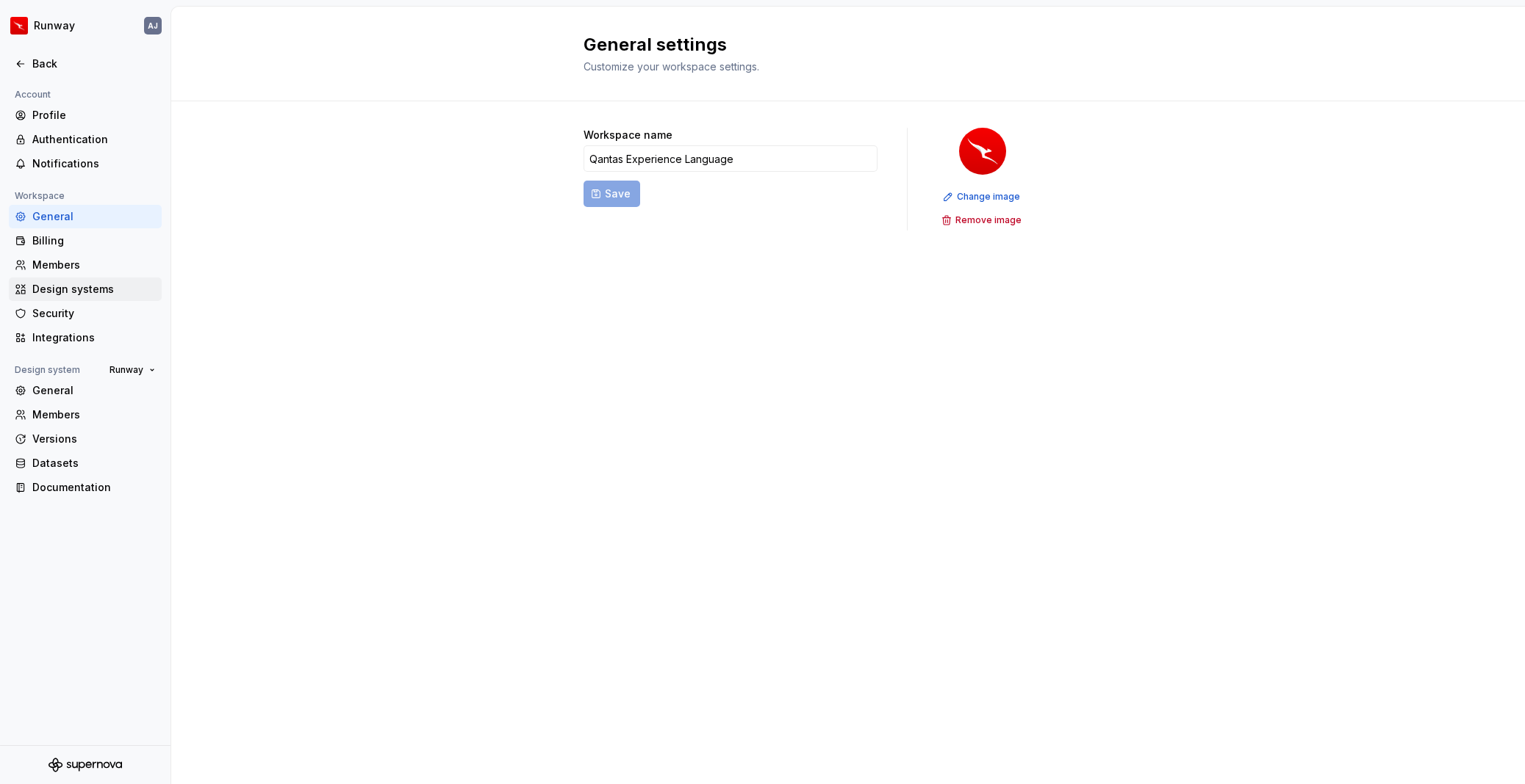
click at [71, 286] on div "Design systems" at bounding box center [94, 289] width 124 height 15
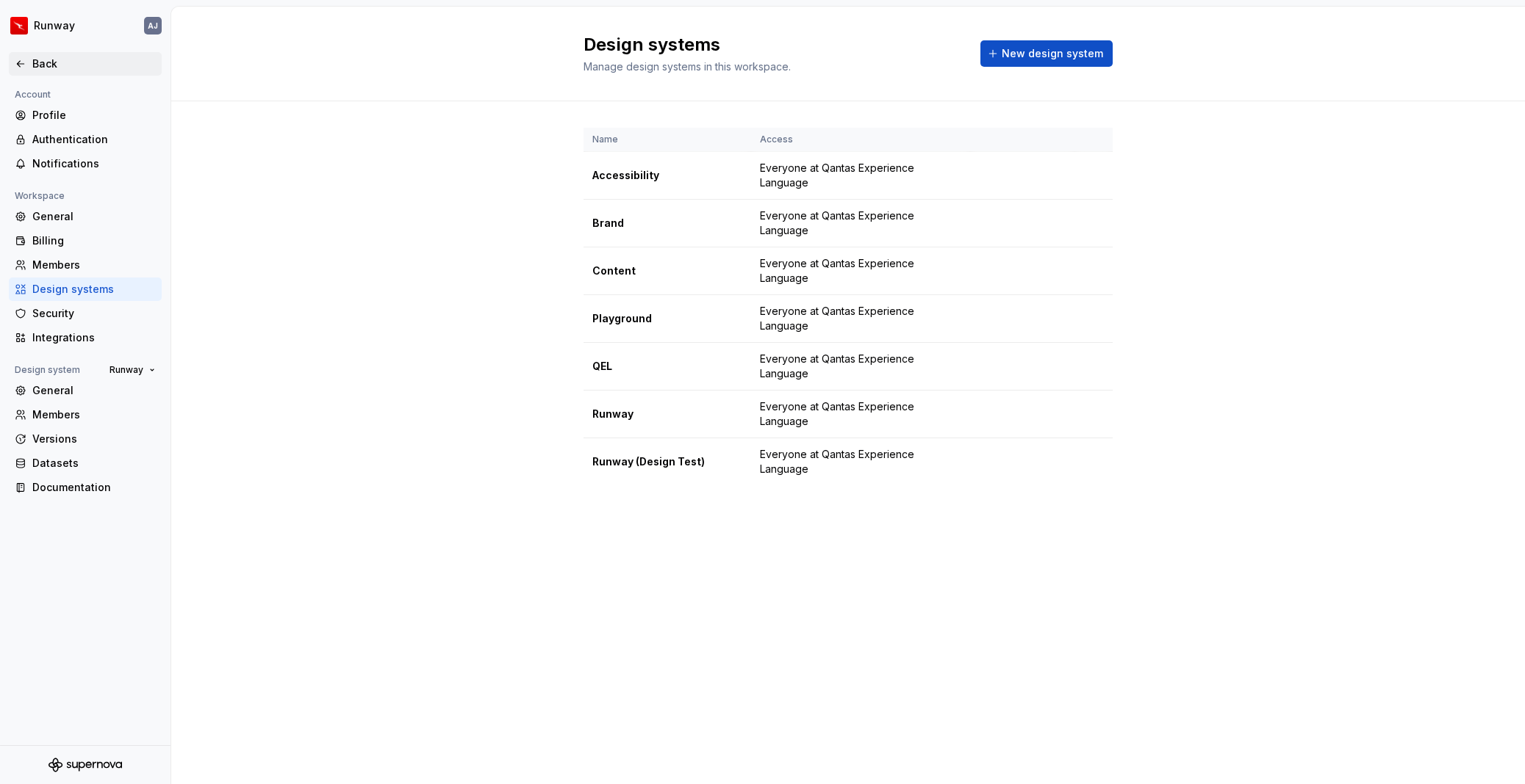
click at [41, 59] on div "Back" at bounding box center [94, 63] width 124 height 15
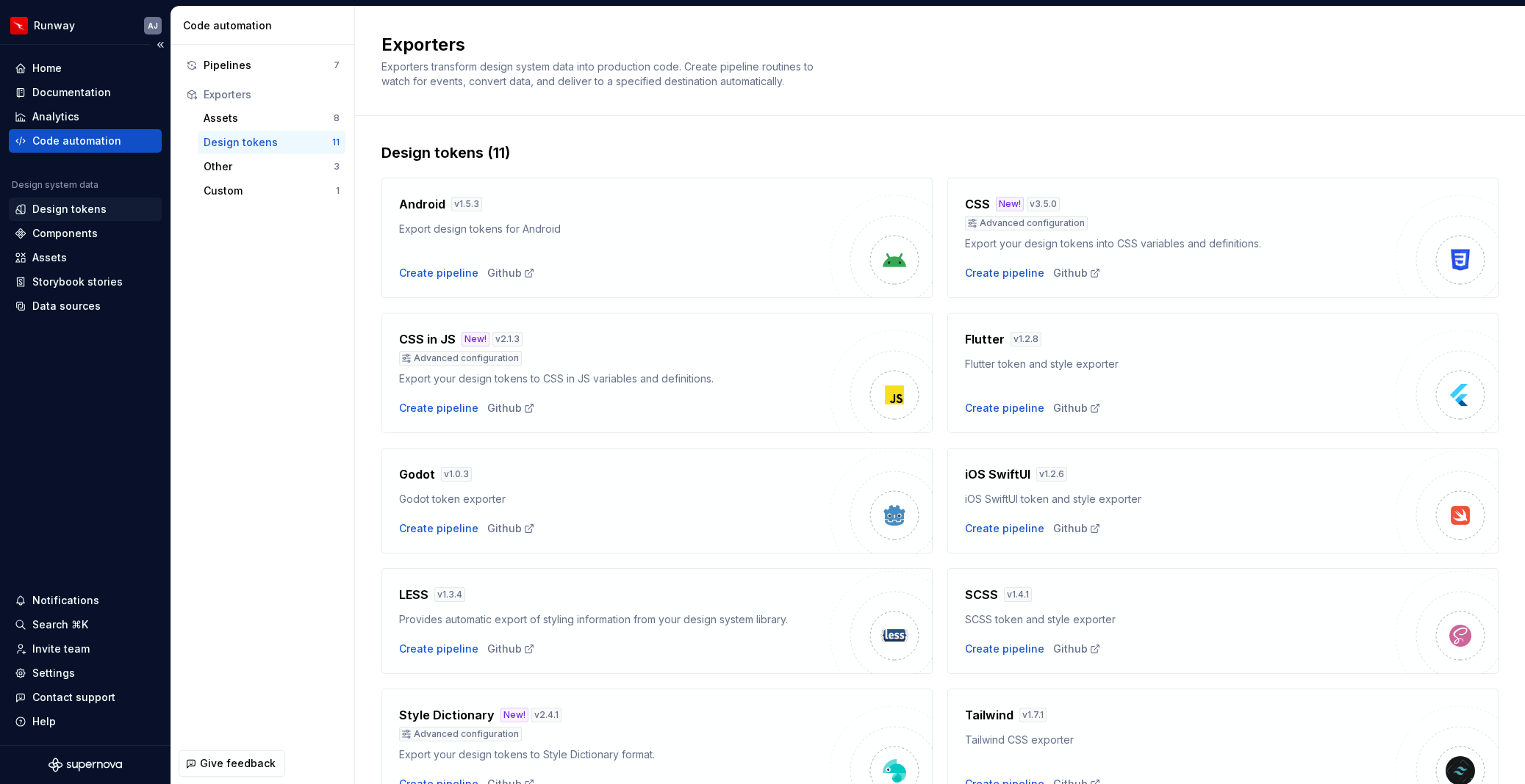
click at [76, 207] on div "Design tokens" at bounding box center [69, 208] width 74 height 15
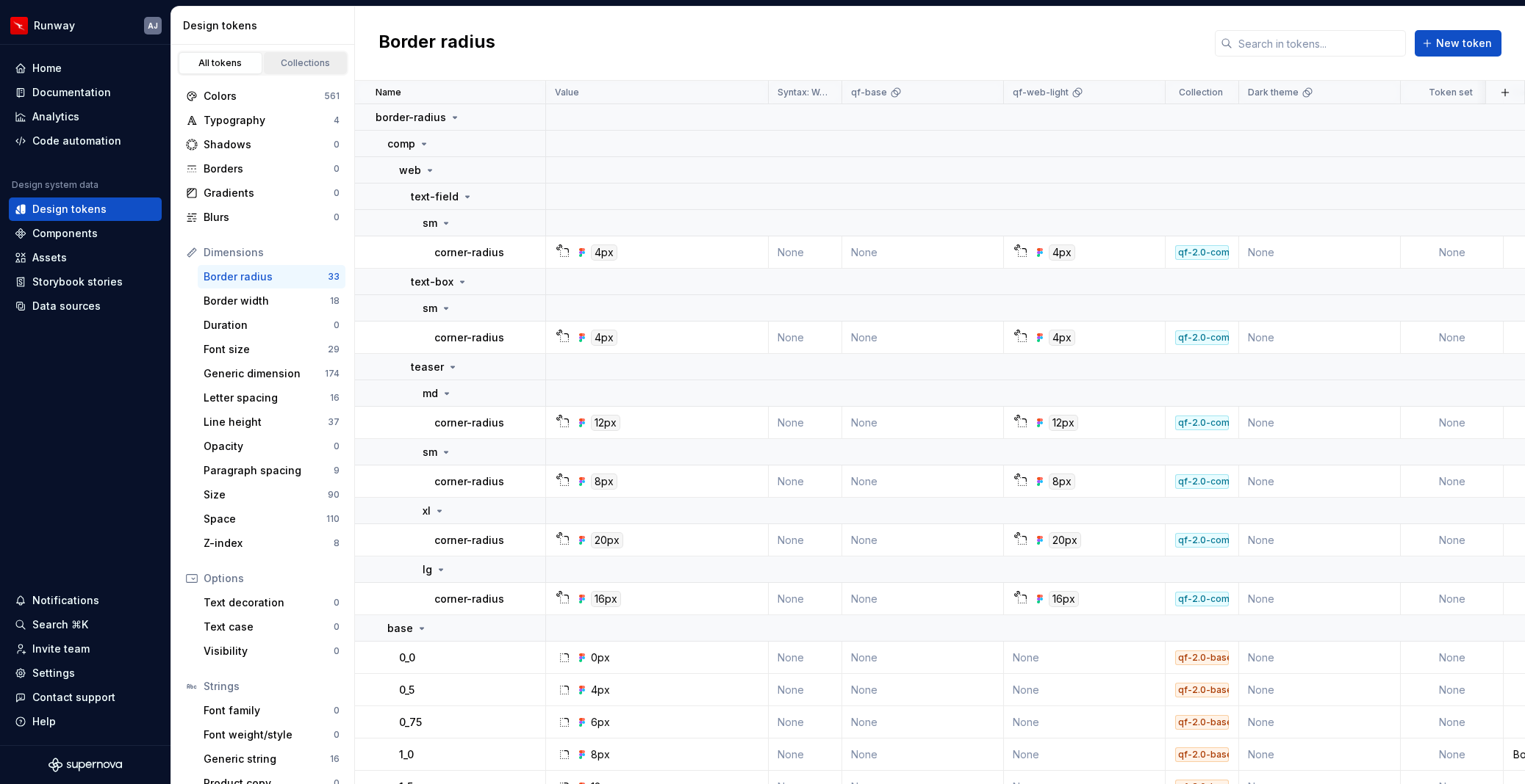
click at [297, 62] on div "Collections" at bounding box center [305, 63] width 73 height 12
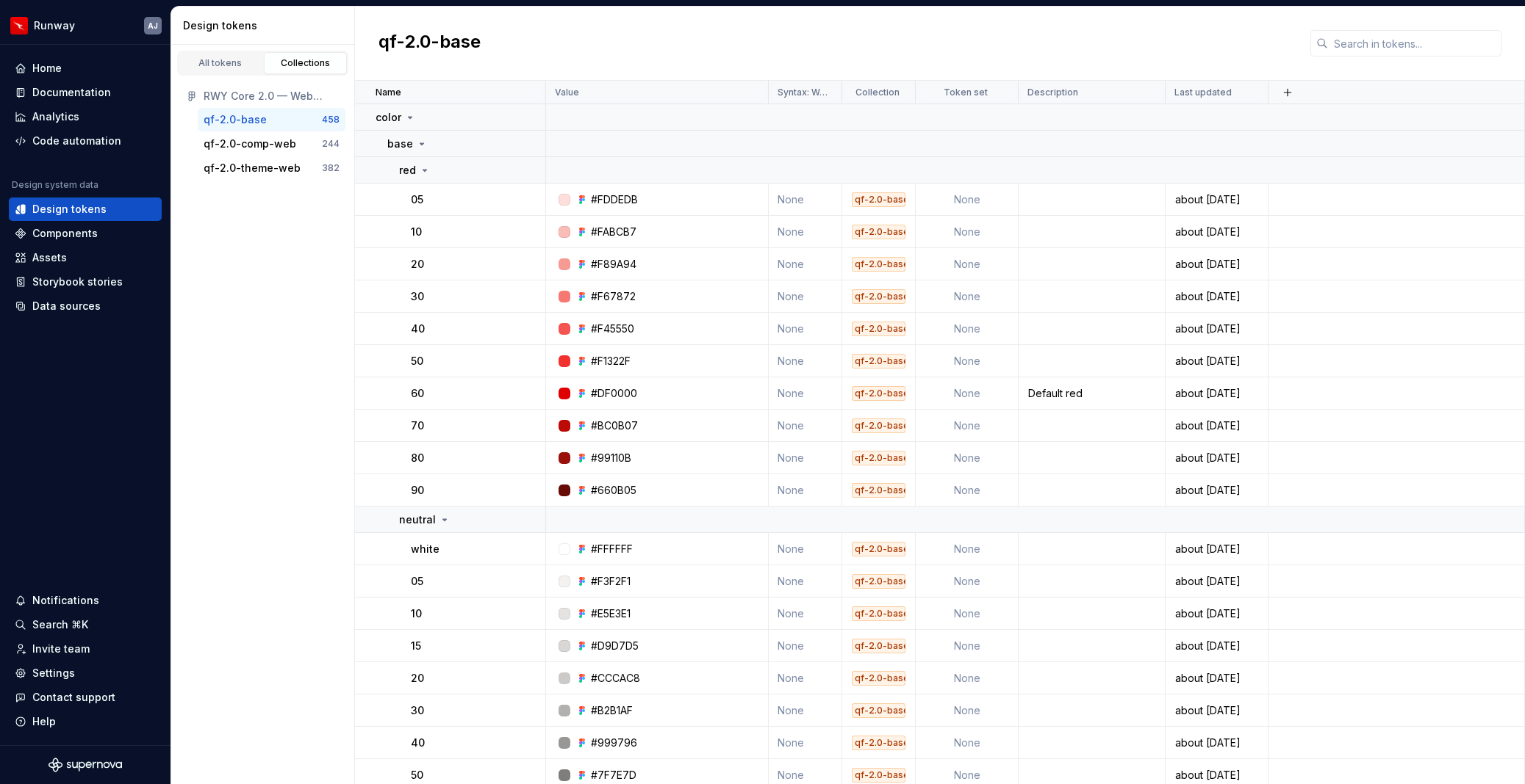
click at [895, 43] on div "qf-2.0-base" at bounding box center [939, 44] width 1169 height 74
click at [125, 236] on div "Components" at bounding box center [85, 233] width 141 height 15
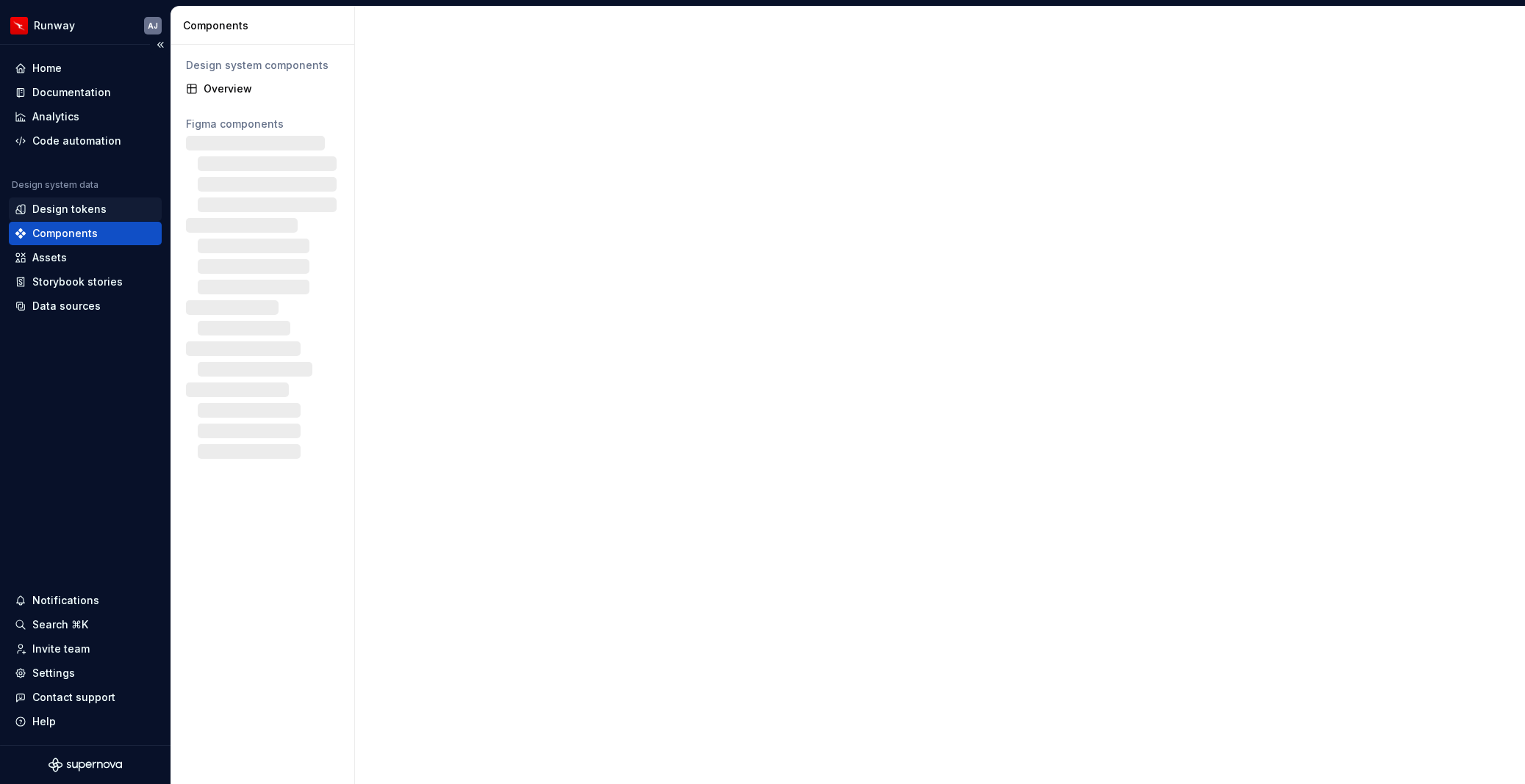
click at [53, 216] on div "Design tokens" at bounding box center [69, 208] width 74 height 15
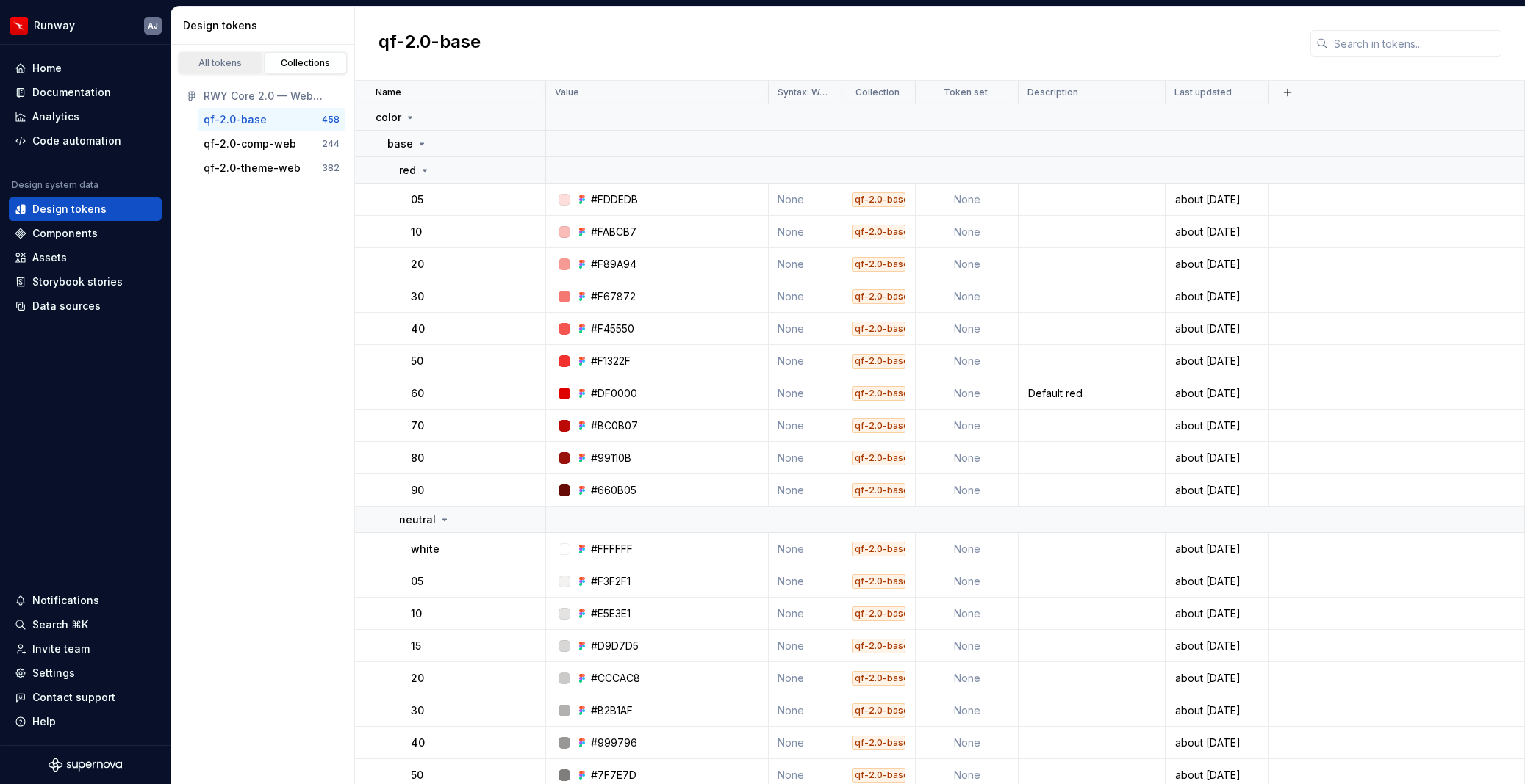
click at [213, 58] on div "All tokens" at bounding box center [220, 63] width 73 height 12
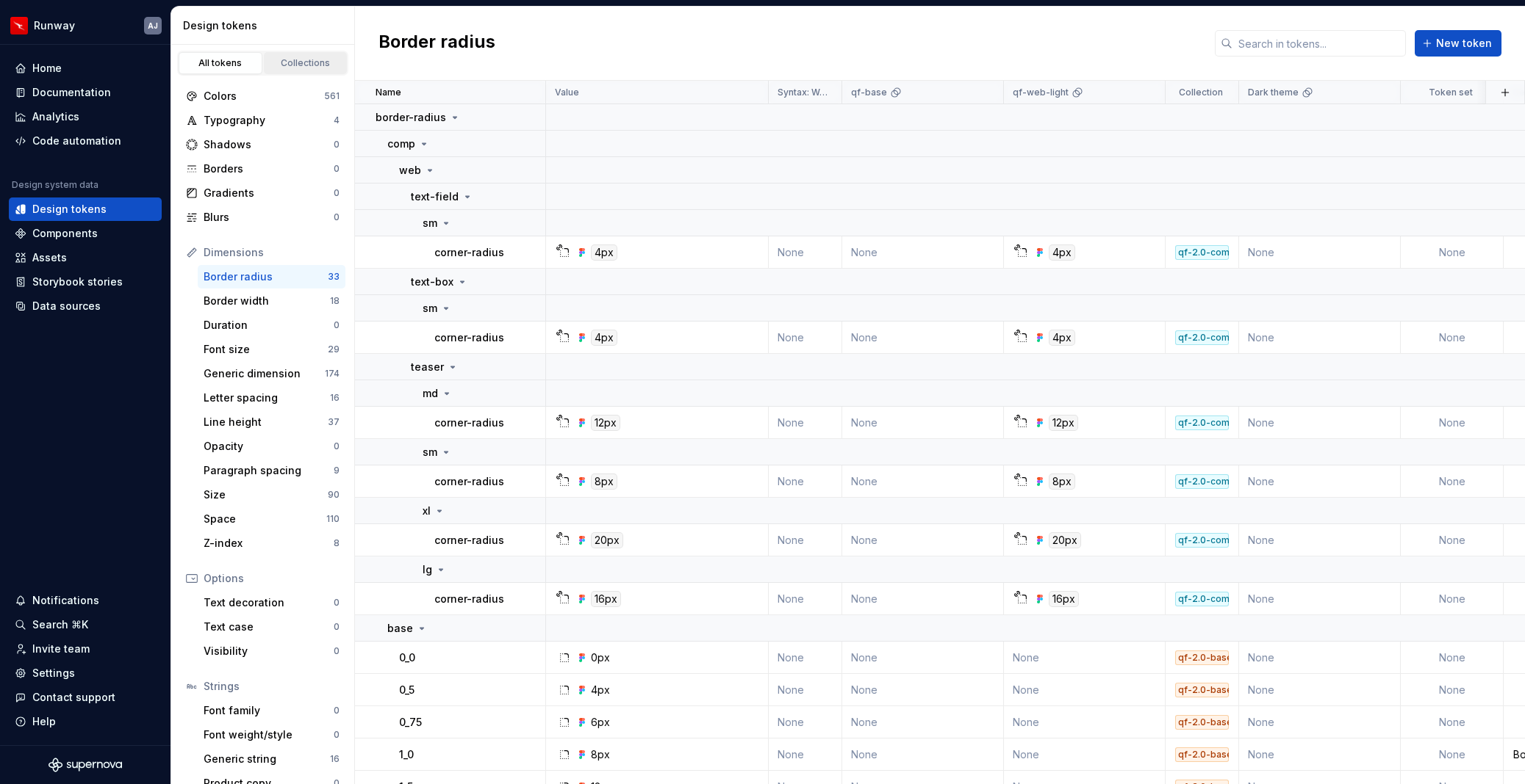
click at [306, 59] on div "Collections" at bounding box center [305, 63] width 73 height 12
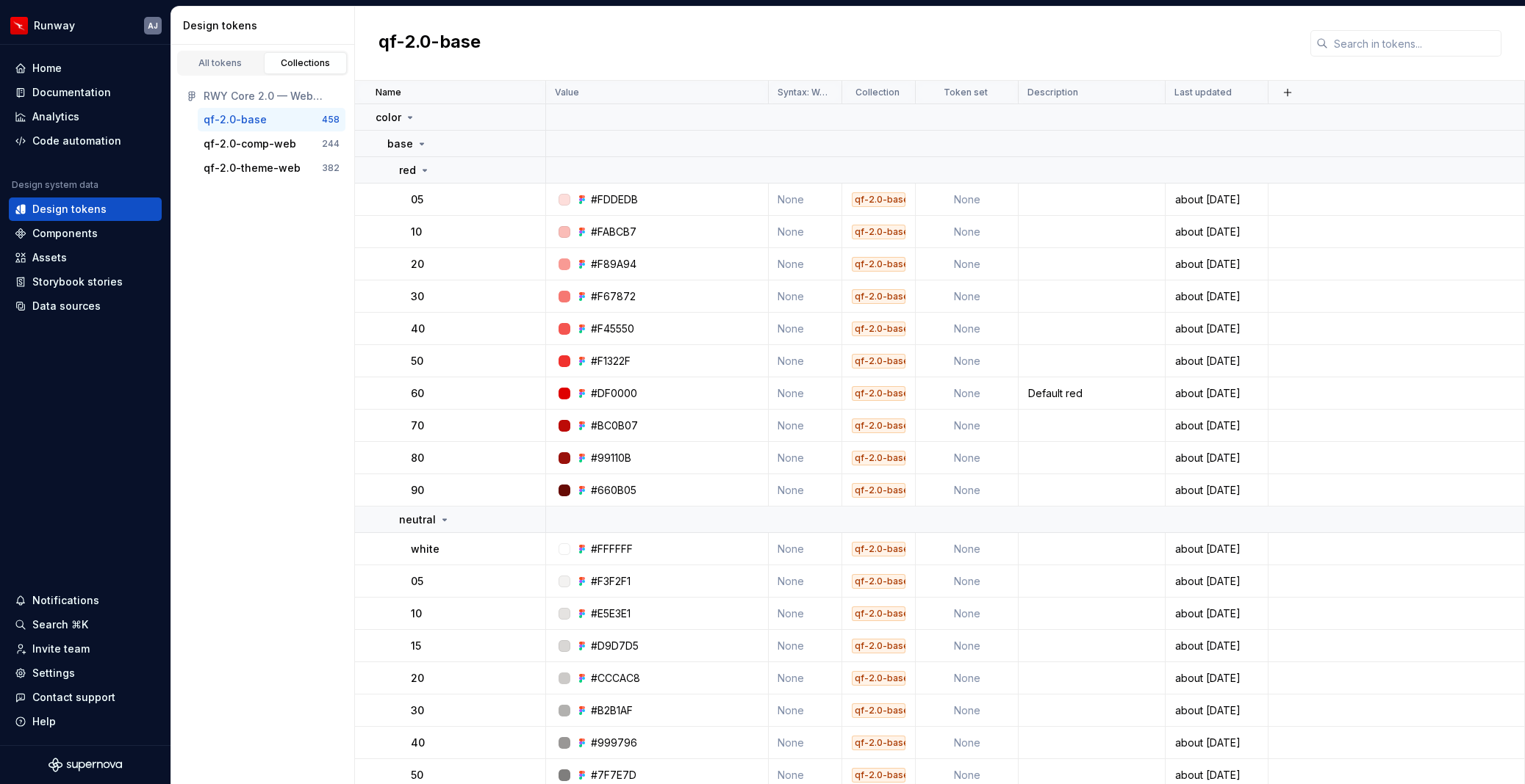
click at [512, 29] on div "qf-2.0-base" at bounding box center [939, 44] width 1169 height 74
click at [55, 137] on div "Code automation" at bounding box center [76, 140] width 89 height 15
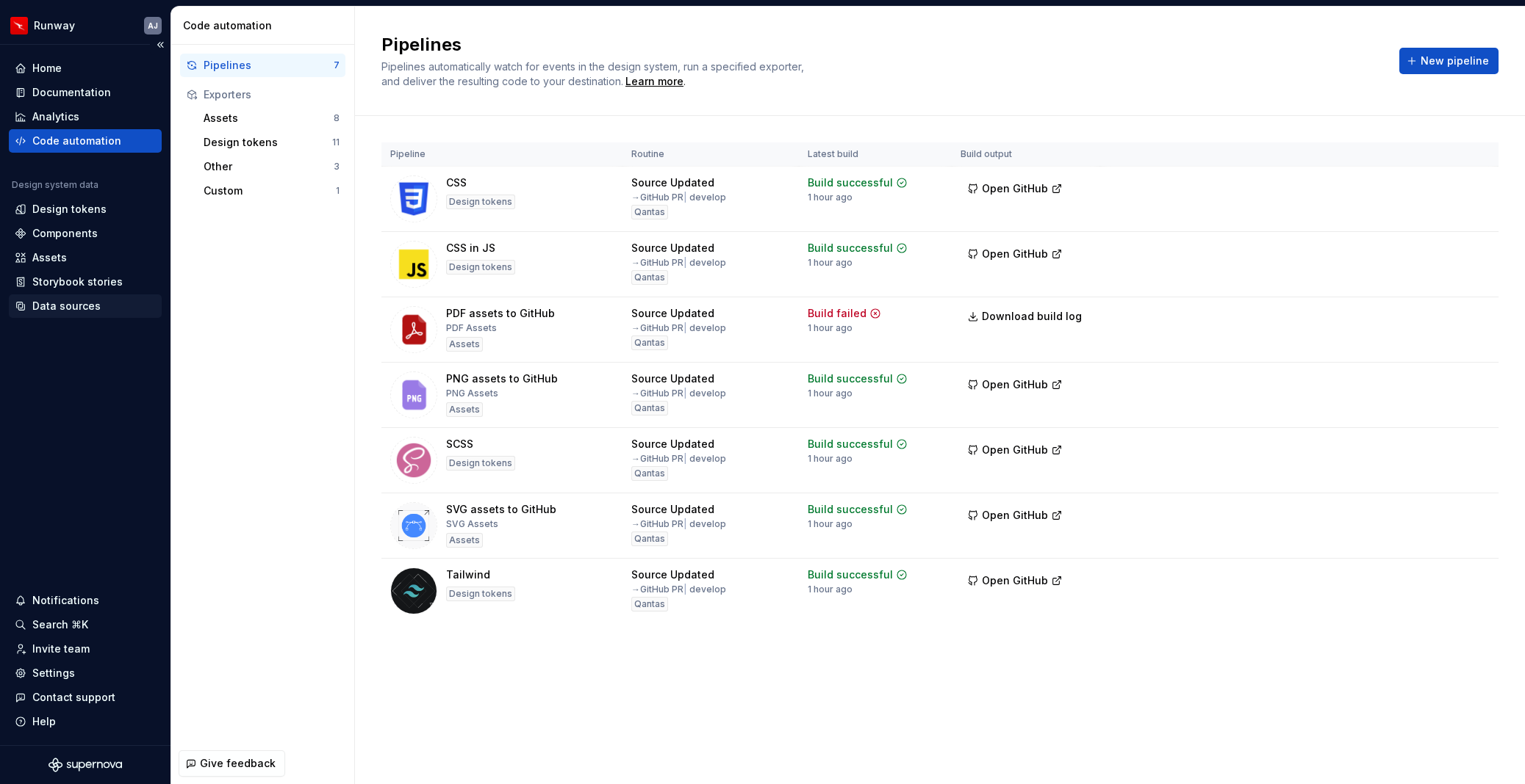
click at [60, 306] on div "Data sources" at bounding box center [66, 306] width 68 height 15
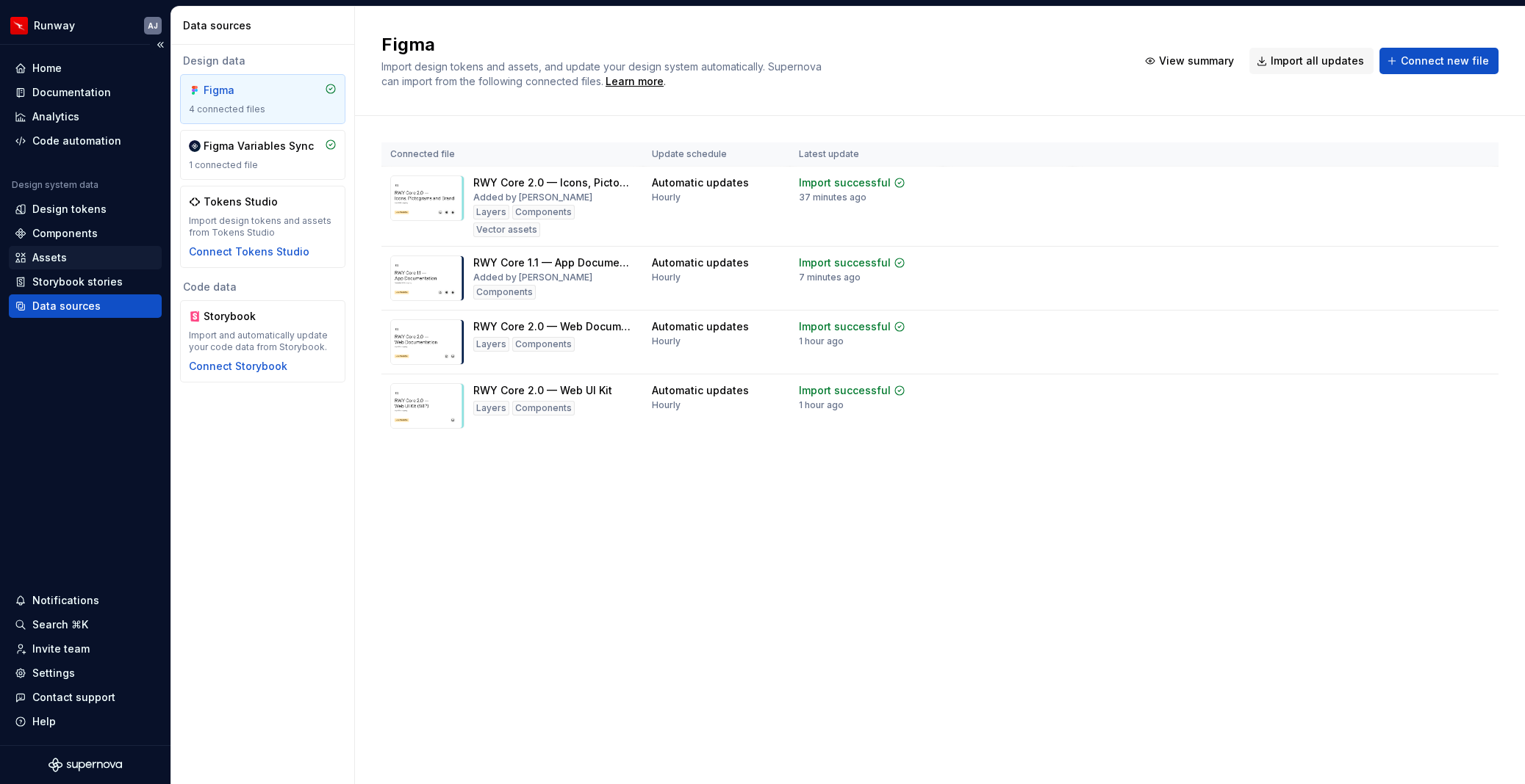
click at [58, 260] on div "Assets" at bounding box center [49, 257] width 34 height 15
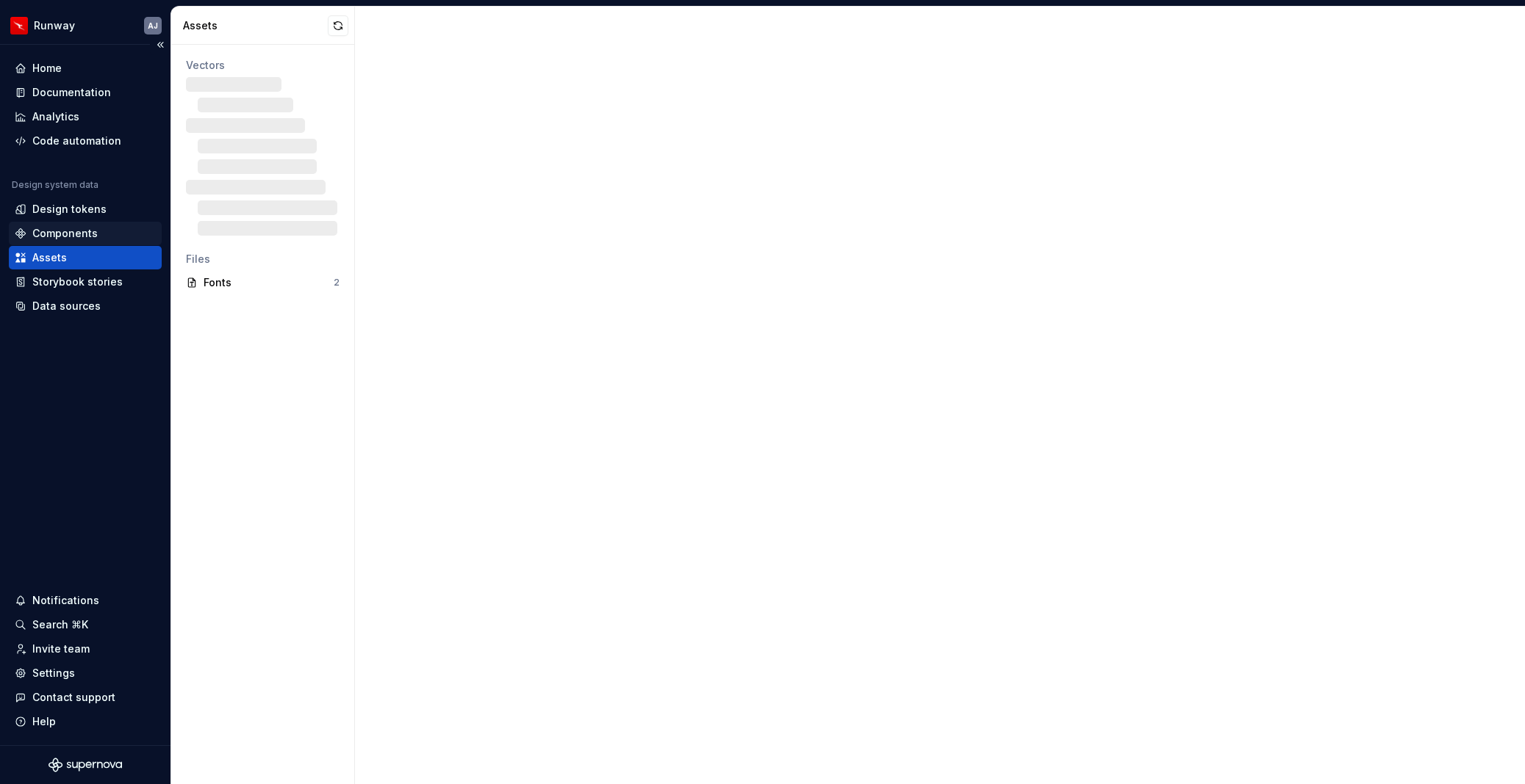
click at [52, 225] on div "Components" at bounding box center [85, 234] width 153 height 23
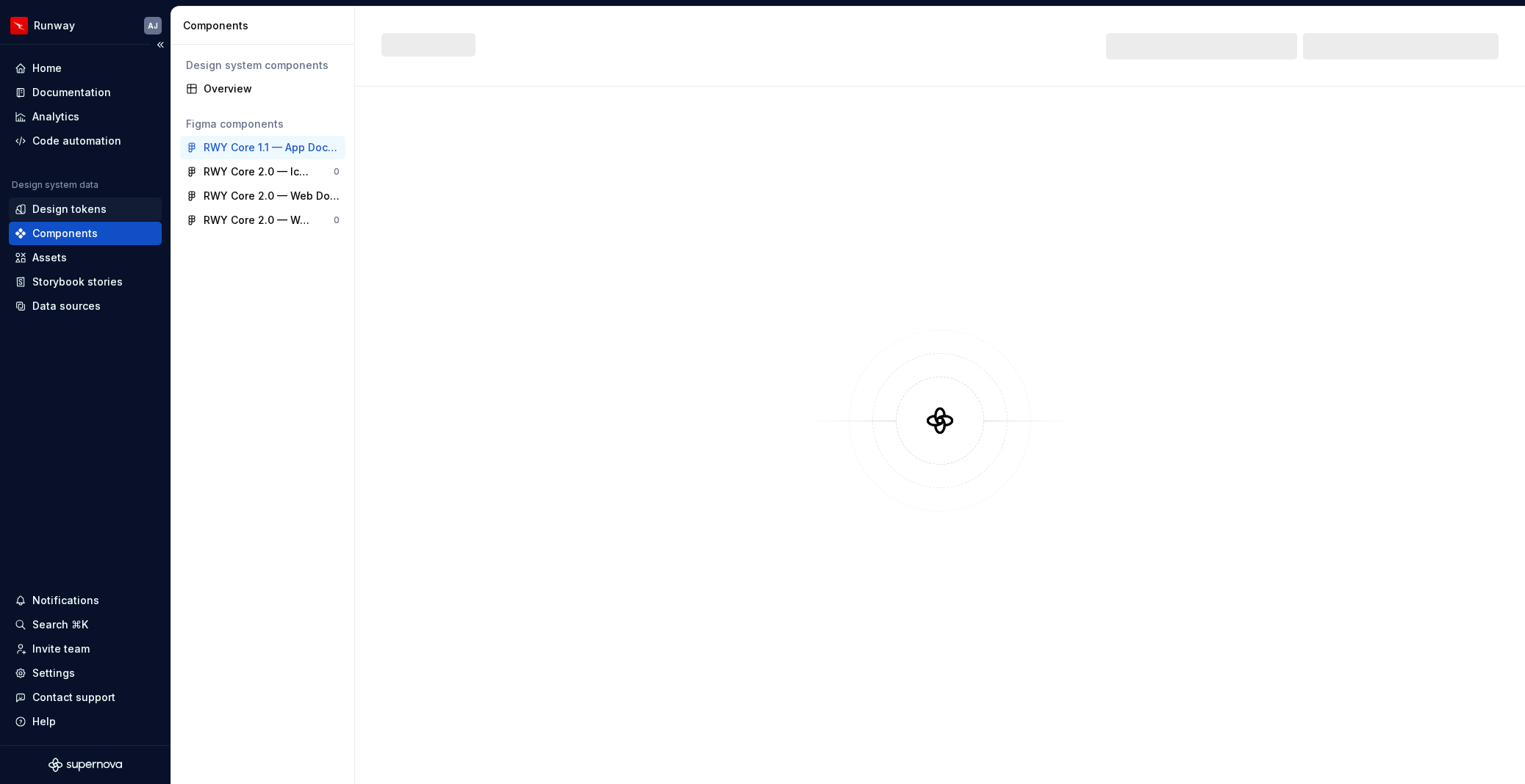
click at [56, 208] on div "Design tokens" at bounding box center [69, 208] width 74 height 15
click at [51, 71] on div "Home" at bounding box center [47, 68] width 29 height 15
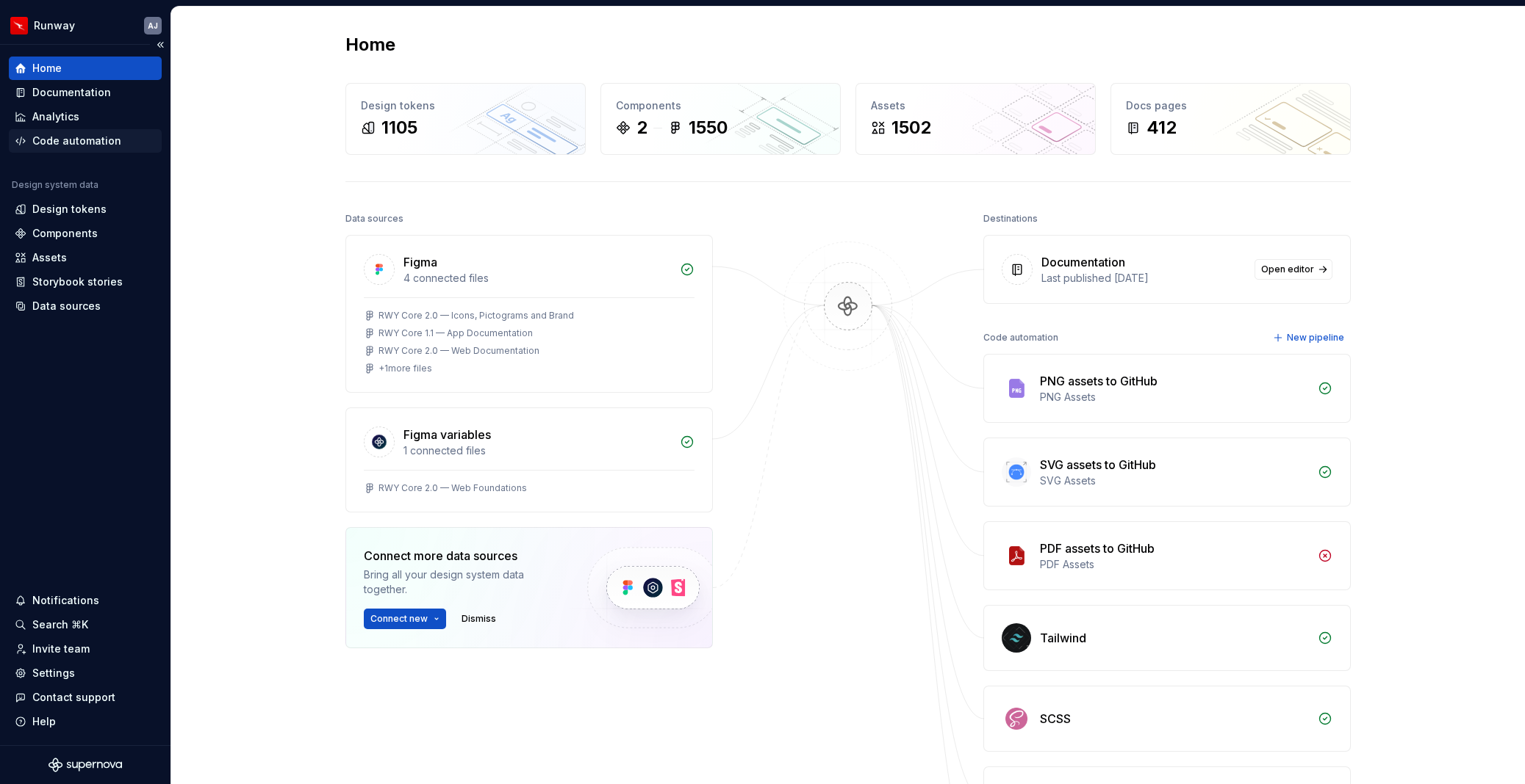
click at [57, 135] on div "Code automation" at bounding box center [76, 140] width 89 height 15
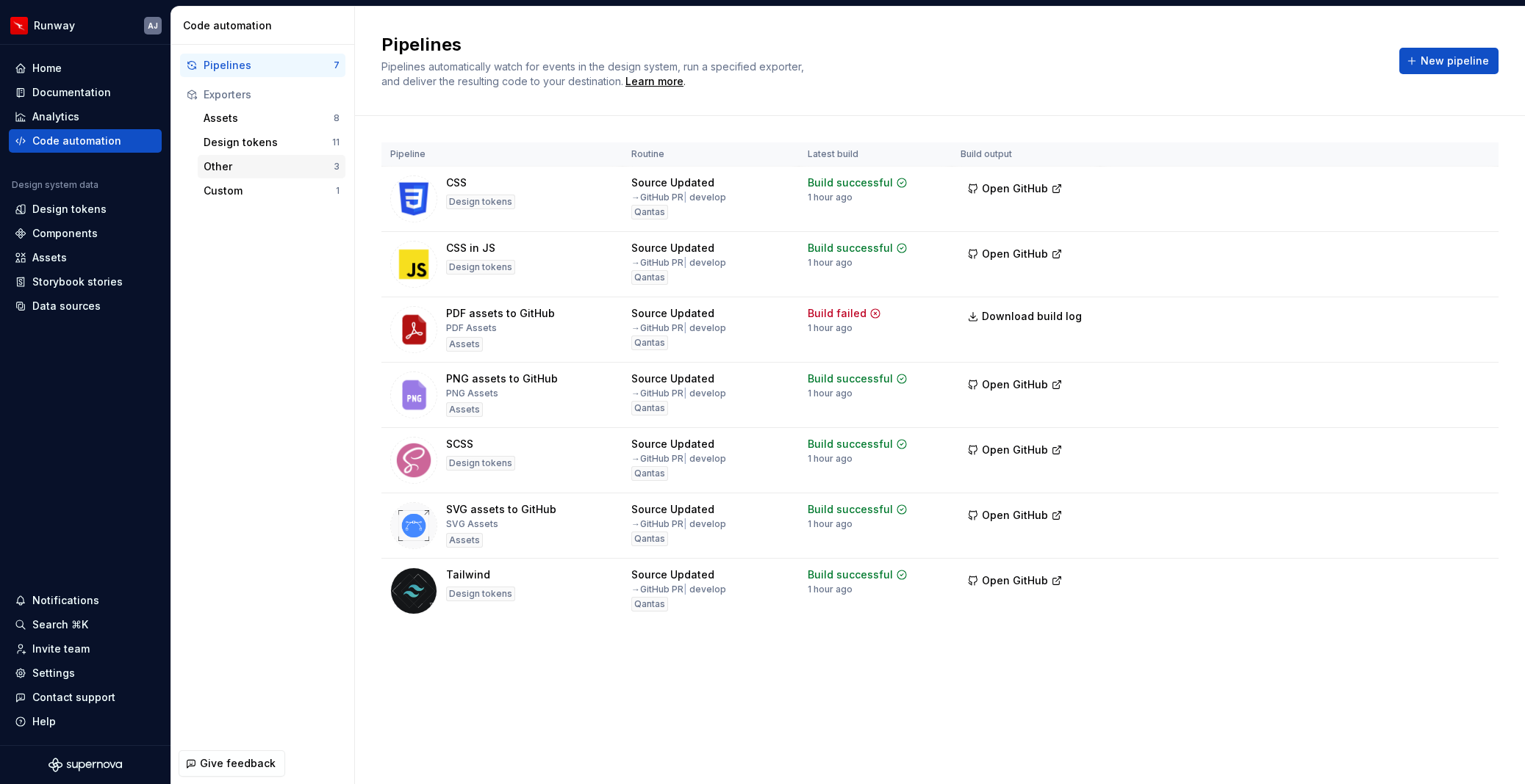
click at [230, 168] on div "Other" at bounding box center [268, 167] width 130 height 15
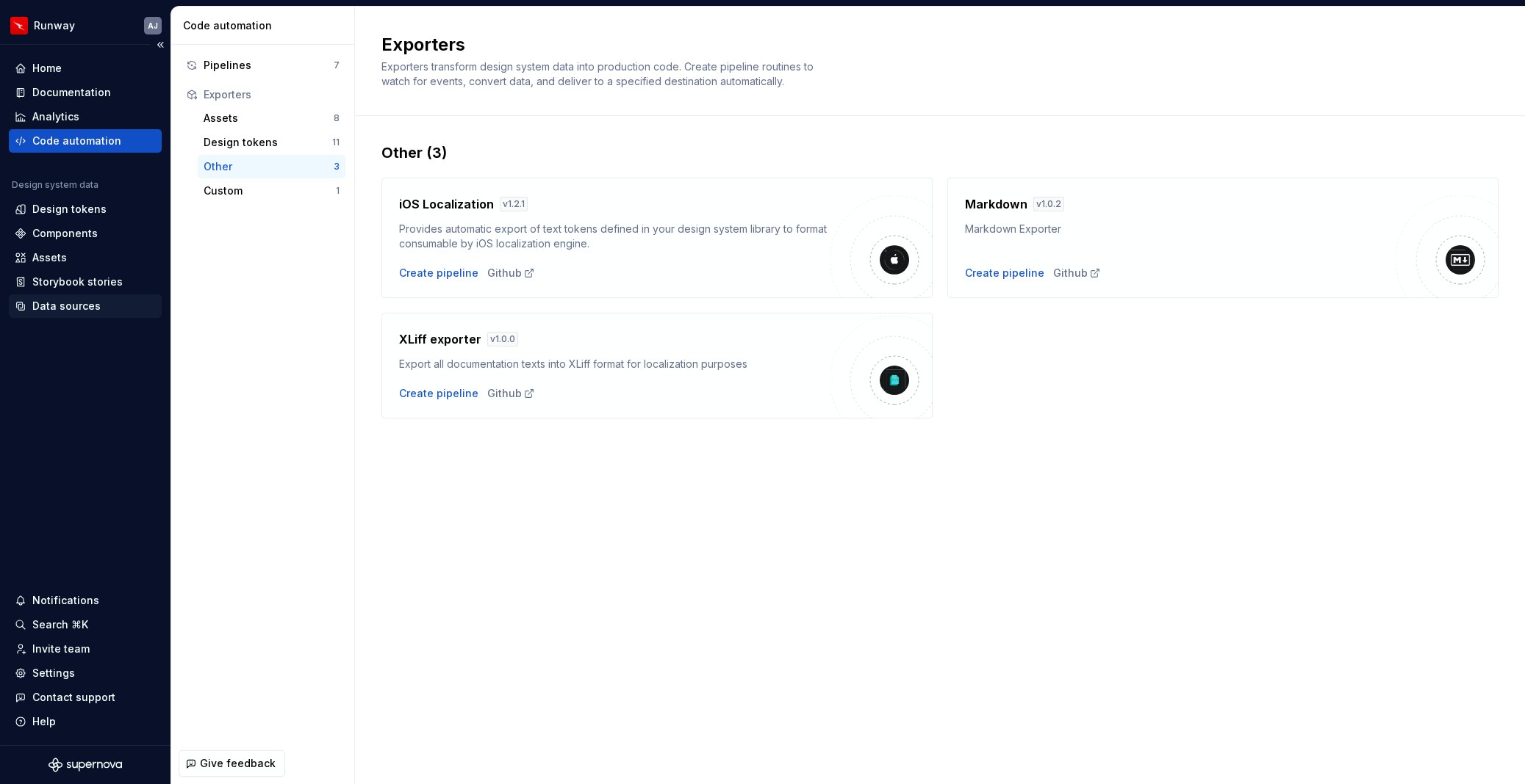
click at [88, 311] on div "Data sources" at bounding box center [66, 306] width 68 height 15
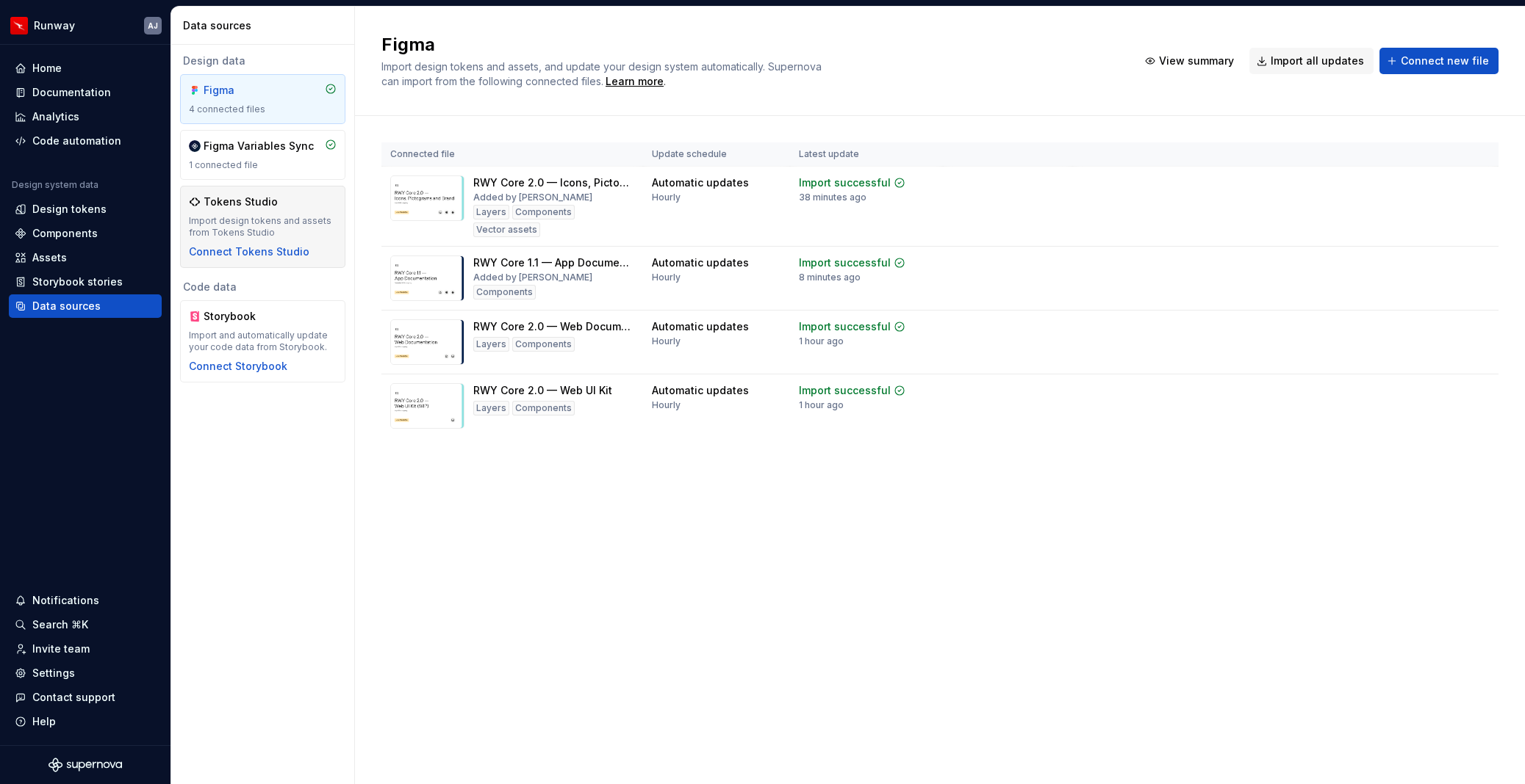
click at [230, 210] on div "Tokens Studio Import design tokens and assets from Tokens Studio Connect Tokens…" at bounding box center [263, 227] width 148 height 64
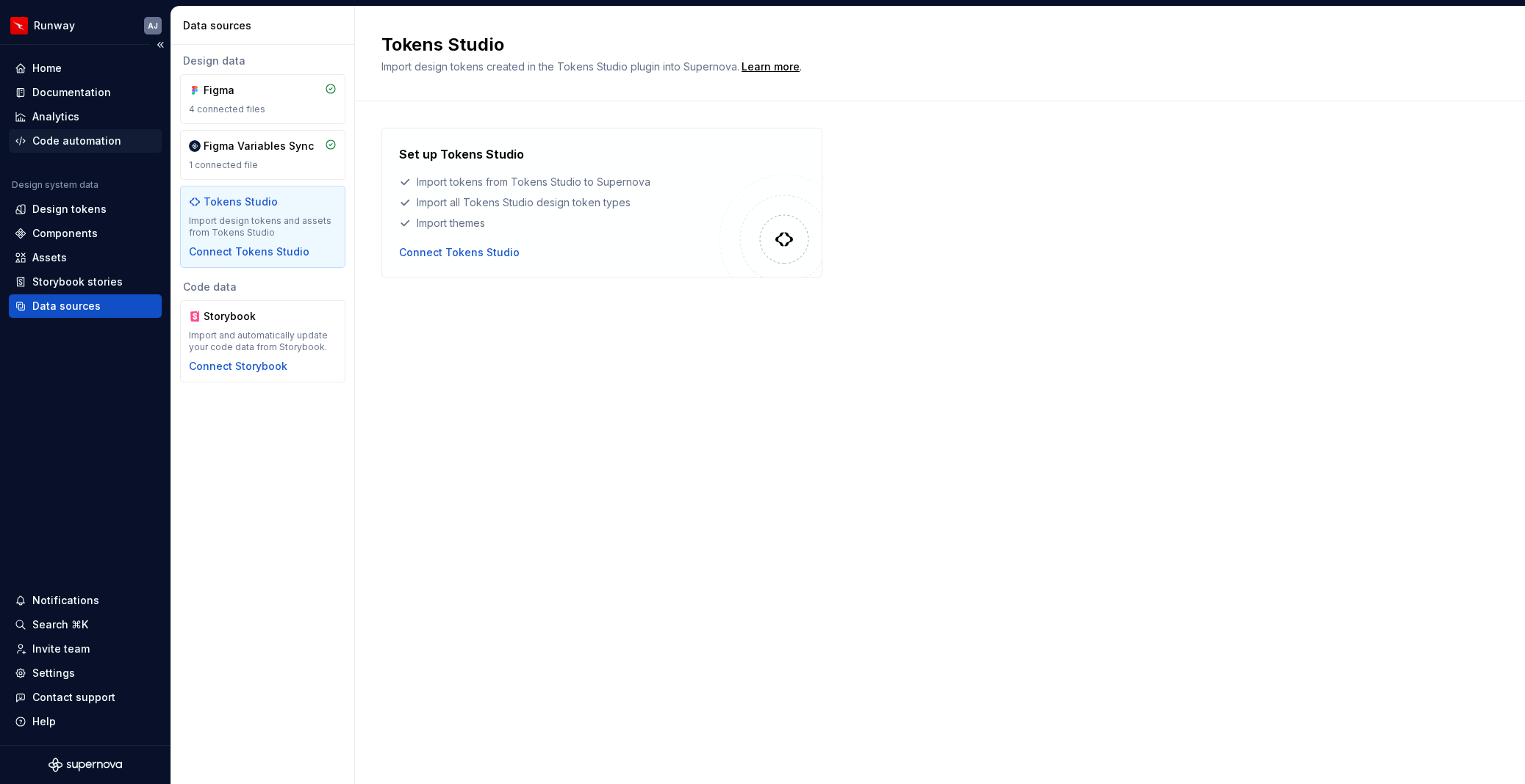
click at [60, 146] on div "Code automation" at bounding box center [76, 140] width 89 height 15
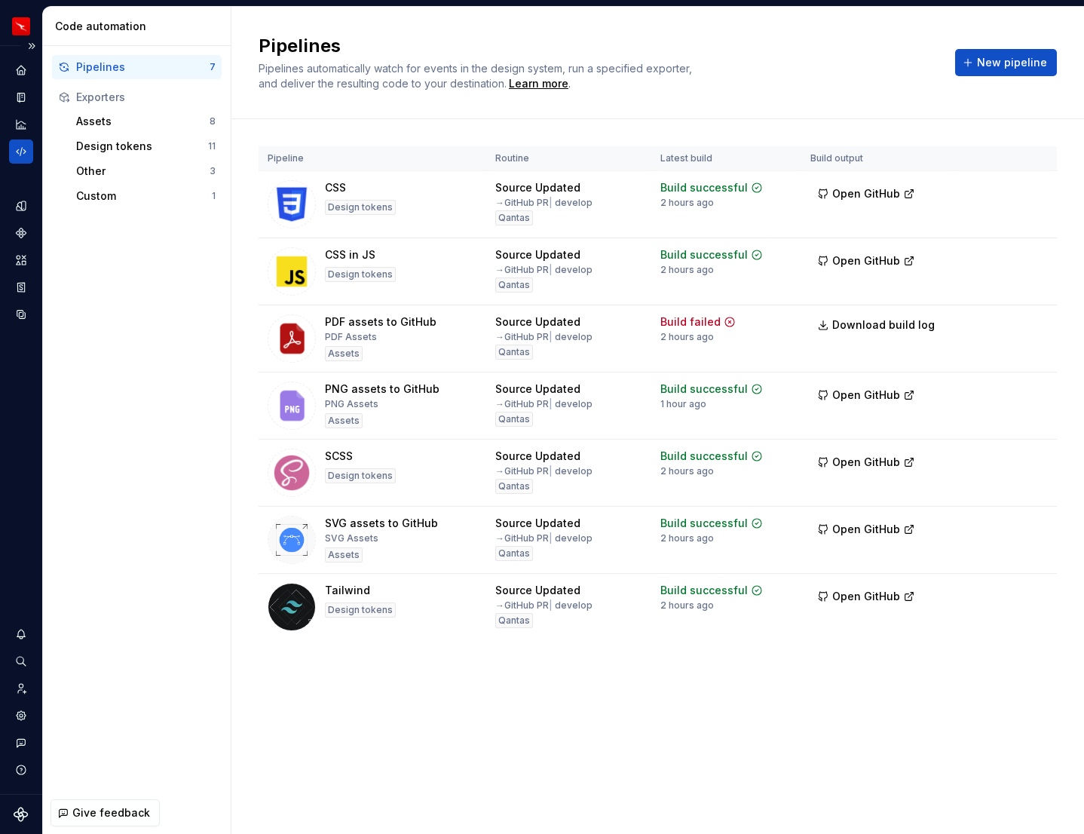
click at [823, 32] on div "Pipelines Pipelines automatically watch for events in the design system, run a …" at bounding box center [657, 63] width 853 height 112
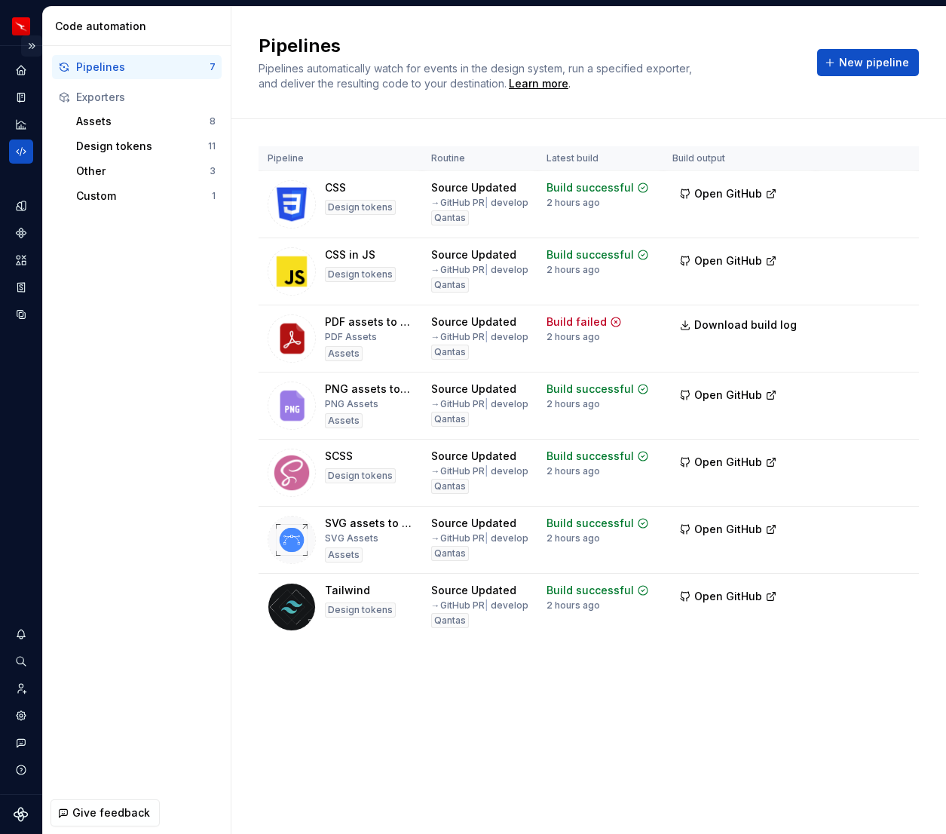
click at [34, 46] on button "Expand sidebar" at bounding box center [31, 45] width 21 height 21
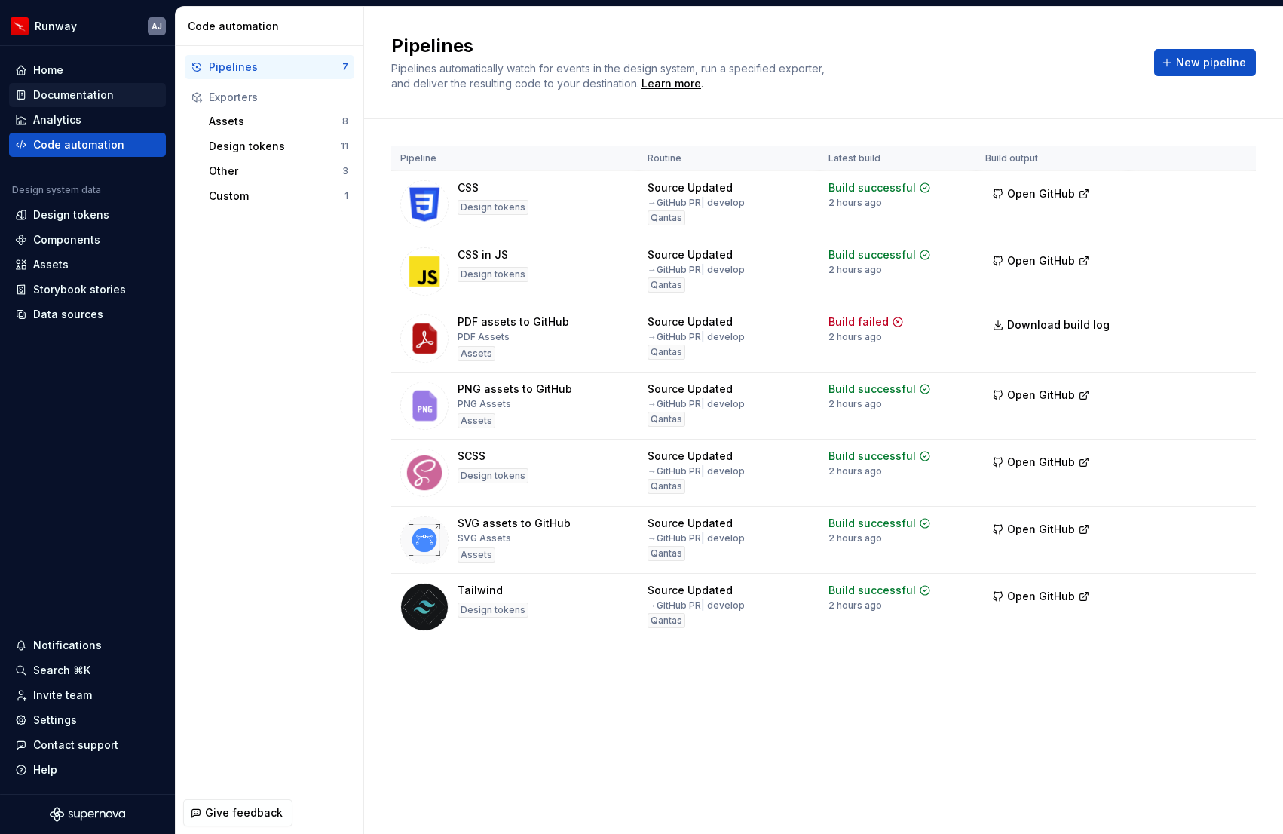
click at [82, 92] on div "Documentation" at bounding box center [73, 94] width 81 height 15
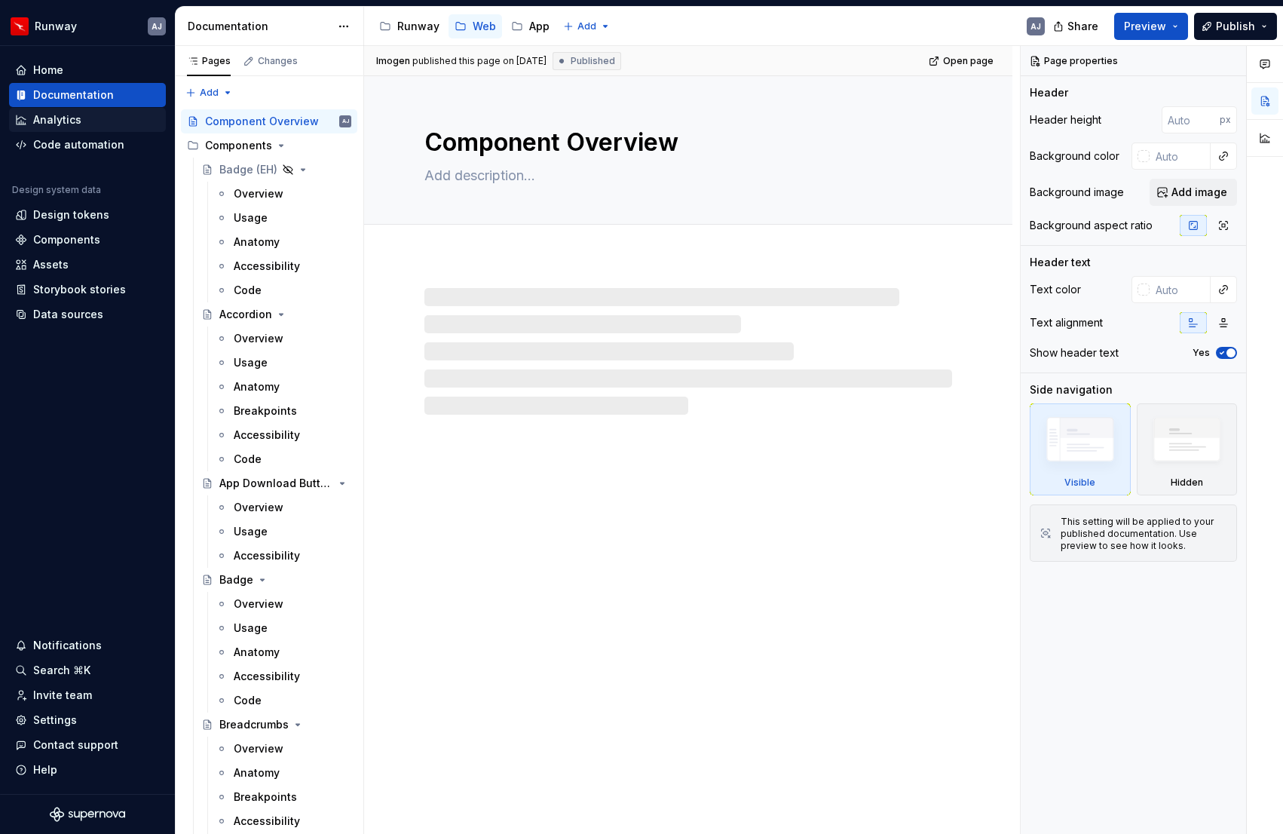
type textarea "*"
click at [67, 117] on div "Analytics" at bounding box center [57, 119] width 48 height 15
